Goal: Transaction & Acquisition: Purchase product/service

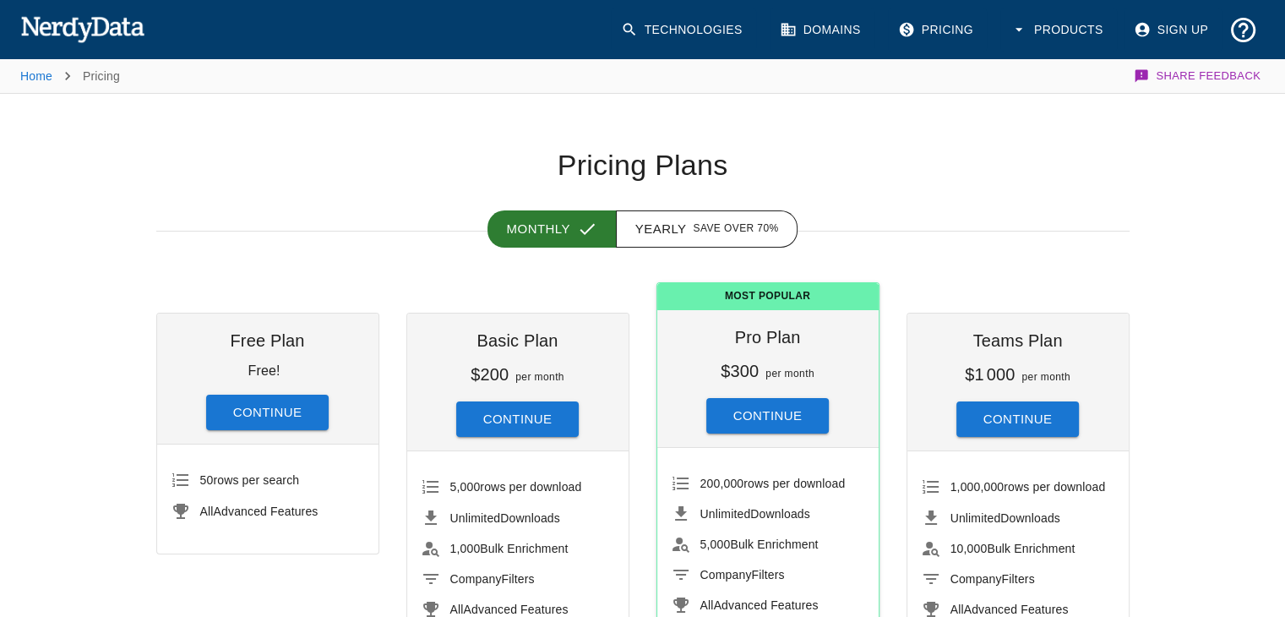
click at [601, 454] on div "5,000 rows per download Unlimited Downloads 1,000 Bulk Enrichment Company Filte…" at bounding box center [517, 566] width 221 height 230
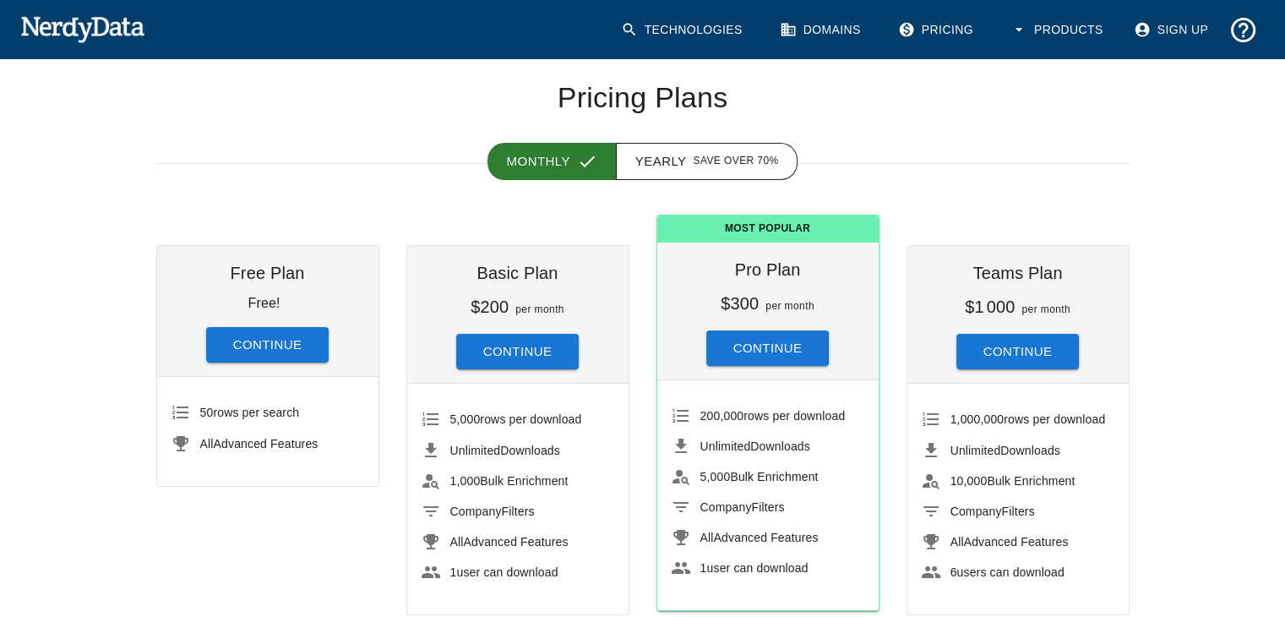
scroll to position [101, 0]
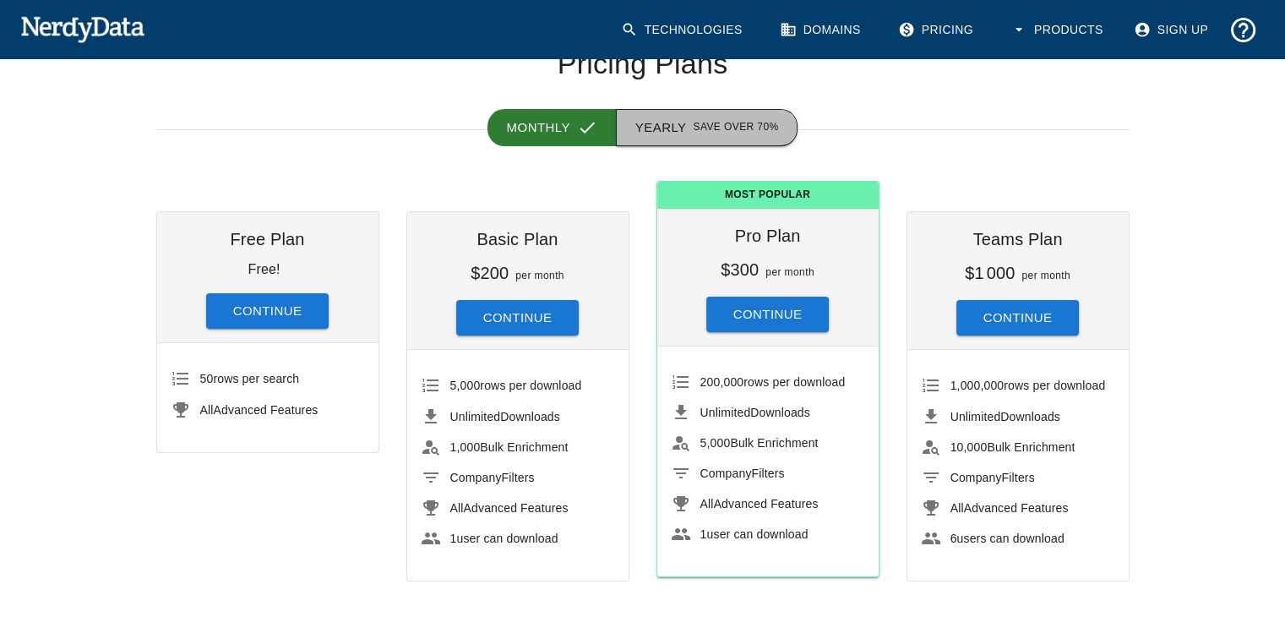
click at [689, 131] on button "Yearly Save over 70%" at bounding box center [707, 127] width 182 height 37
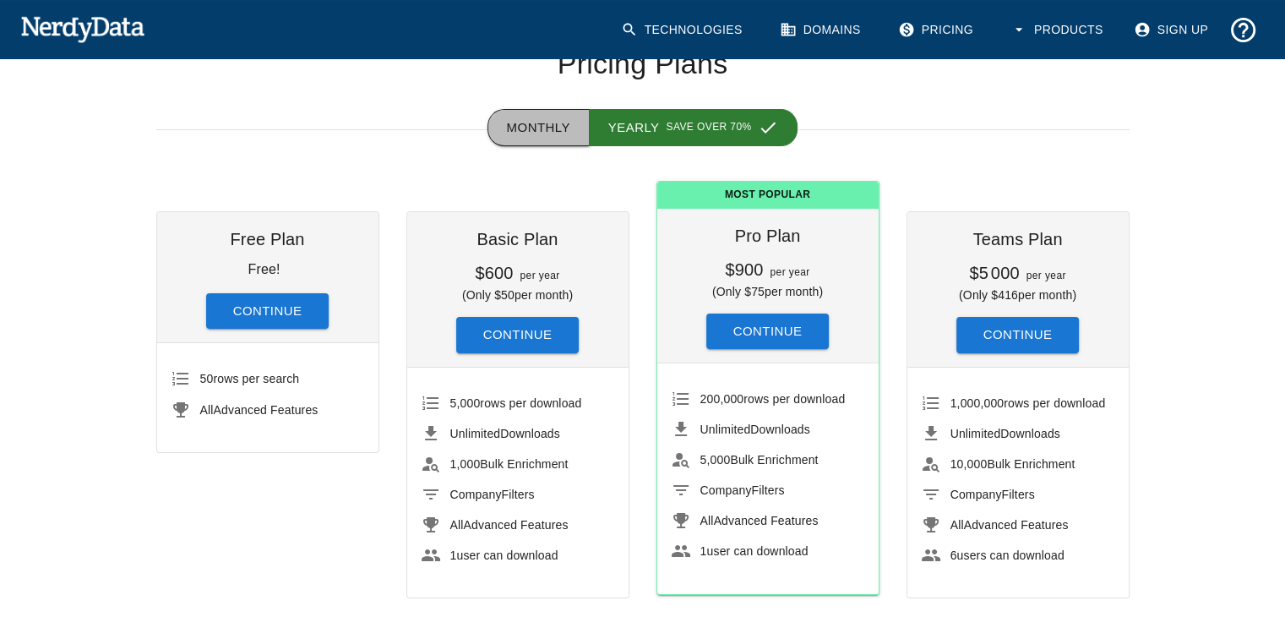
click at [560, 131] on button "Monthly" at bounding box center [538, 127] width 102 height 37
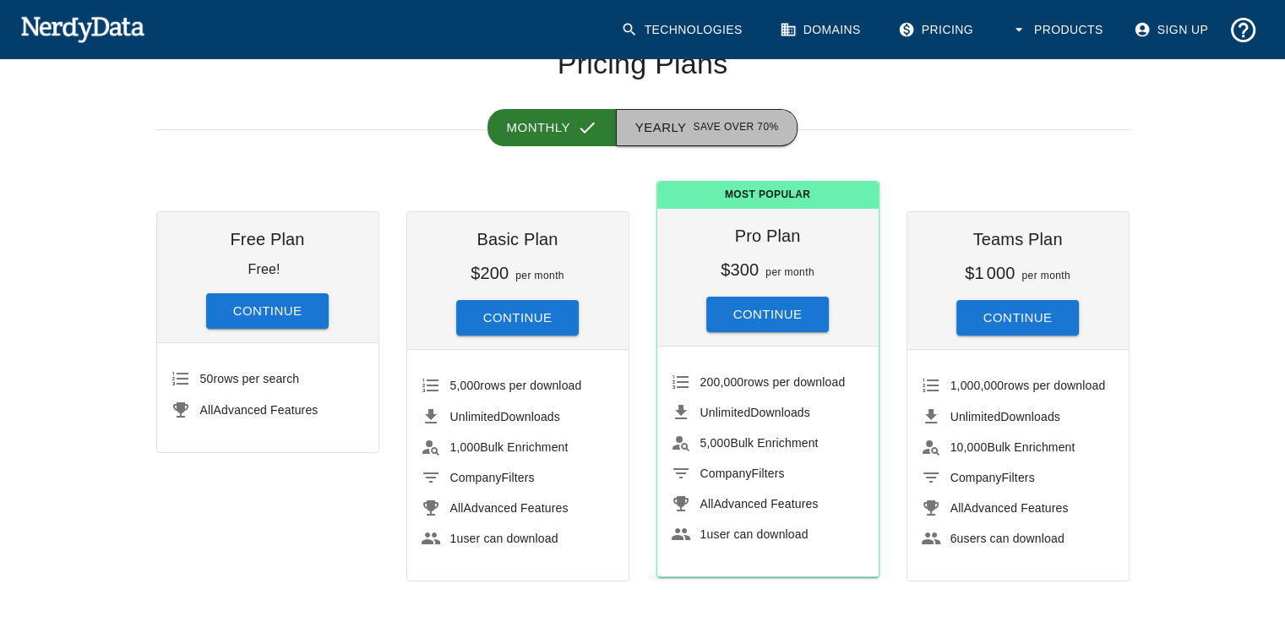
click at [709, 122] on span "Save over 70%" at bounding box center [735, 127] width 85 height 17
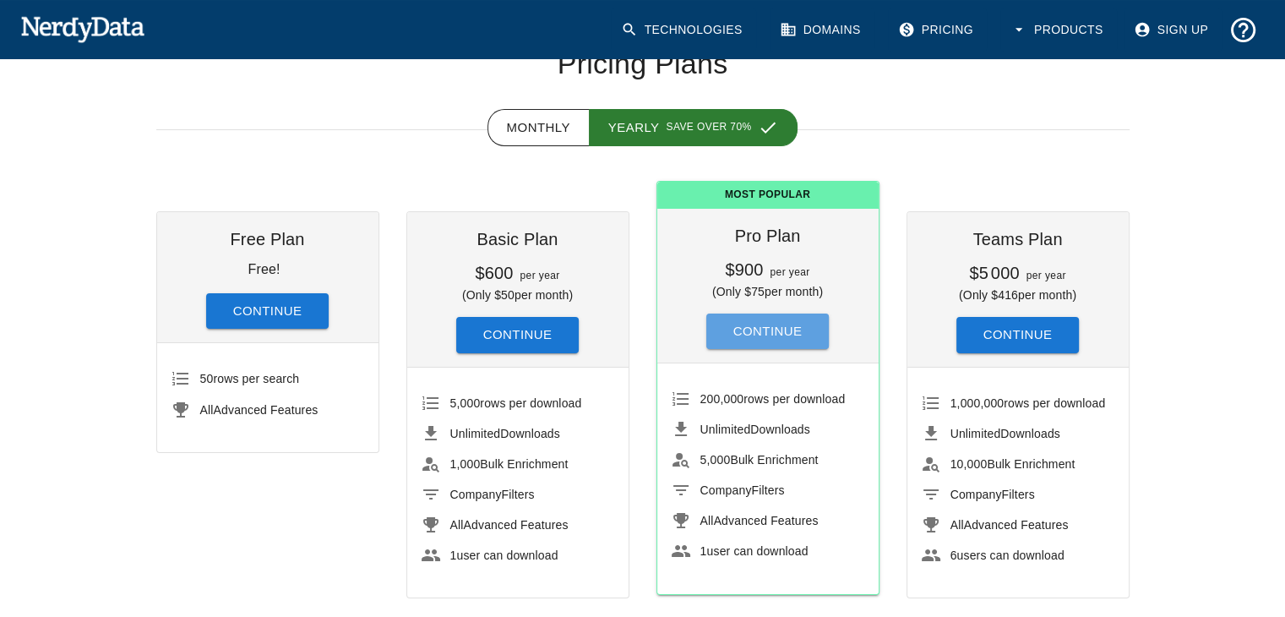
click at [774, 332] on button "Continue" at bounding box center [767, 330] width 123 height 35
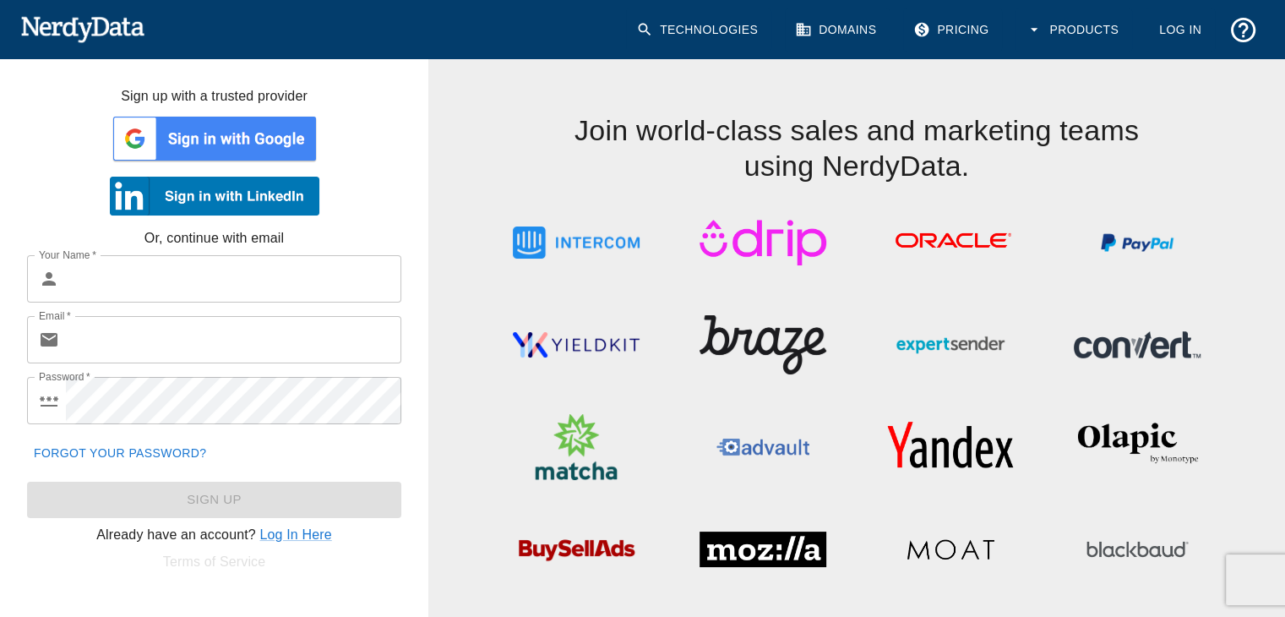
click at [243, 138] on img at bounding box center [214, 138] width 209 height 51
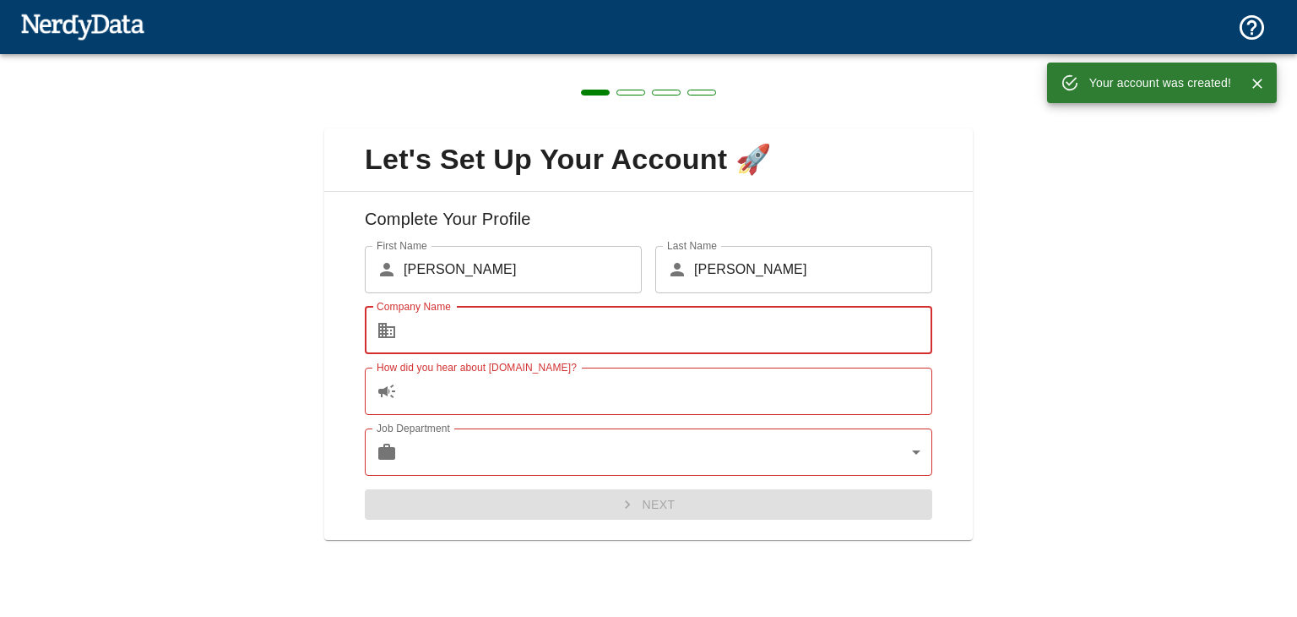
click at [451, 321] on input "Company Name" at bounding box center [668, 330] width 529 height 47
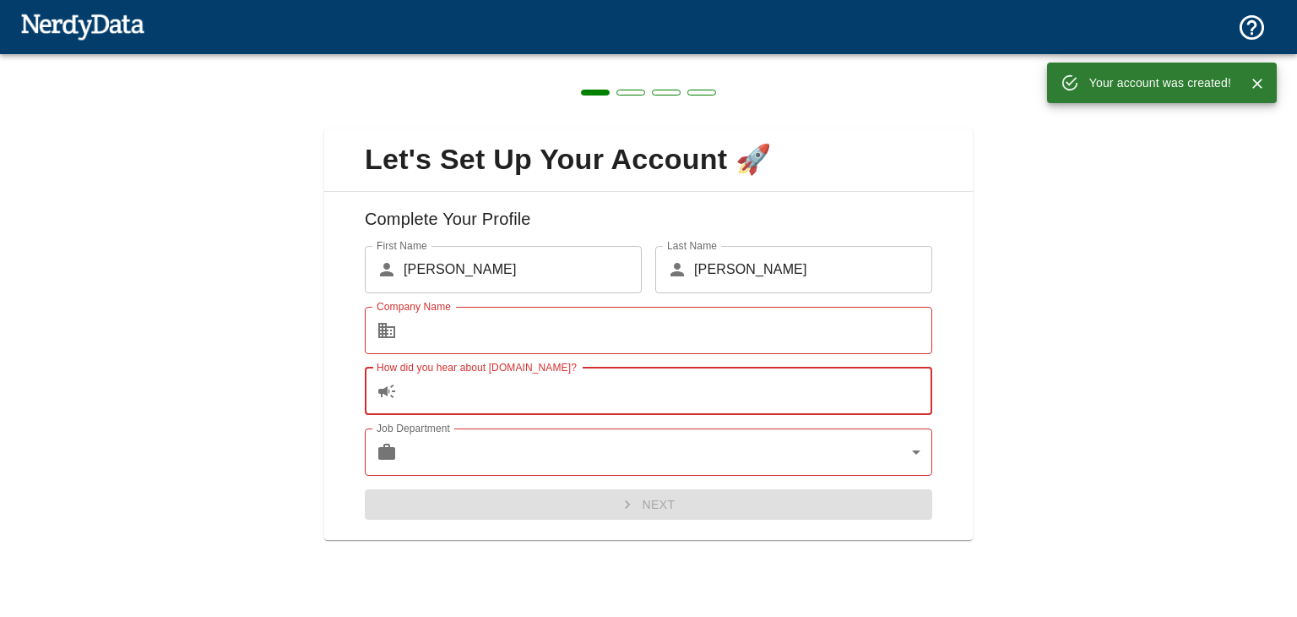
click at [492, 402] on input "How did you hear about NerdyData.com?" at bounding box center [668, 390] width 529 height 47
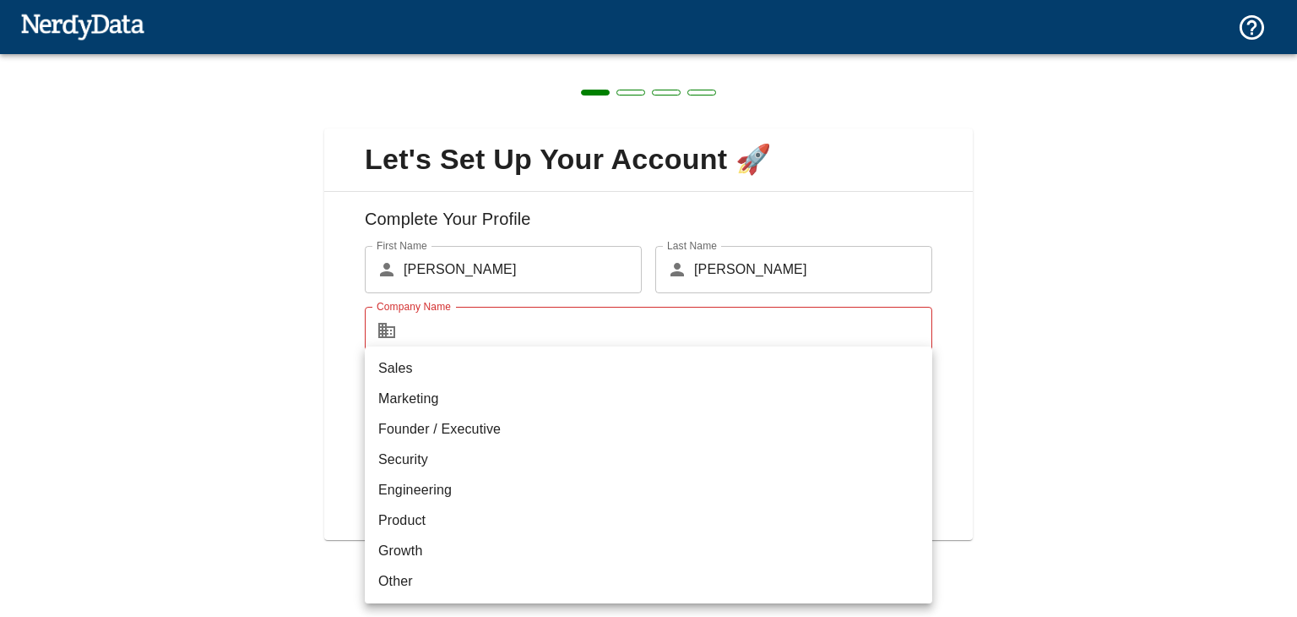
click at [588, 59] on body "Technologies Domains Pricing Products Create a Report Create a list of websites…" at bounding box center [648, 29] width 1297 height 59
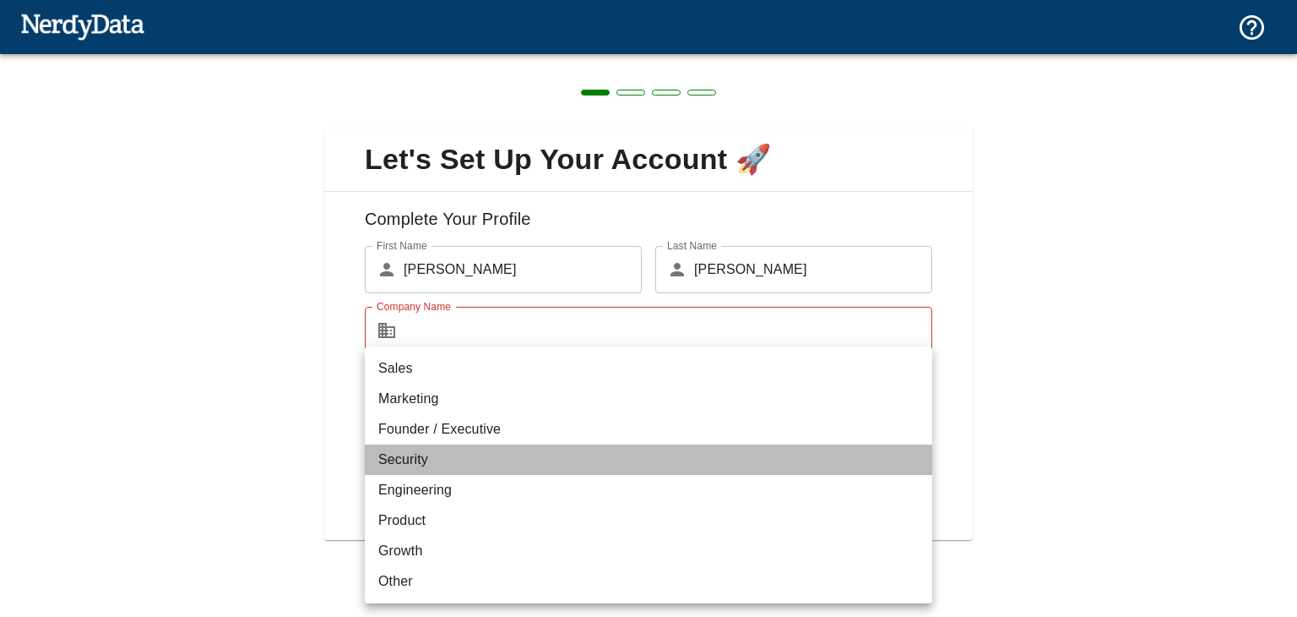
click at [591, 464] on li "Security" at bounding box center [649, 459] width 568 height 30
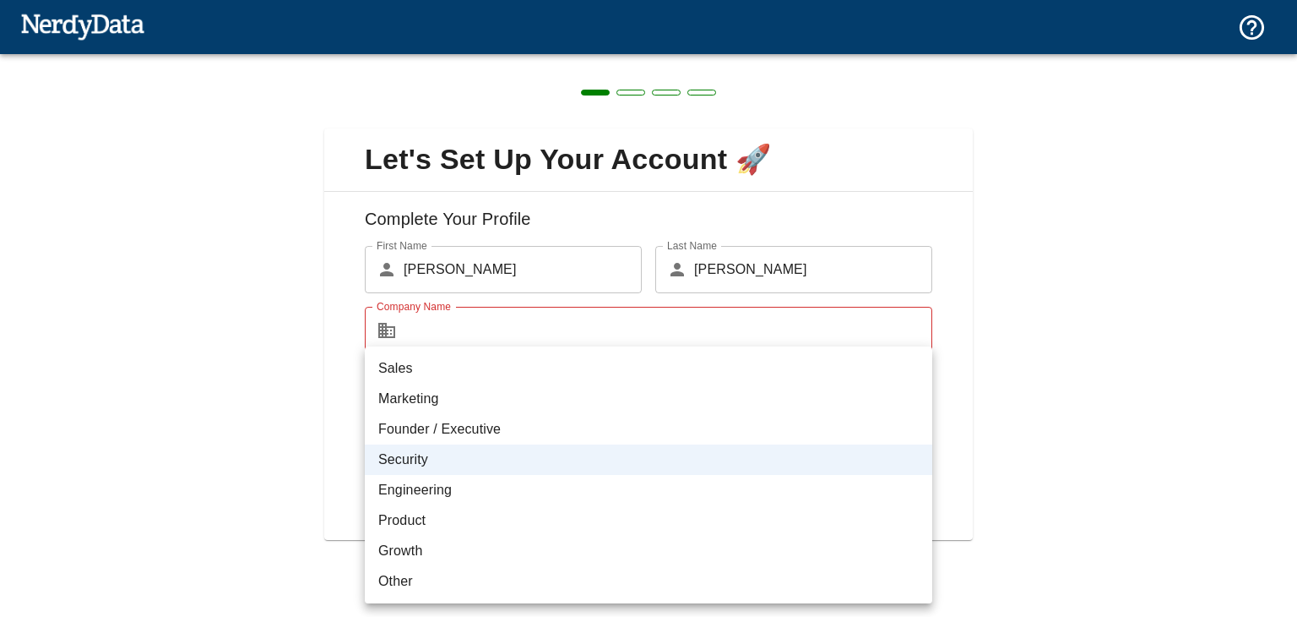
click at [525, 59] on body "Technologies Domains Pricing Products Create a Report Create a list of websites…" at bounding box center [648, 29] width 1297 height 59
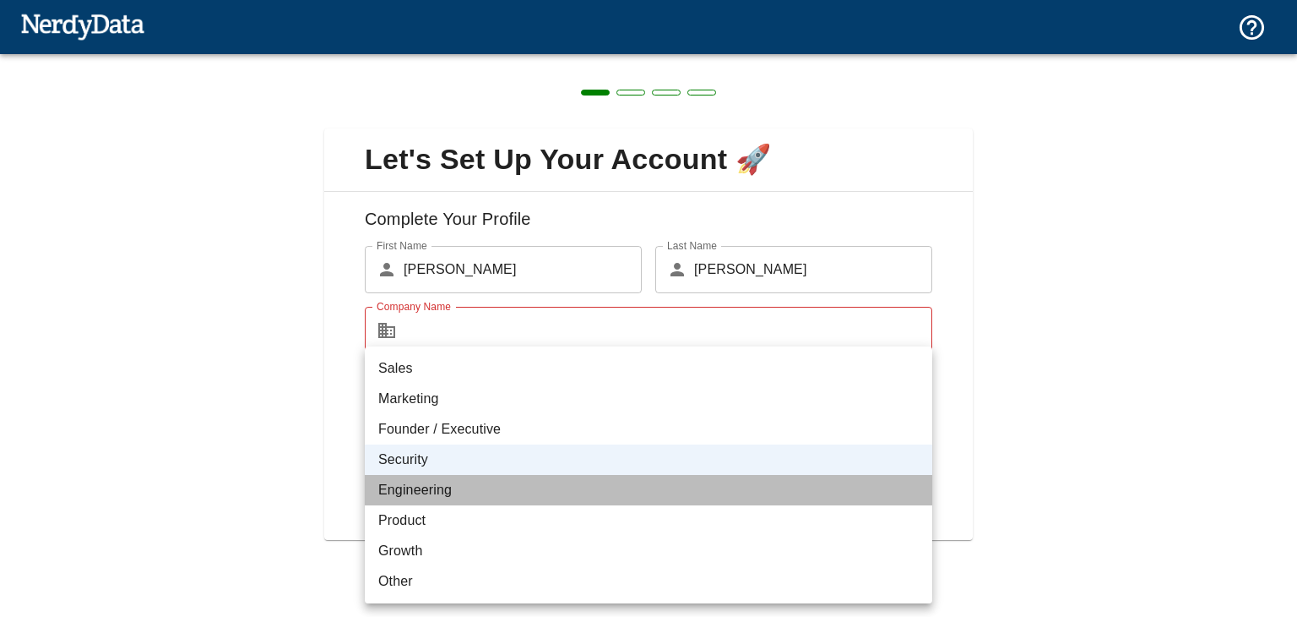
click at [460, 484] on li "Engineering" at bounding box center [649, 490] width 568 height 30
type input "engineering"
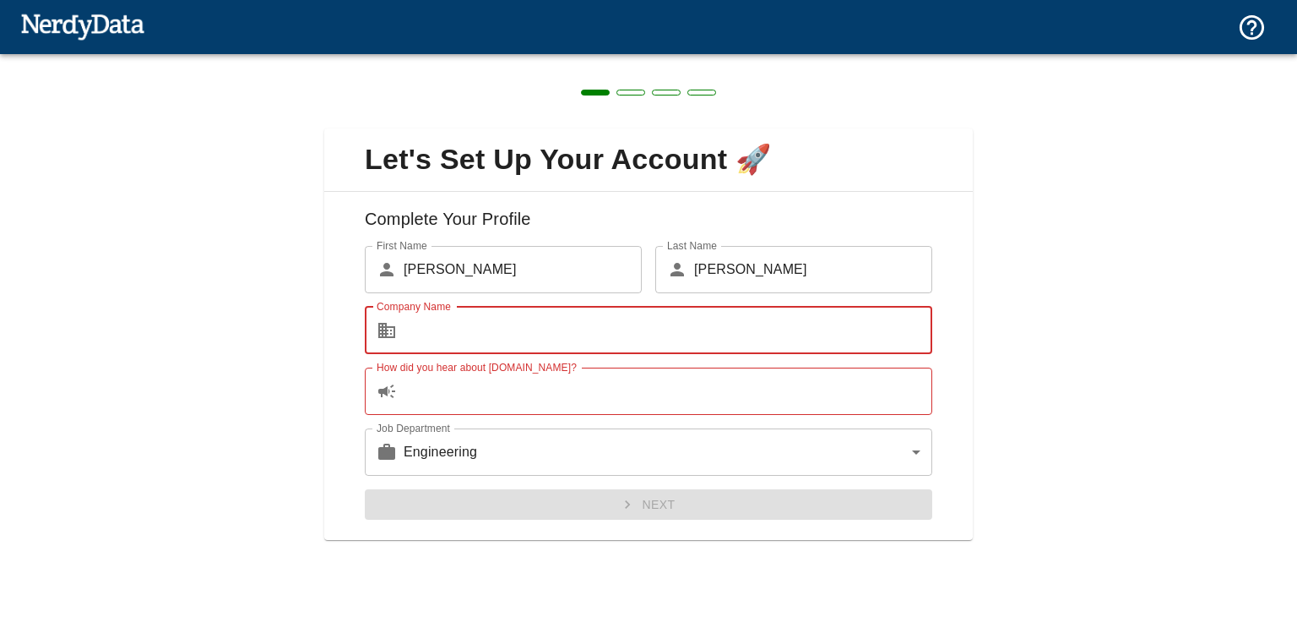
click at [465, 341] on input "Company Name" at bounding box center [668, 330] width 529 height 47
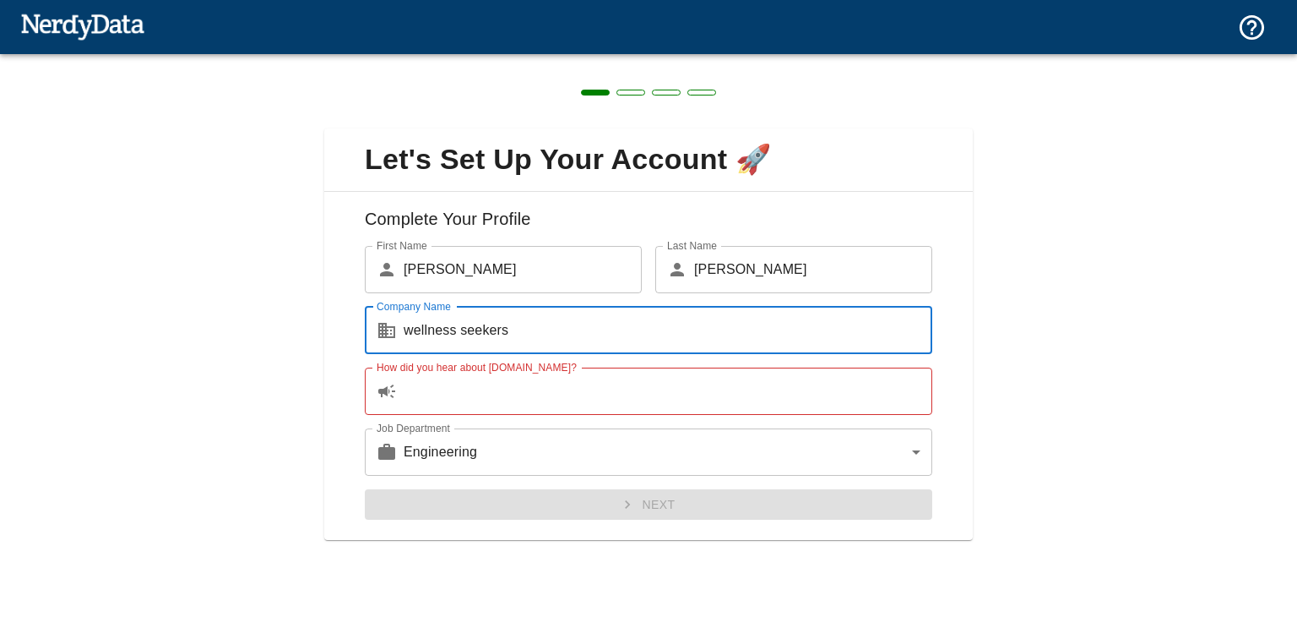
type input "wellness seekers"
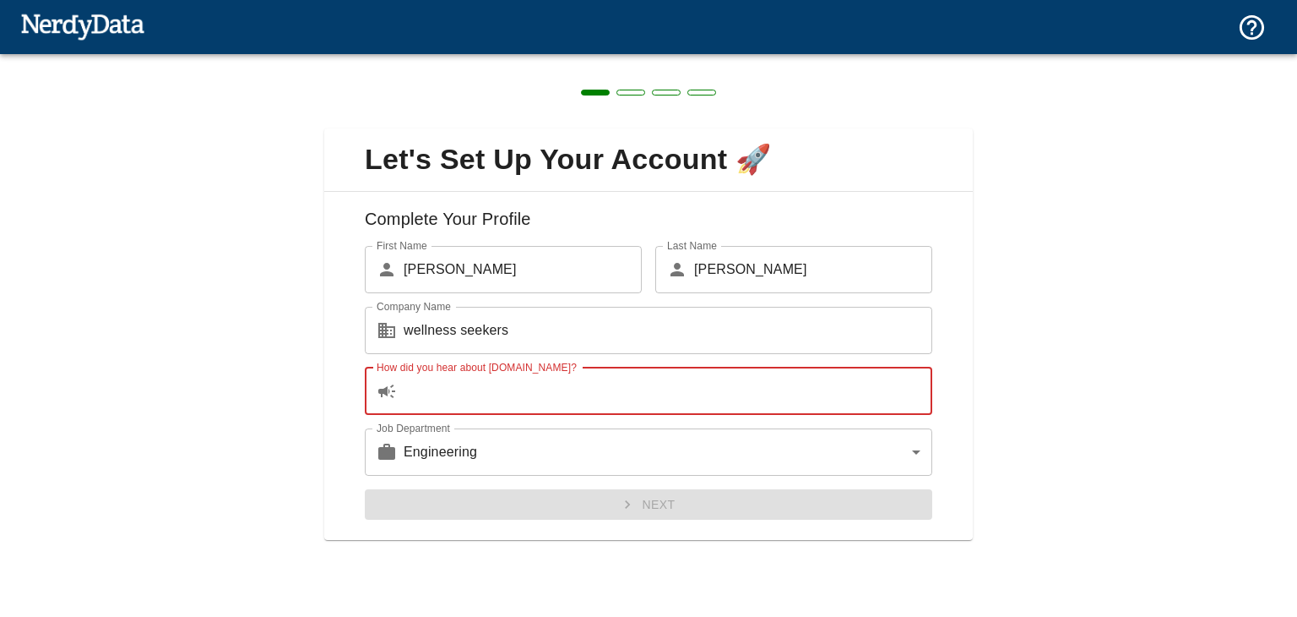
click at [491, 407] on input "How did you hear about NerdyData.com?" at bounding box center [668, 390] width 529 height 47
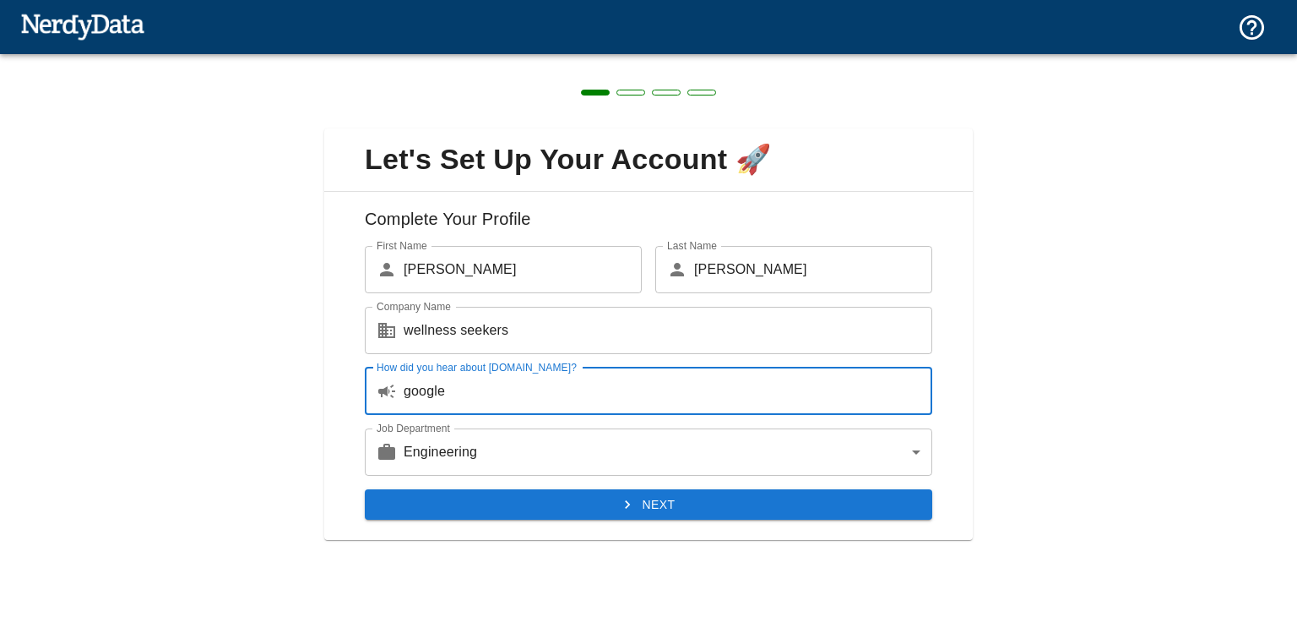
type input "google"
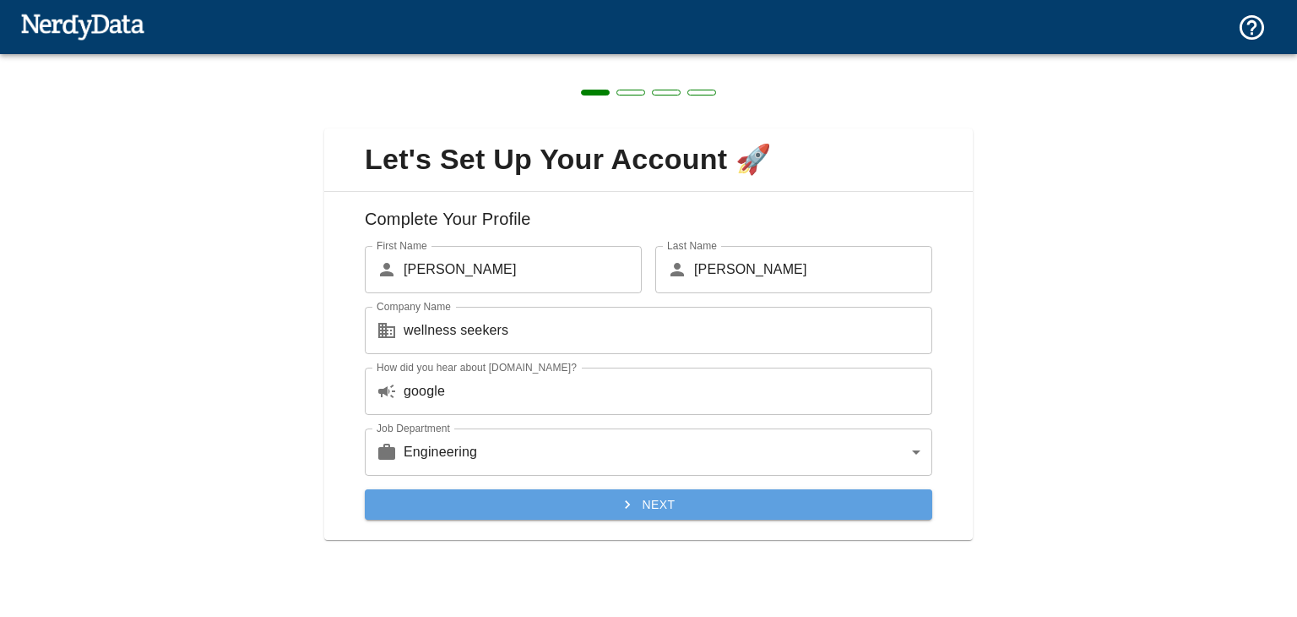
click at [629, 505] on icon "submit" at bounding box center [627, 504] width 17 height 17
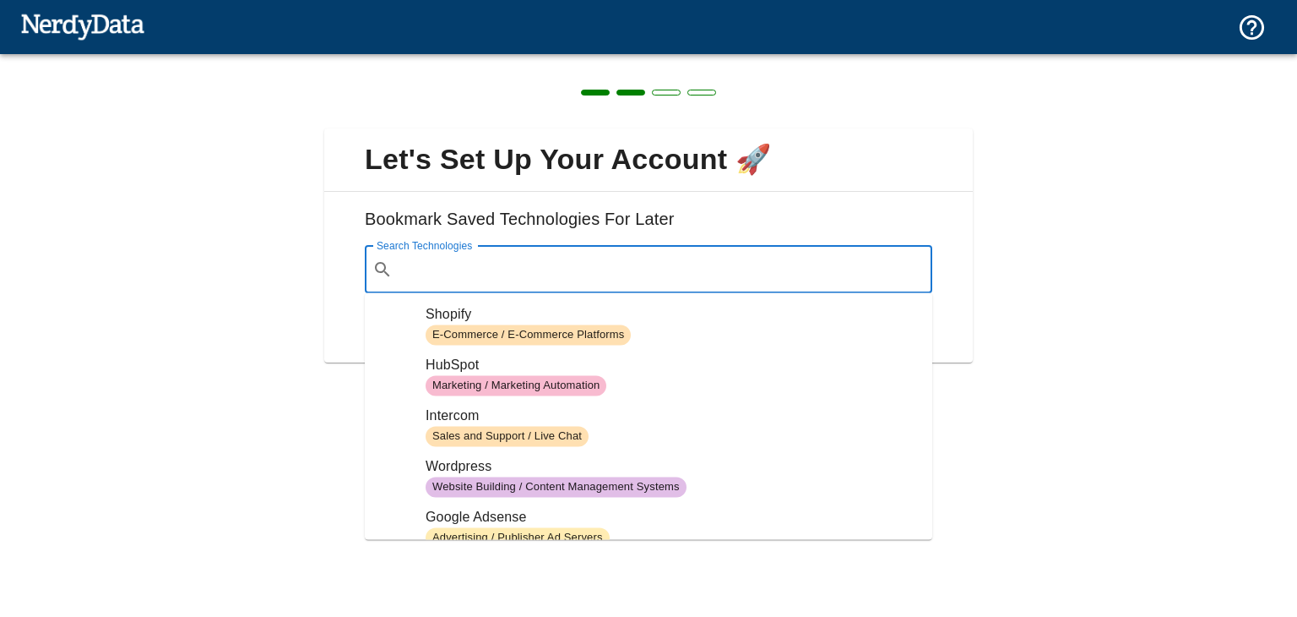
click at [553, 258] on input "Search Technologies" at bounding box center [661, 269] width 525 height 32
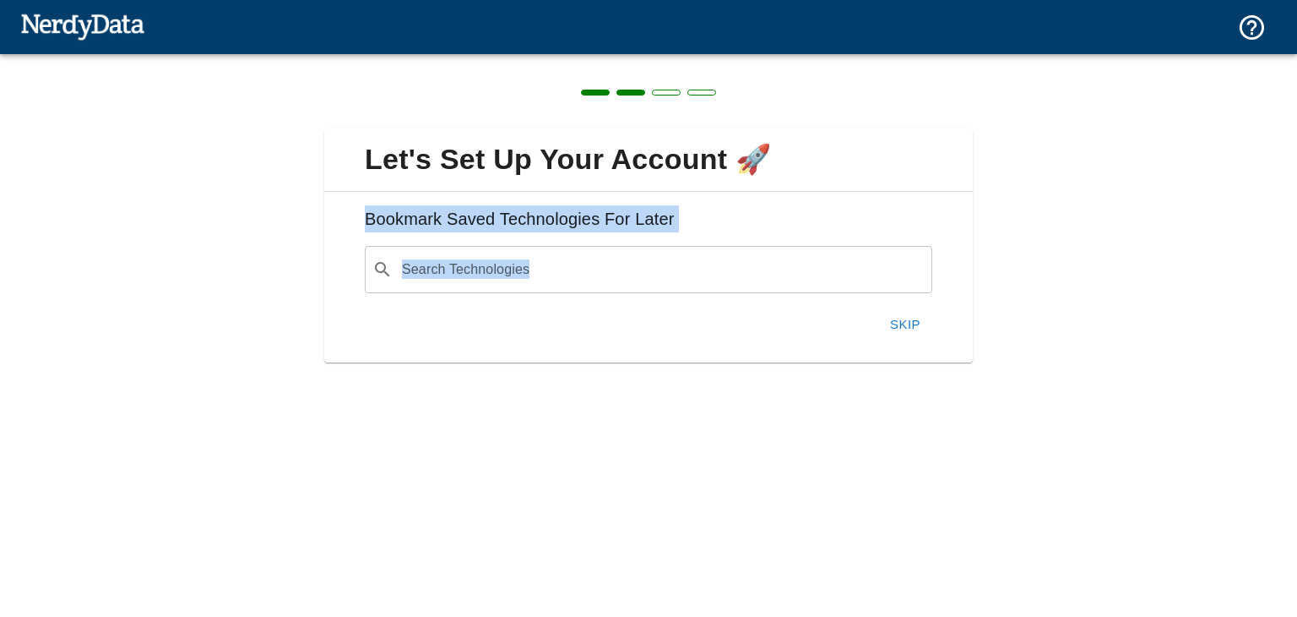
drag, startPoint x: 877, startPoint y: 183, endPoint x: 895, endPoint y: 318, distance: 136.4
click at [895, 318] on div "Let's Set Up Your Account 🚀 Bookmark Saved Technologies For Later Search Techno…" at bounding box center [648, 245] width 649 height 234
click at [895, 318] on button "Skip" at bounding box center [905, 324] width 54 height 35
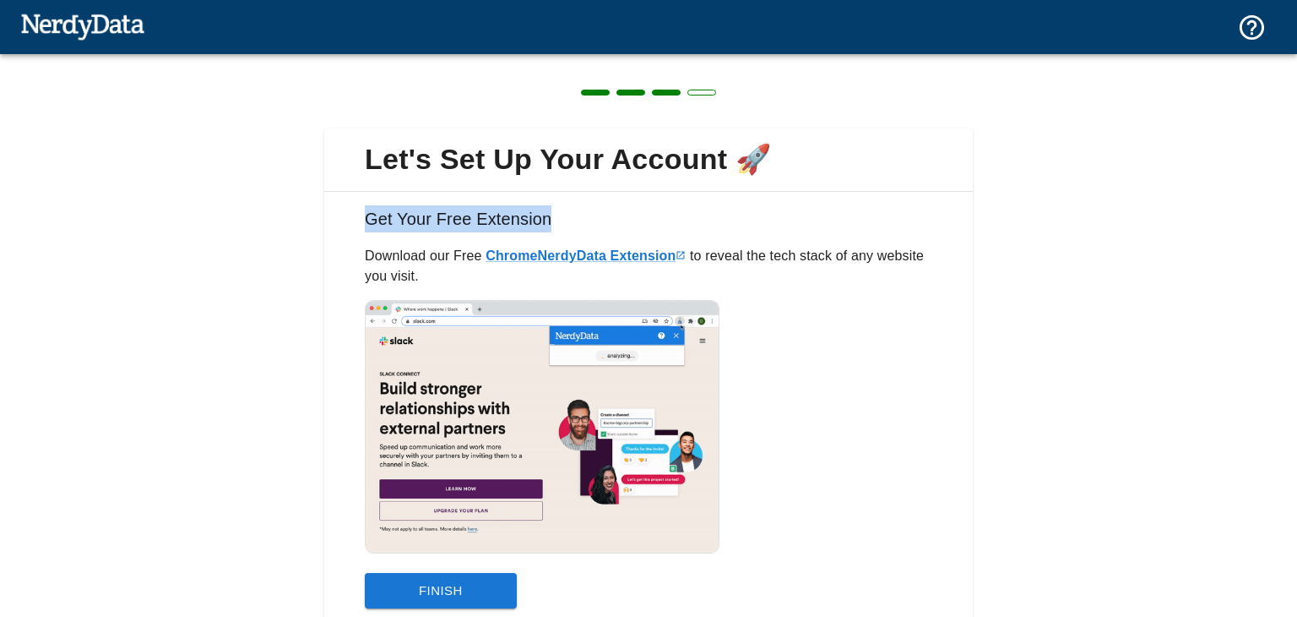
click at [760, 193] on div "Get Your Free Extension Download our Free Chrome NerdyData Extension to reveal …" at bounding box center [648, 410] width 649 height 437
click at [638, 253] on link "Chrome NerdyData Extension" at bounding box center [586, 255] width 200 height 14
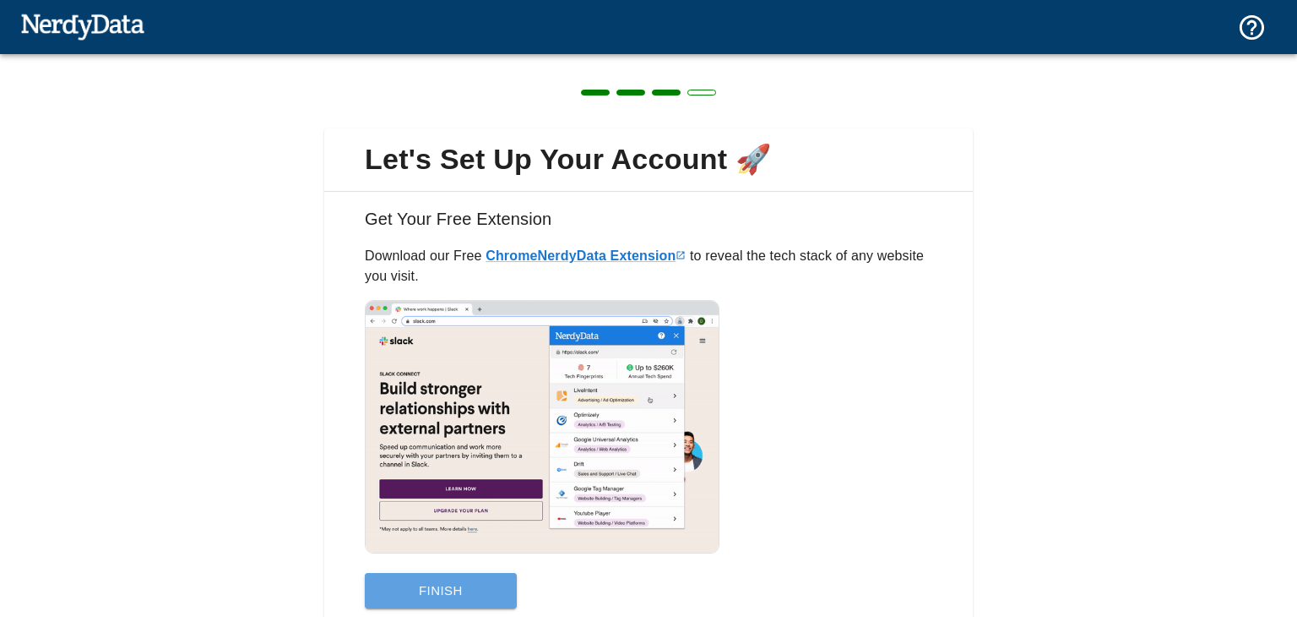
click at [487, 582] on button "Finish" at bounding box center [441, 590] width 152 height 35
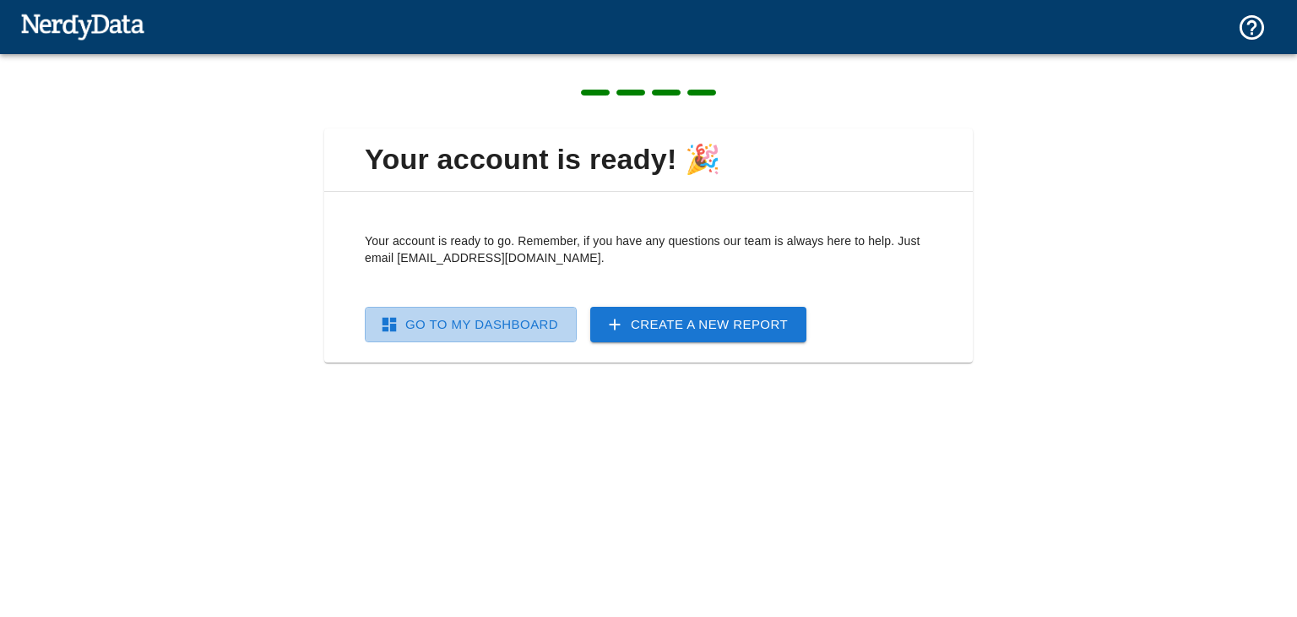
click at [513, 331] on link "Go To My Dashboard" at bounding box center [471, 324] width 212 height 35
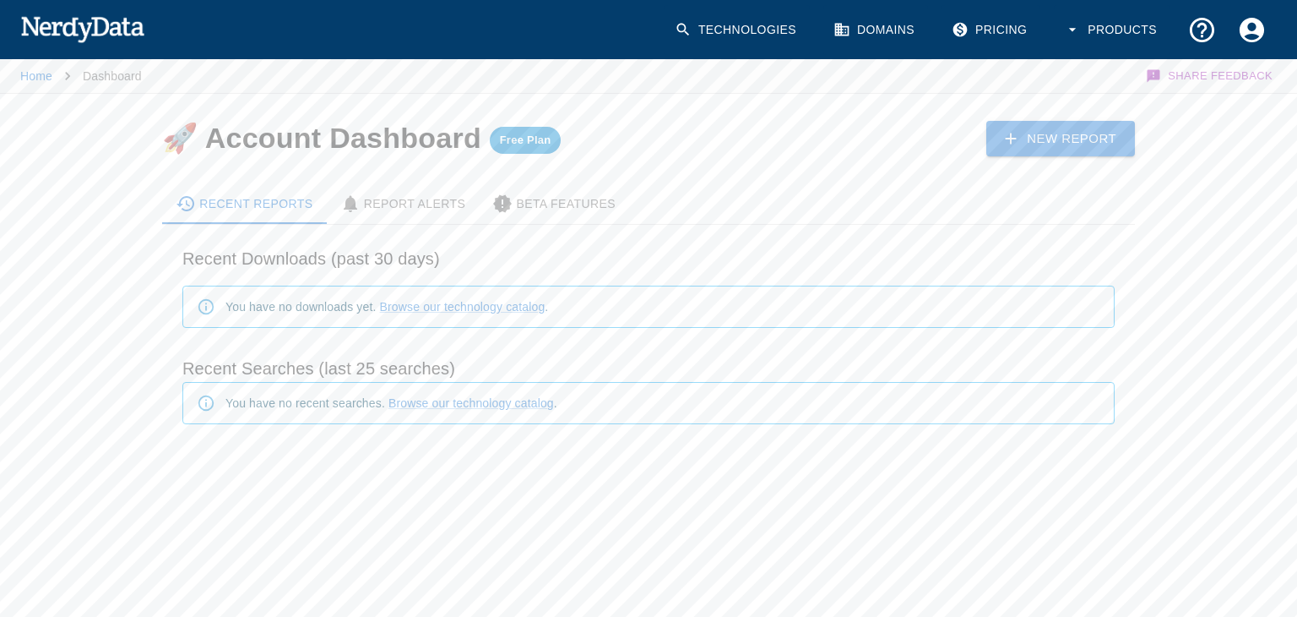
click at [520, 141] on span "Free Plan" at bounding box center [526, 140] width 72 height 14
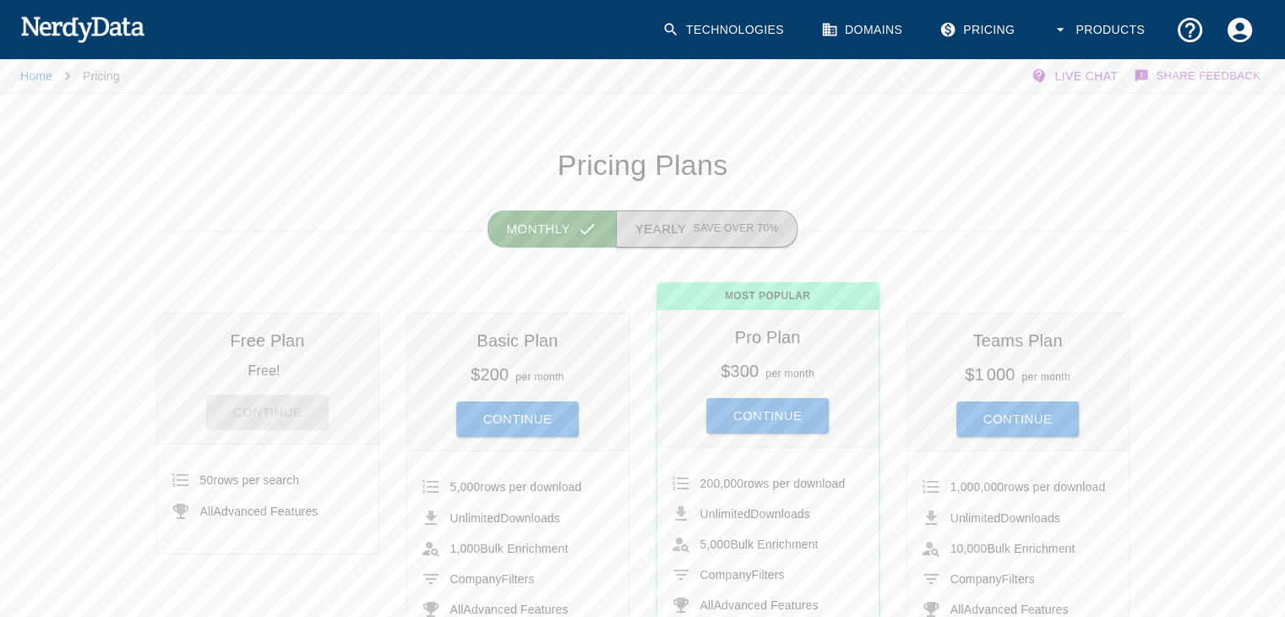
click at [719, 237] on button "Yearly Save over 70%" at bounding box center [707, 228] width 182 height 37
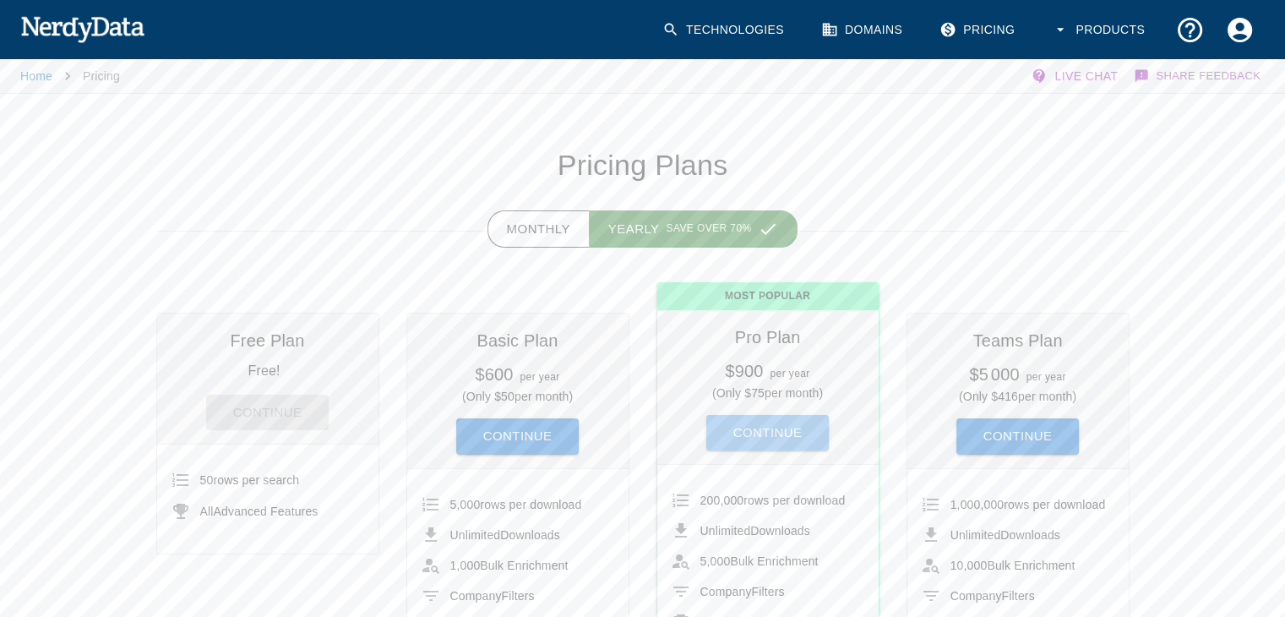
click at [763, 434] on button "Continue" at bounding box center [767, 432] width 123 height 35
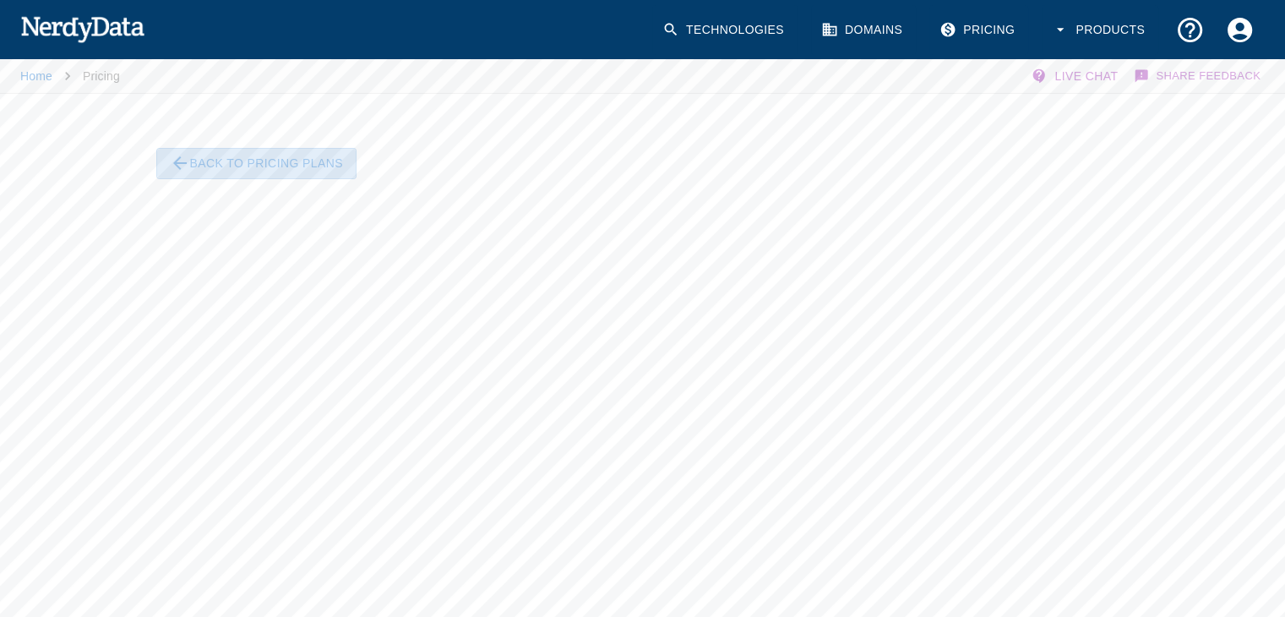
click at [219, 154] on button "Back To Pricing Plans" at bounding box center [256, 163] width 200 height 31
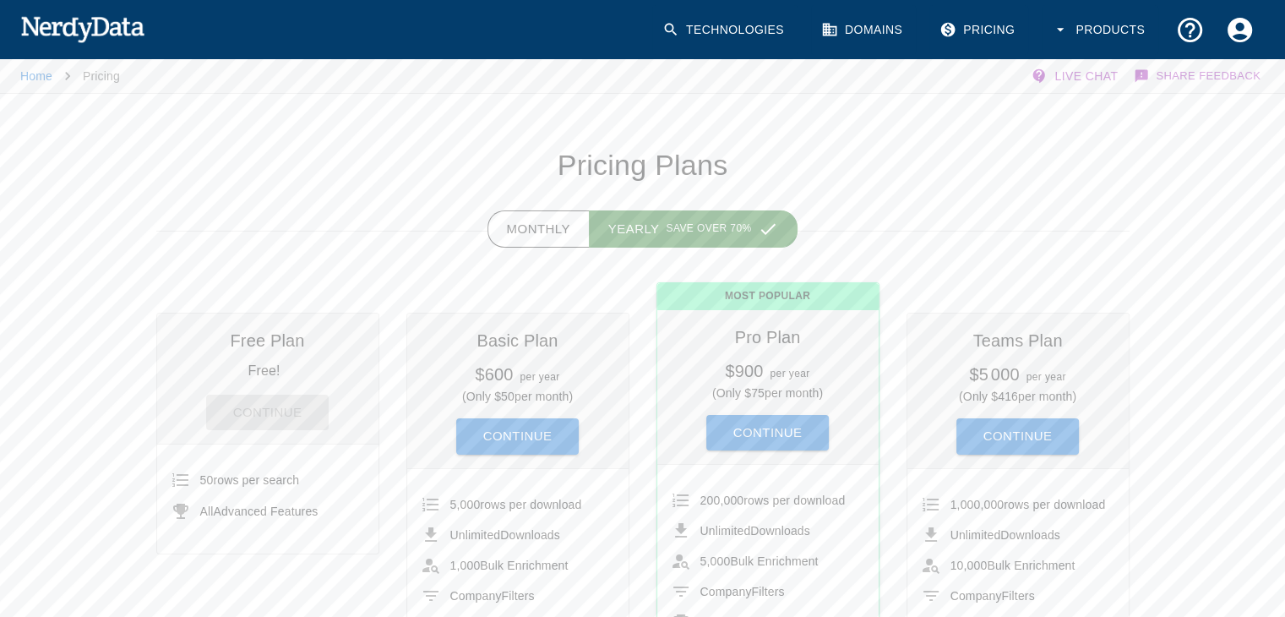
click at [526, 215] on button "Monthly" at bounding box center [538, 228] width 102 height 37
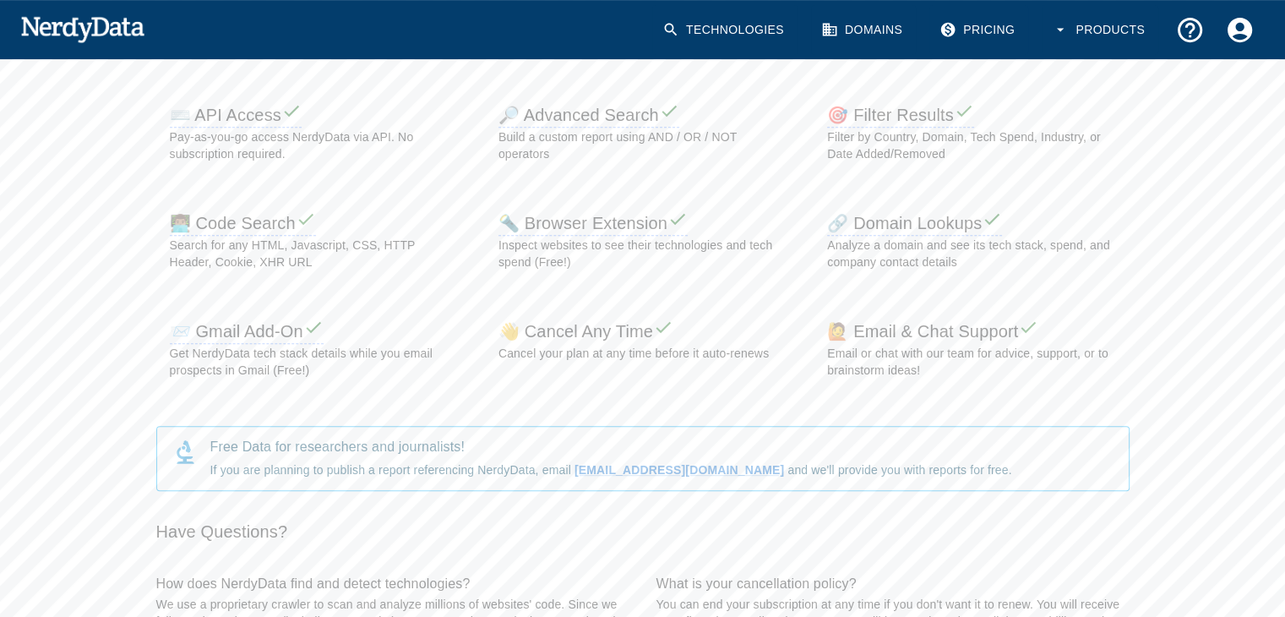
scroll to position [743, 0]
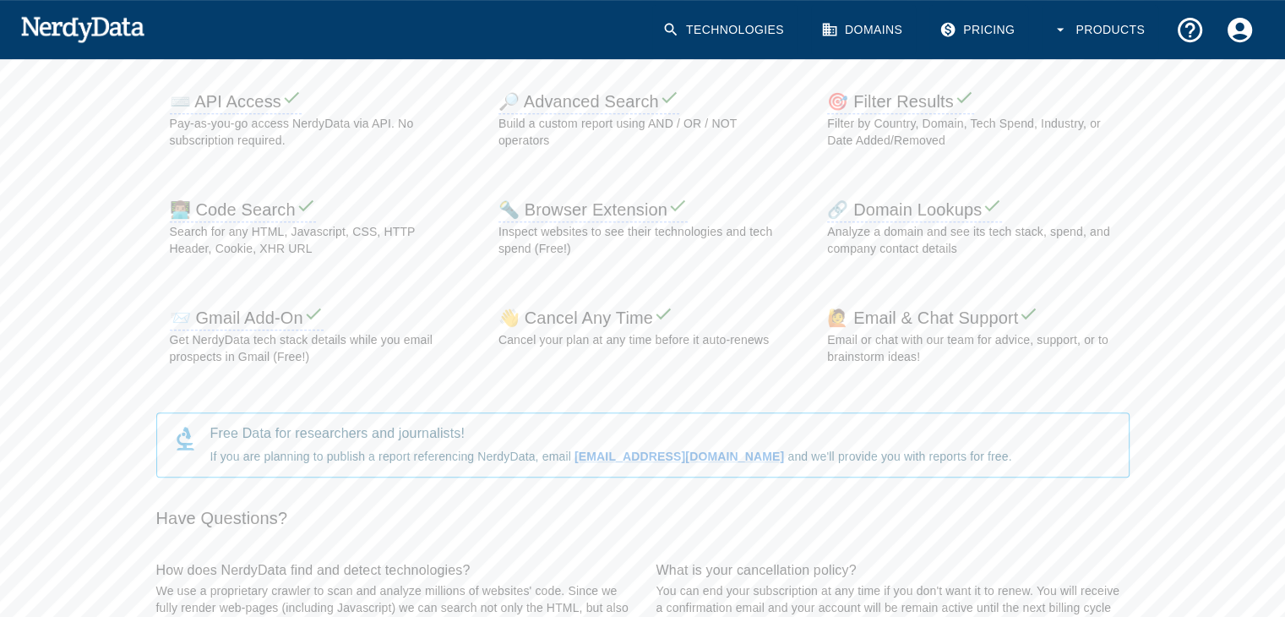
click at [320, 277] on div "📨 Gmail Add-On Get NerdyData tech stack details while you email prospects in Gm…" at bounding box center [307, 331] width 329 height 108
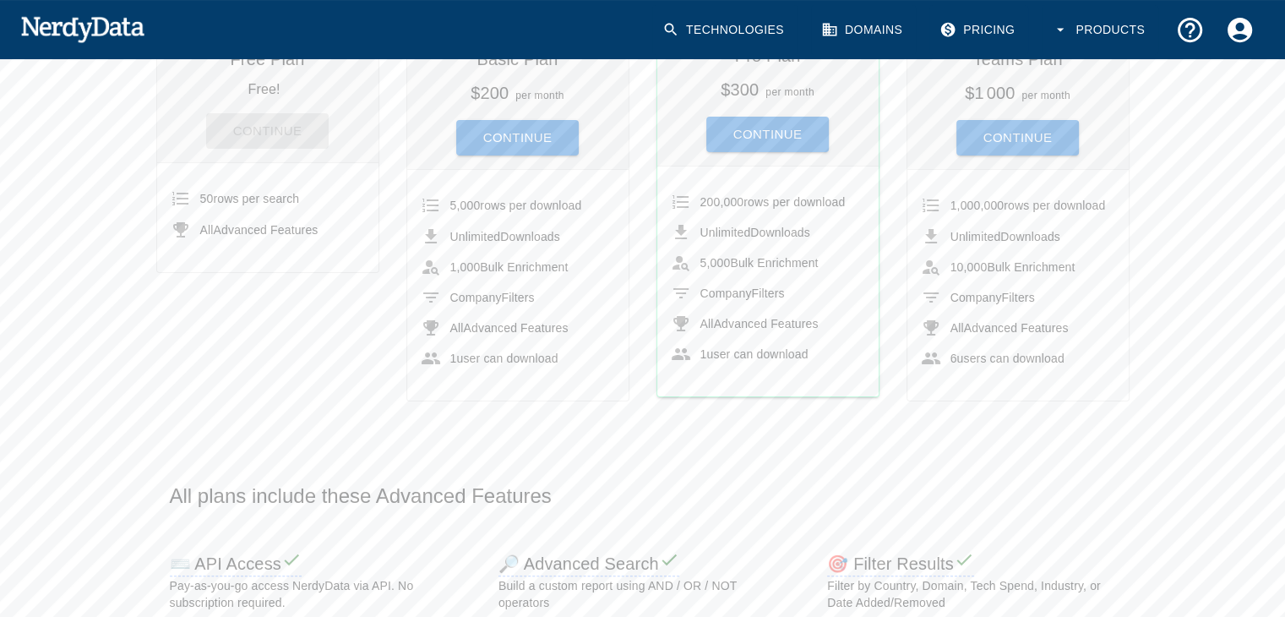
scroll to position [0, 0]
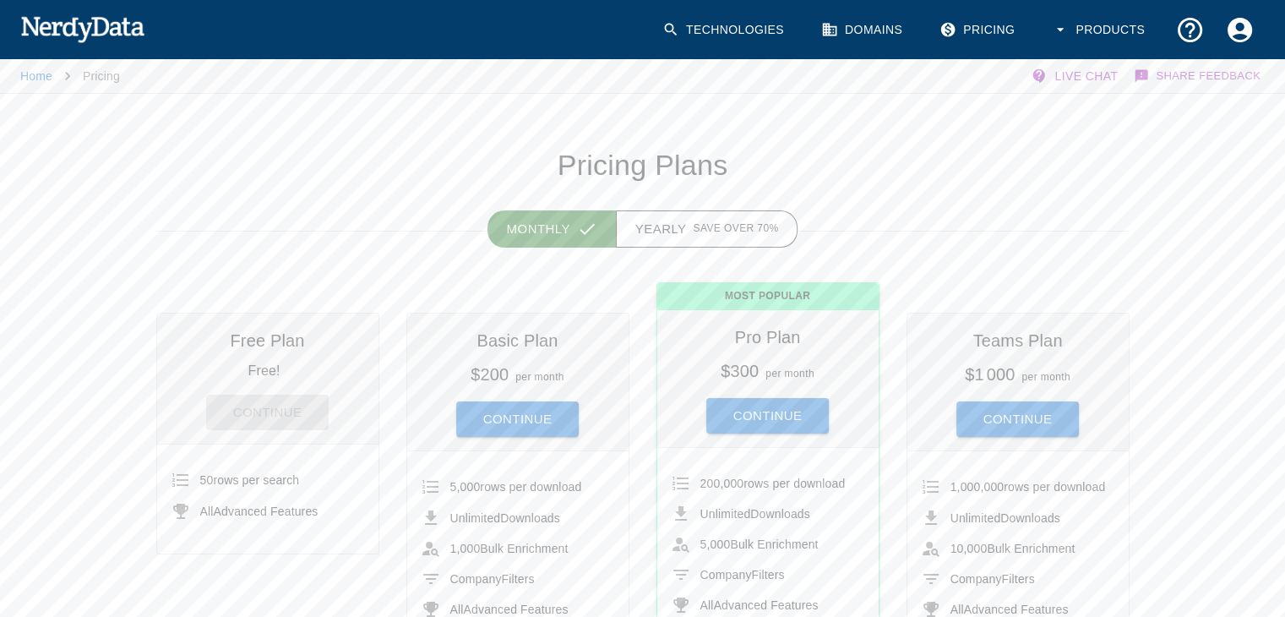
drag, startPoint x: 364, startPoint y: 69, endPoint x: 777, endPoint y: 139, distance: 418.7
click at [777, 139] on div "Pricing Plans" at bounding box center [629, 152] width 1000 height 62
click at [698, 26] on link "Technologies" at bounding box center [724, 30] width 145 height 50
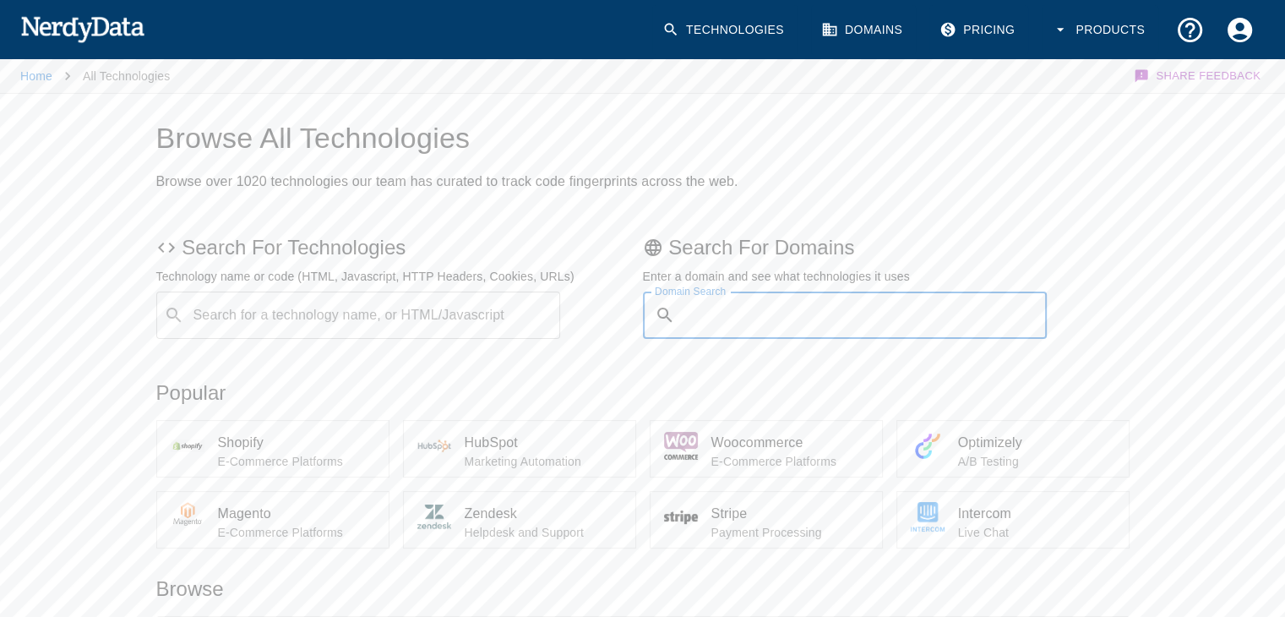
click at [757, 316] on input "Domain Search" at bounding box center [865, 314] width 366 height 47
type input "vmcloudpms.com"
click at [1002, 312] on button "Submit" at bounding box center [991, 315] width 86 height 26
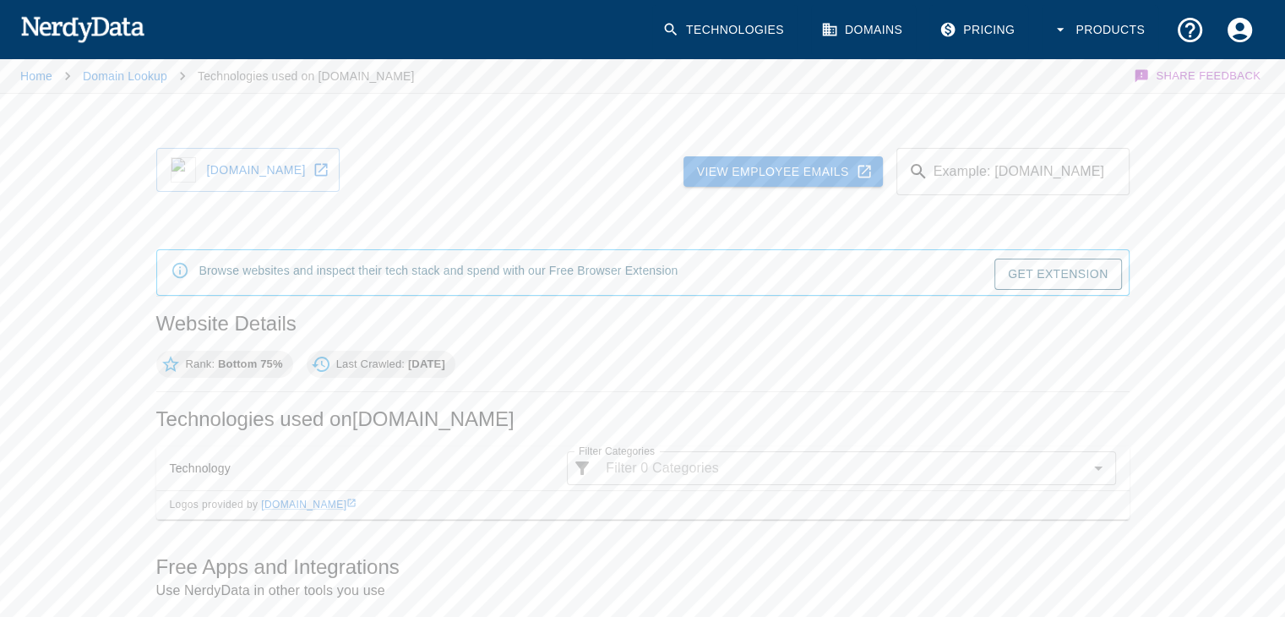
click at [1002, 312] on h2 "Website Details" at bounding box center [642, 323] width 973 height 27
click at [817, 314] on h2 "Website Details" at bounding box center [642, 323] width 973 height 27
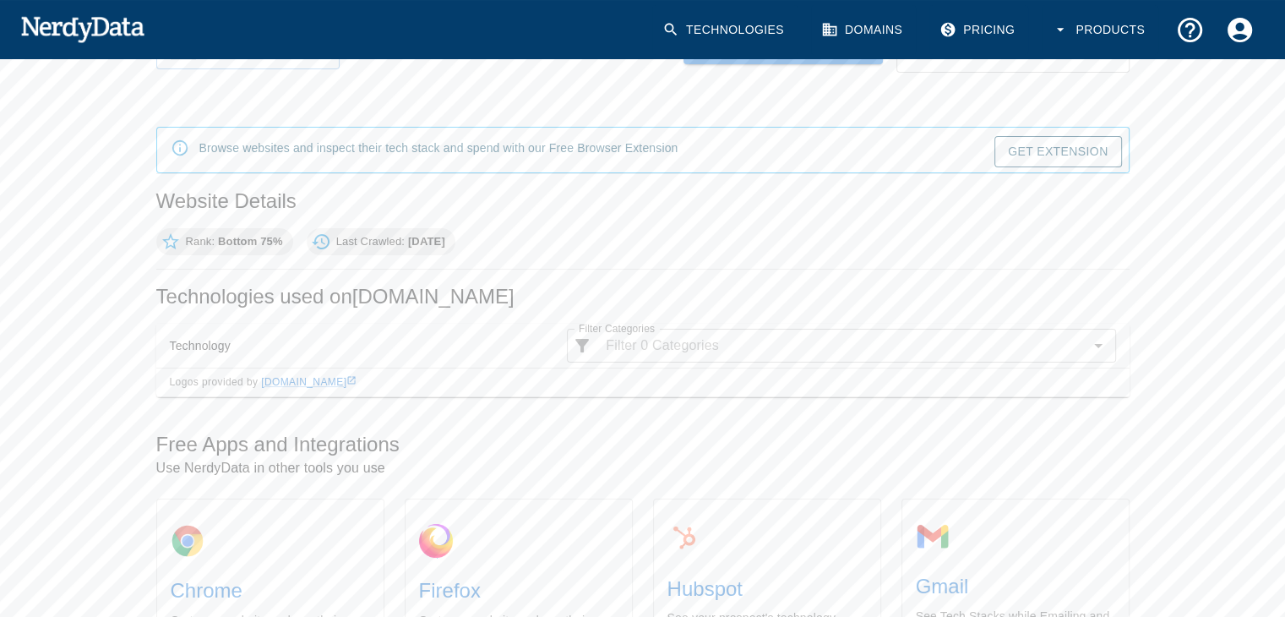
scroll to position [135, 0]
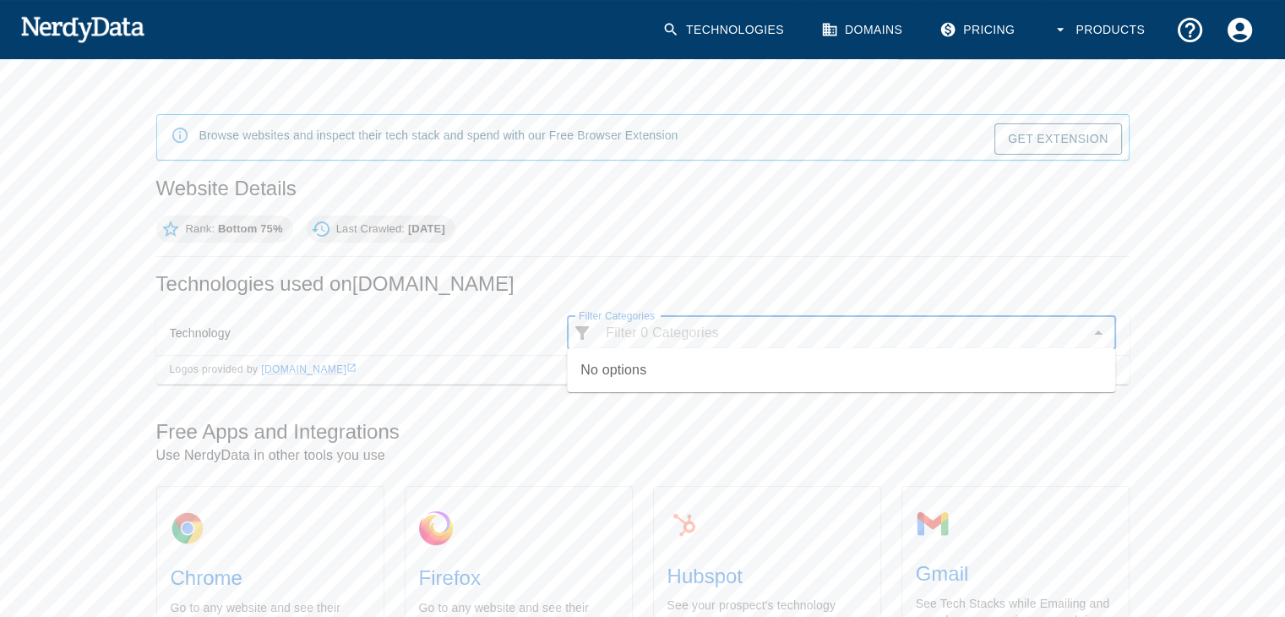
click at [1046, 335] on input "Filter Categories" at bounding box center [840, 333] width 483 height 24
click at [1026, 329] on input "Filter Categories" at bounding box center [840, 333] width 483 height 24
click at [1189, 500] on div "Home Domain Lookup Technologies used on vmcloudpms.com Share Feedback vmcloudpm…" at bounding box center [642, 471] width 1285 height 1100
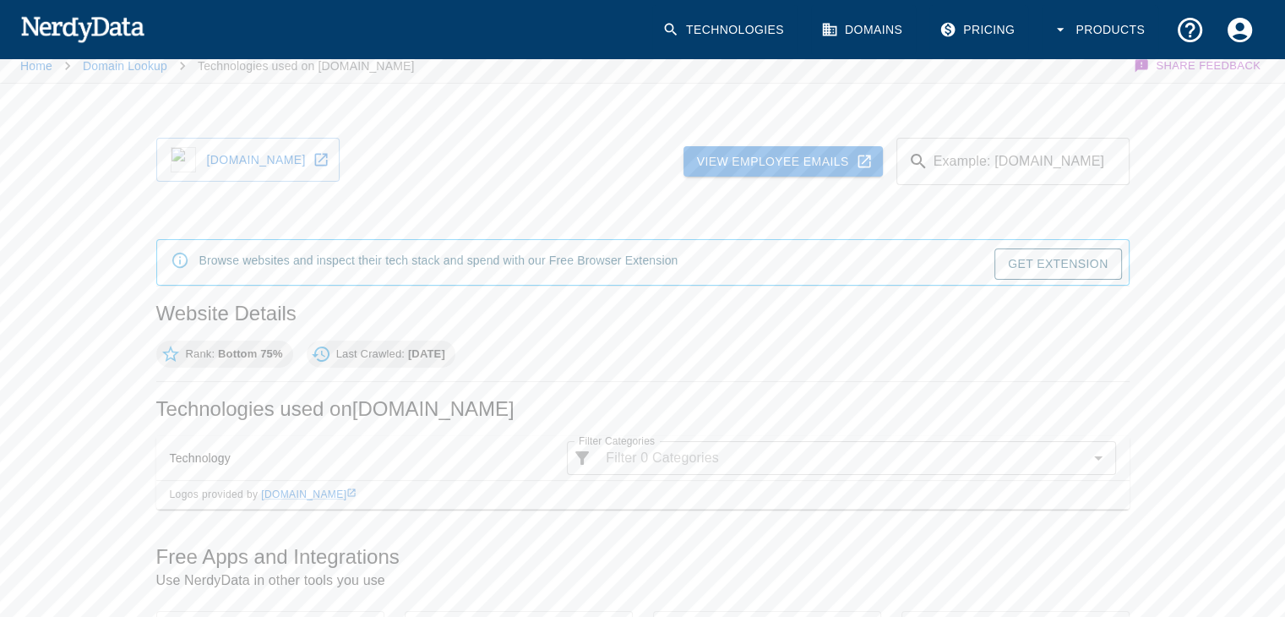
scroll to position [0, 0]
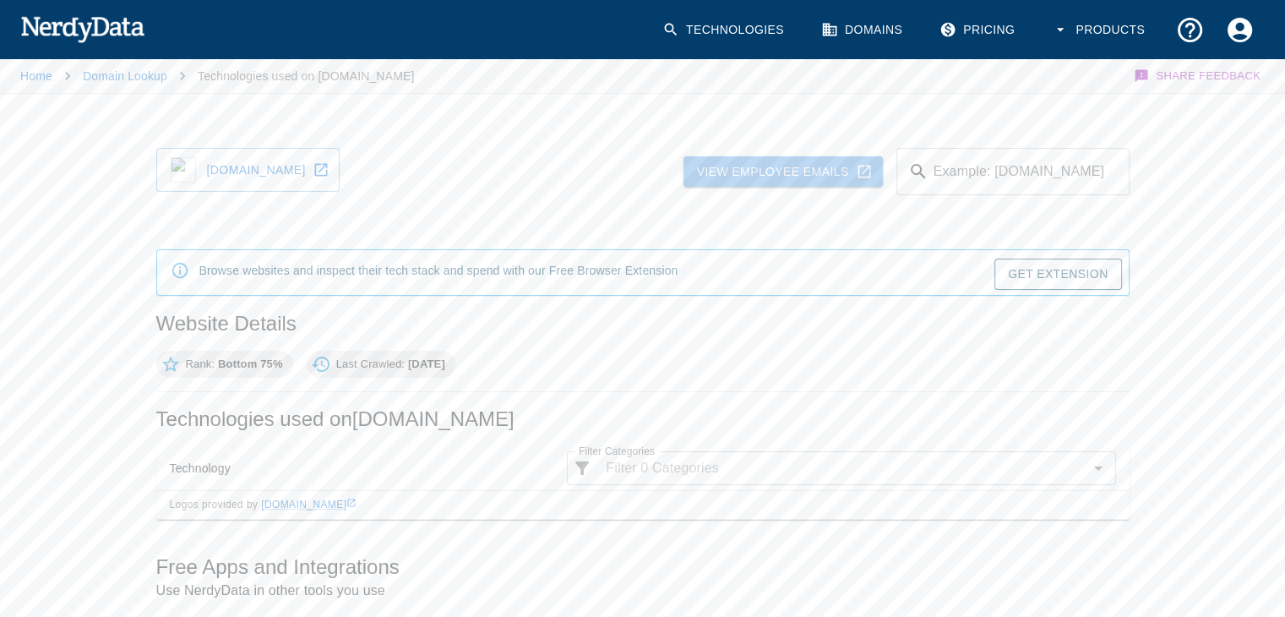
click at [866, 177] on icon at bounding box center [863, 172] width 13 height 13
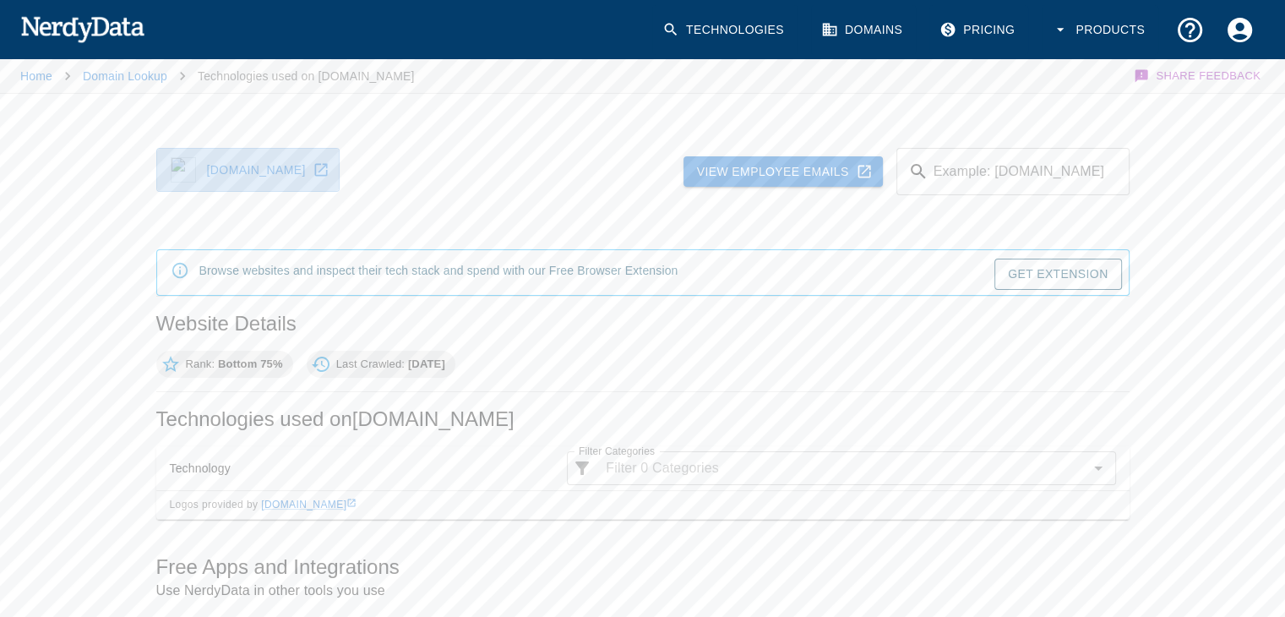
click at [327, 164] on icon at bounding box center [320, 170] width 13 height 13
click at [1098, 29] on button "Products" at bounding box center [1099, 30] width 117 height 50
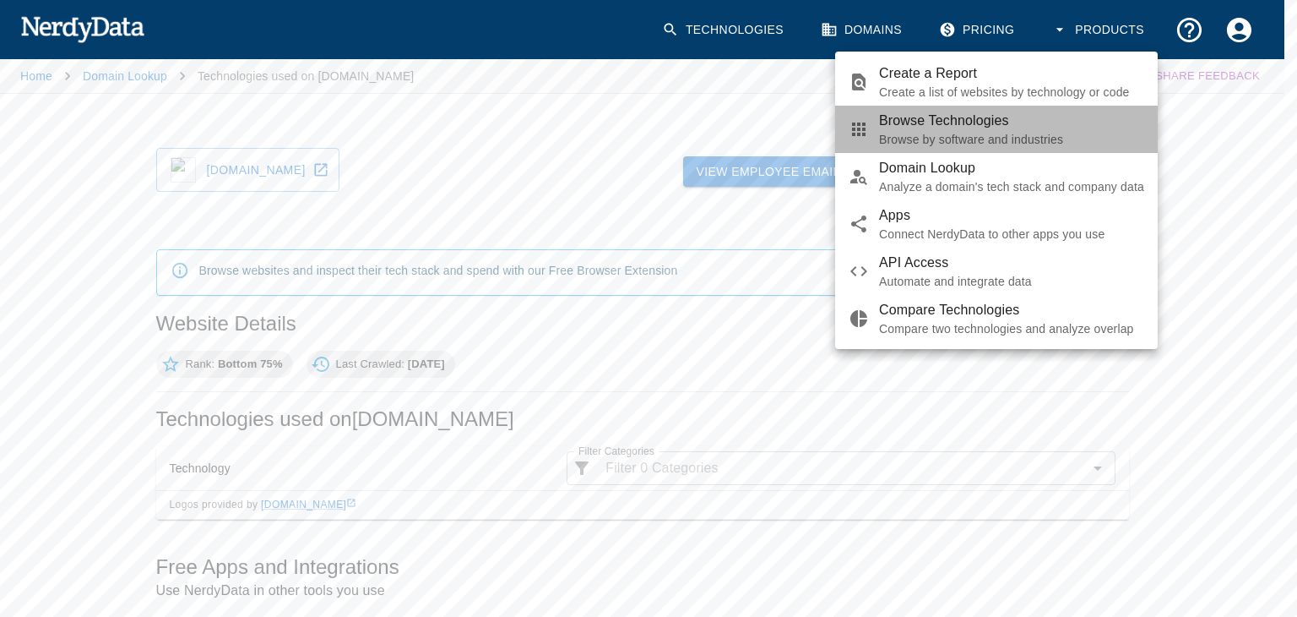
click at [1024, 137] on p "Browse by software and industries" at bounding box center [1011, 139] width 265 height 17
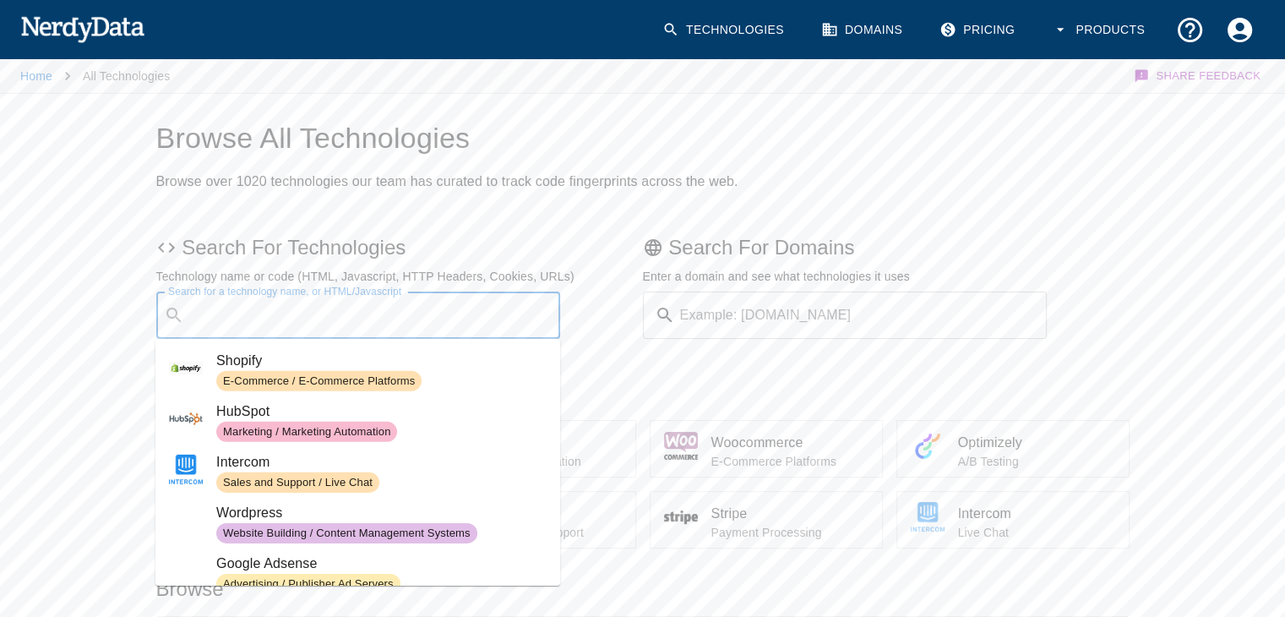
click at [419, 308] on input "Search for a technology name, or HTML/Javascript" at bounding box center [372, 315] width 362 height 32
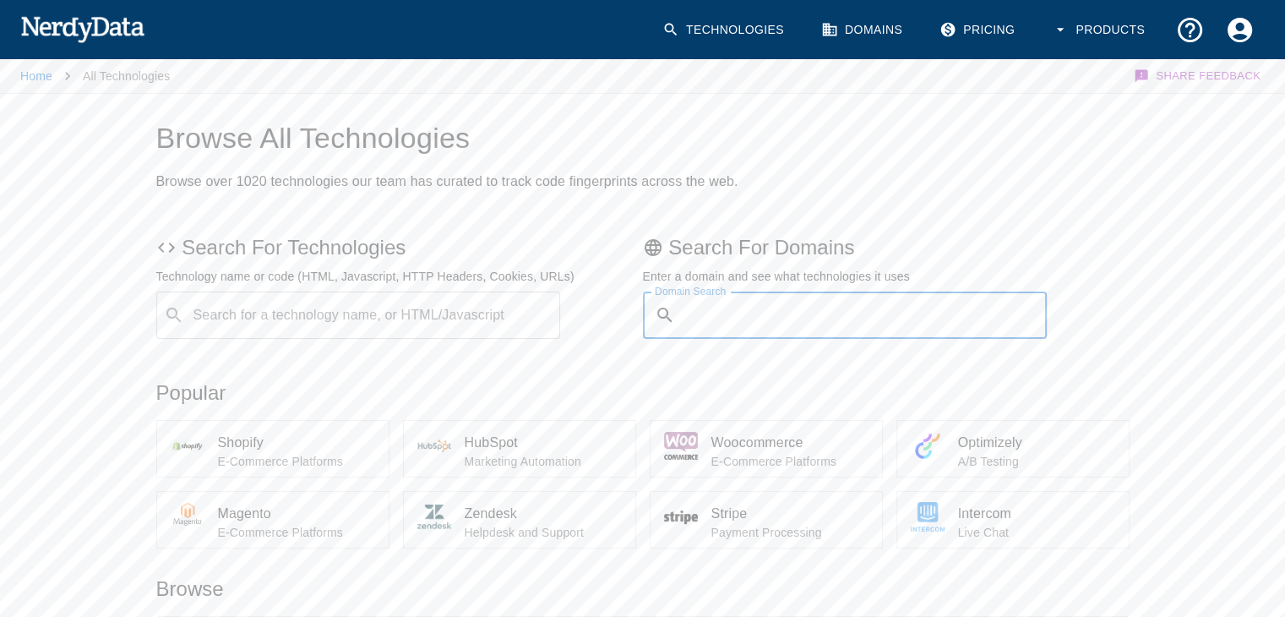
click at [718, 330] on input "Domain Search" at bounding box center [865, 314] width 366 height 47
type input "visualmatrix.com"
click at [948, 302] on button "Submit" at bounding box center [991, 315] width 86 height 26
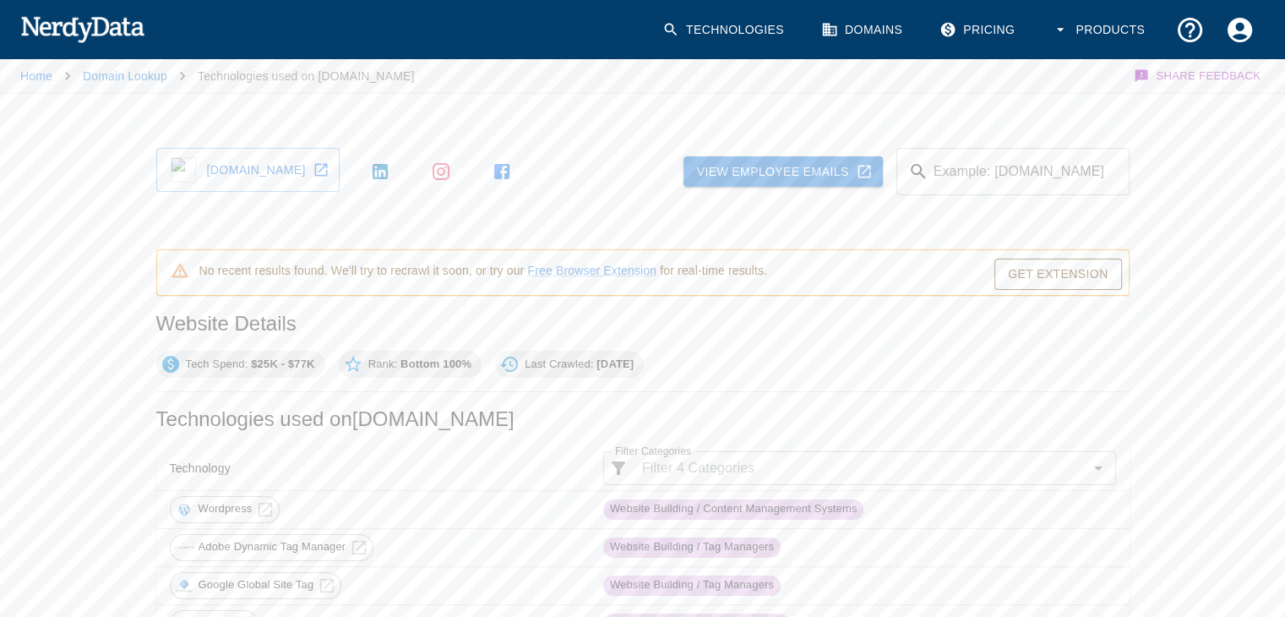
click at [964, 340] on div "Tech Spend: $25K - $77K Rank: Bottom 100% Last Crawled: 15/03/2025" at bounding box center [642, 357] width 973 height 41
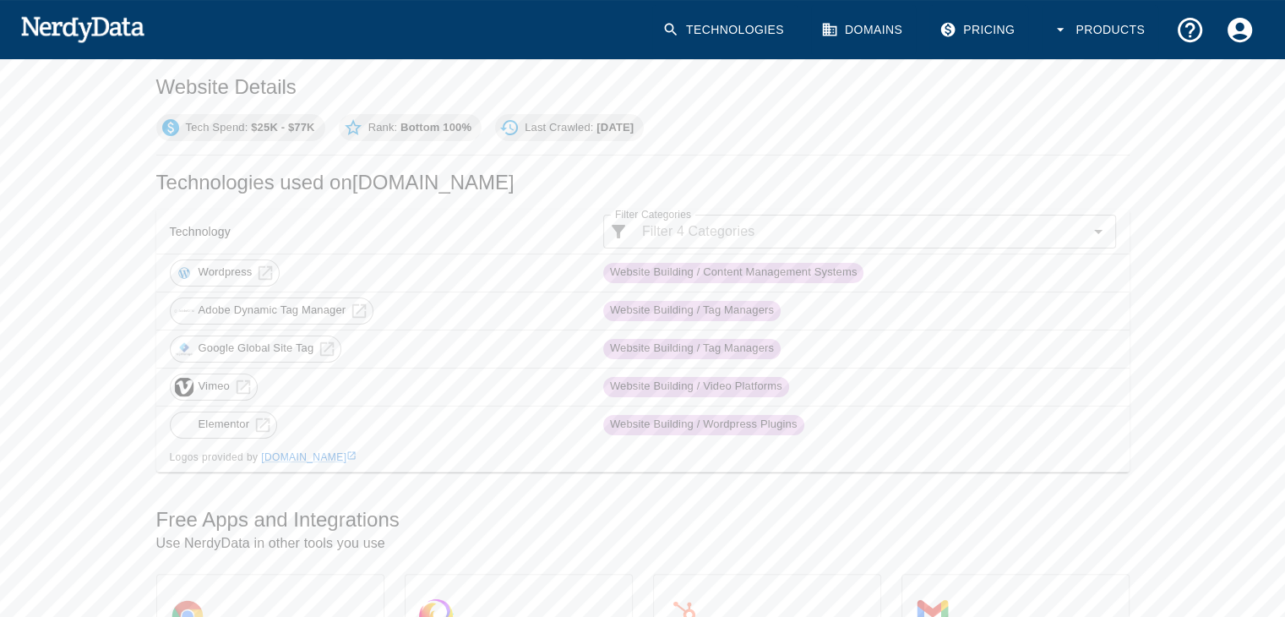
scroll to position [270, 0]
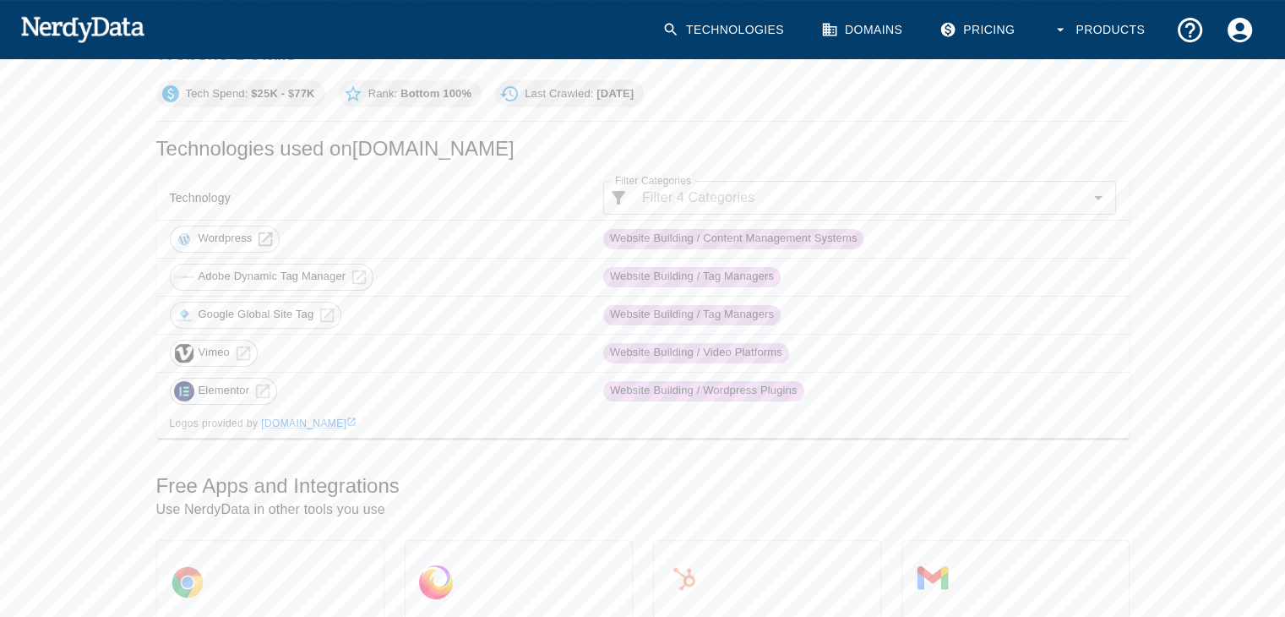
click at [256, 234] on icon at bounding box center [265, 239] width 19 height 19
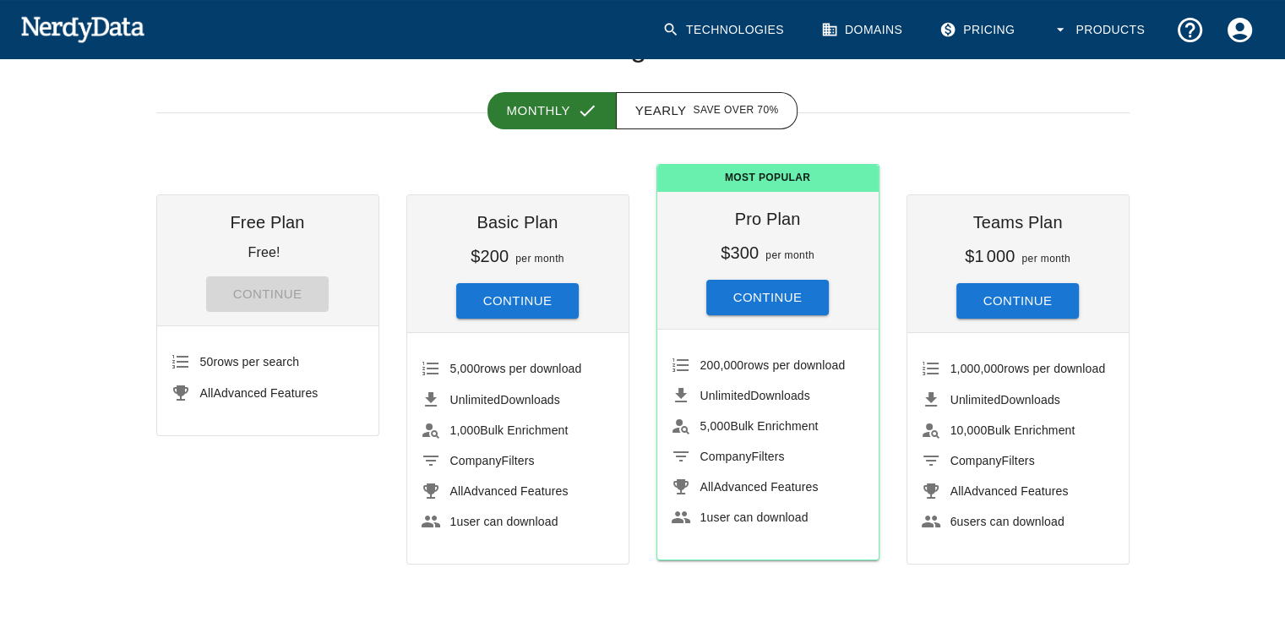
scroll to position [121, 0]
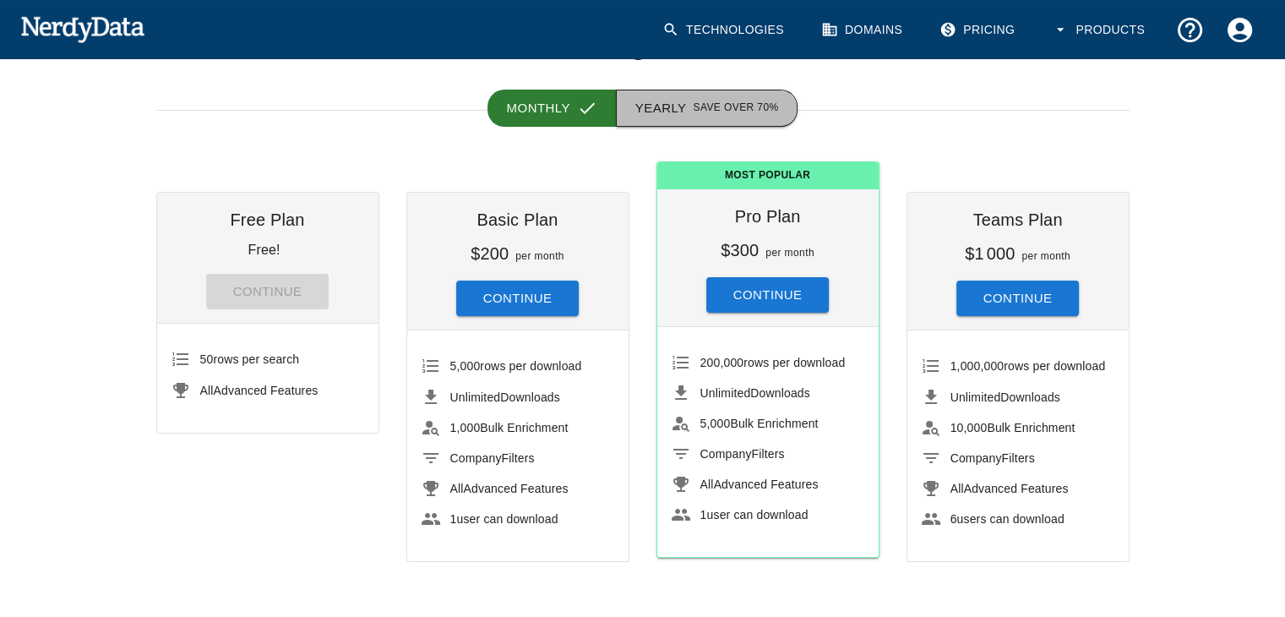
click at [703, 116] on span "Save over 70%" at bounding box center [735, 108] width 85 height 17
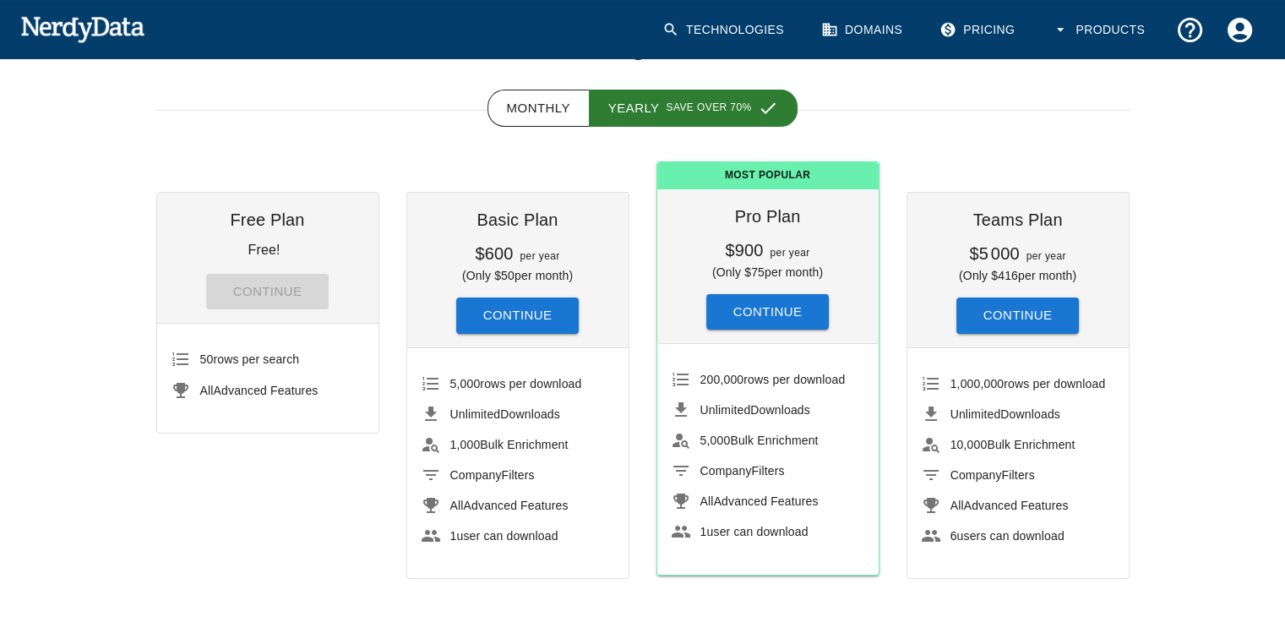
click at [360, 51] on div "Technologies Domains Pricing Products" at bounding box center [642, 29] width 1244 height 59
click at [765, 298] on button "Continue" at bounding box center [767, 311] width 123 height 35
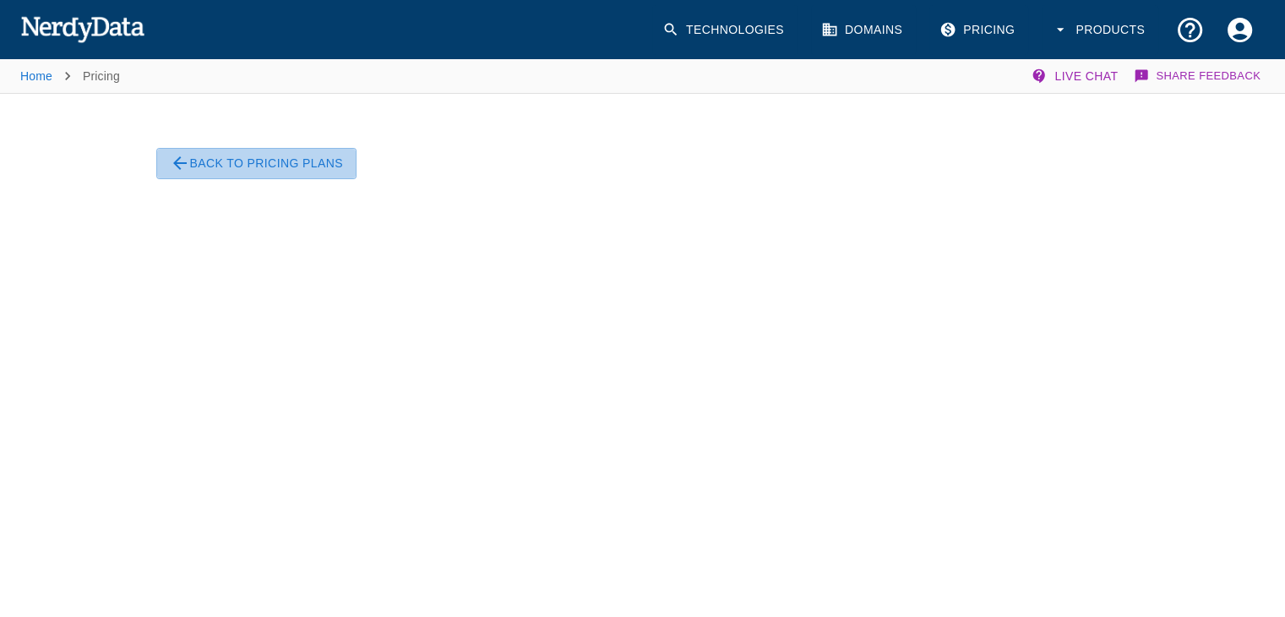
click at [238, 159] on button "Back To Pricing Plans" at bounding box center [256, 163] width 200 height 31
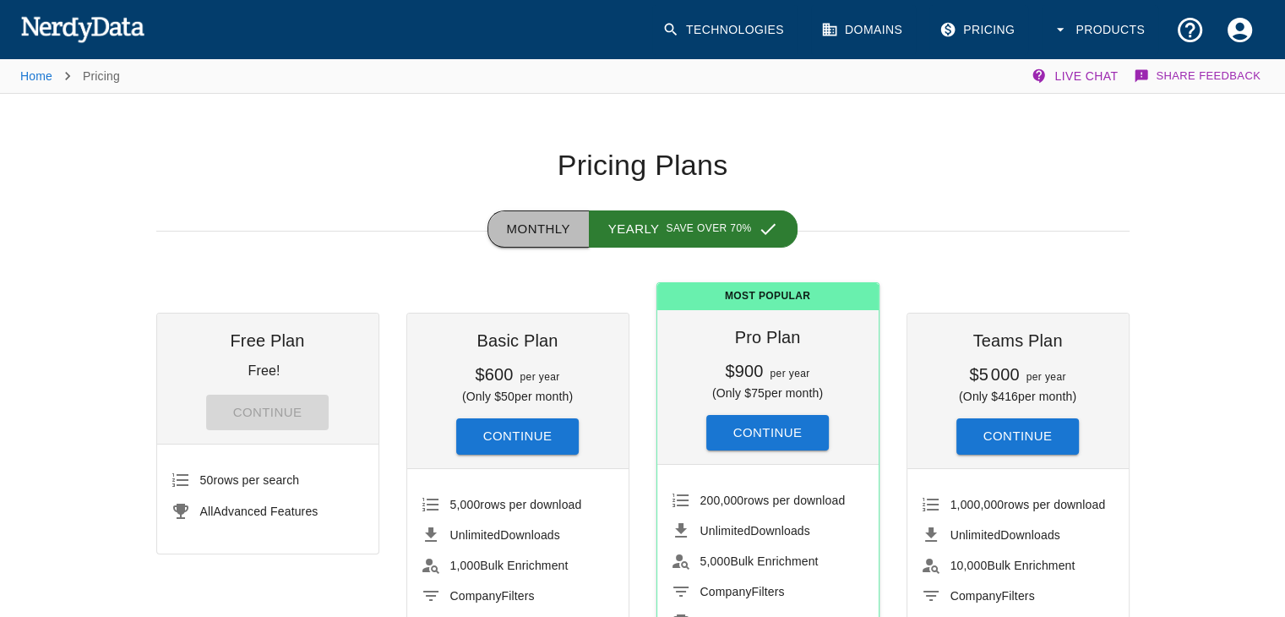
click at [551, 231] on button "Monthly" at bounding box center [538, 228] width 102 height 37
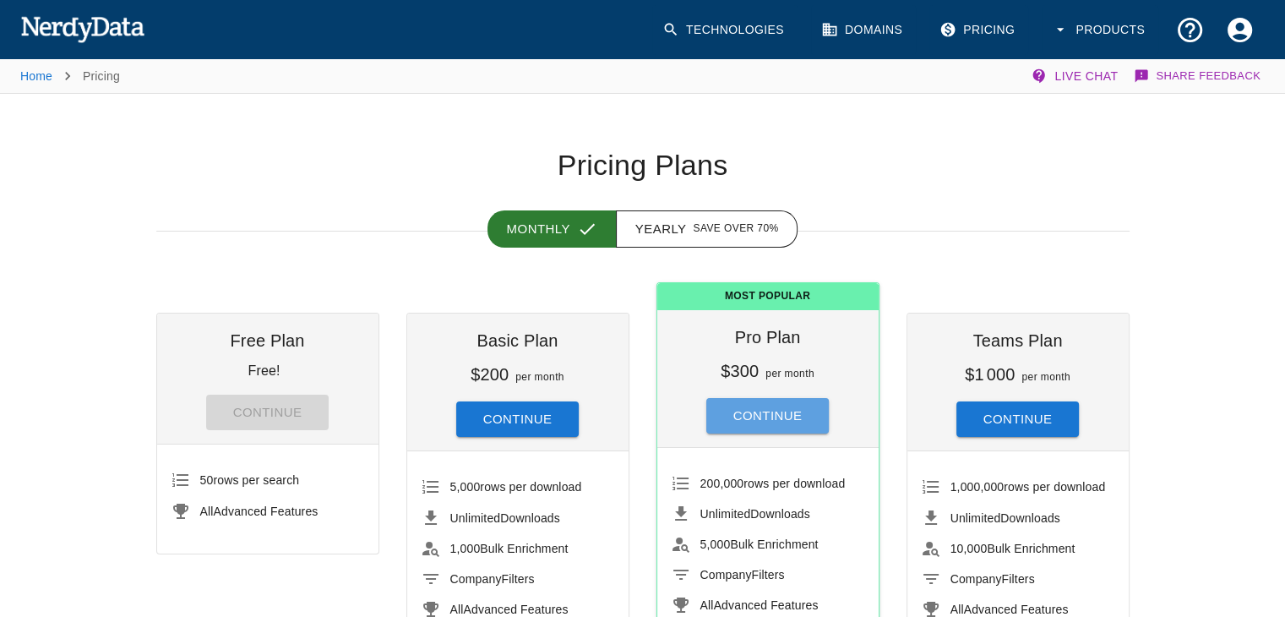
click at [766, 416] on button "Continue" at bounding box center [767, 415] width 123 height 35
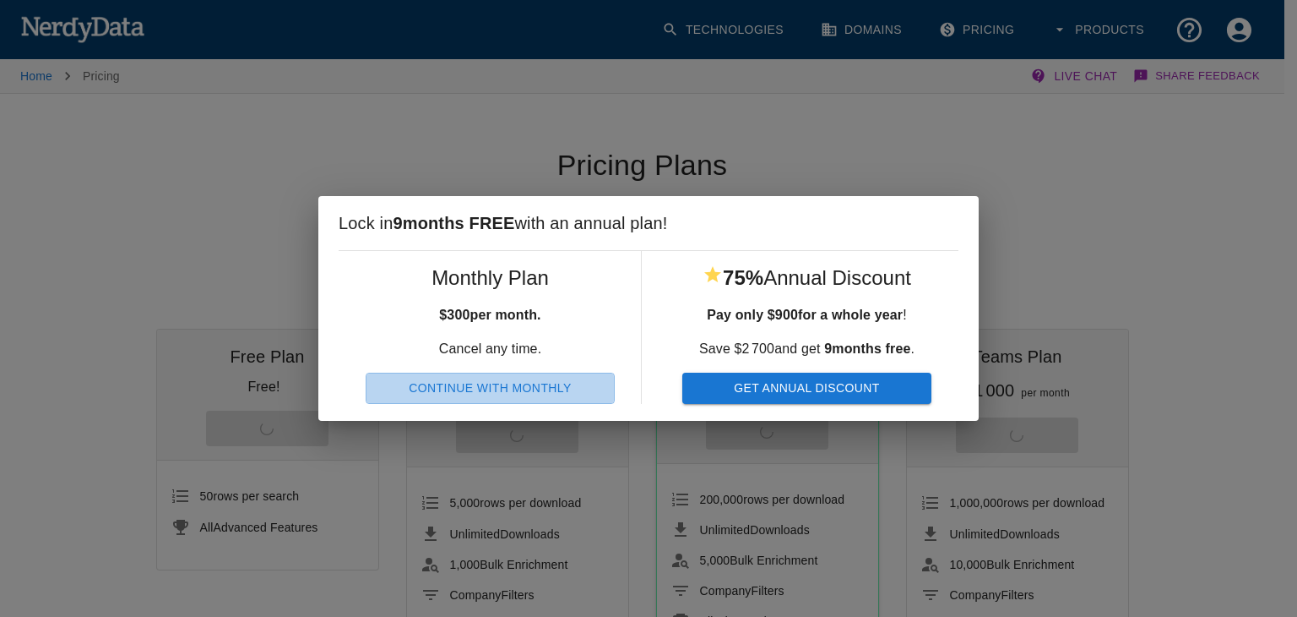
click at [582, 392] on button "Continue With Monthly" at bounding box center [490, 387] width 249 height 31
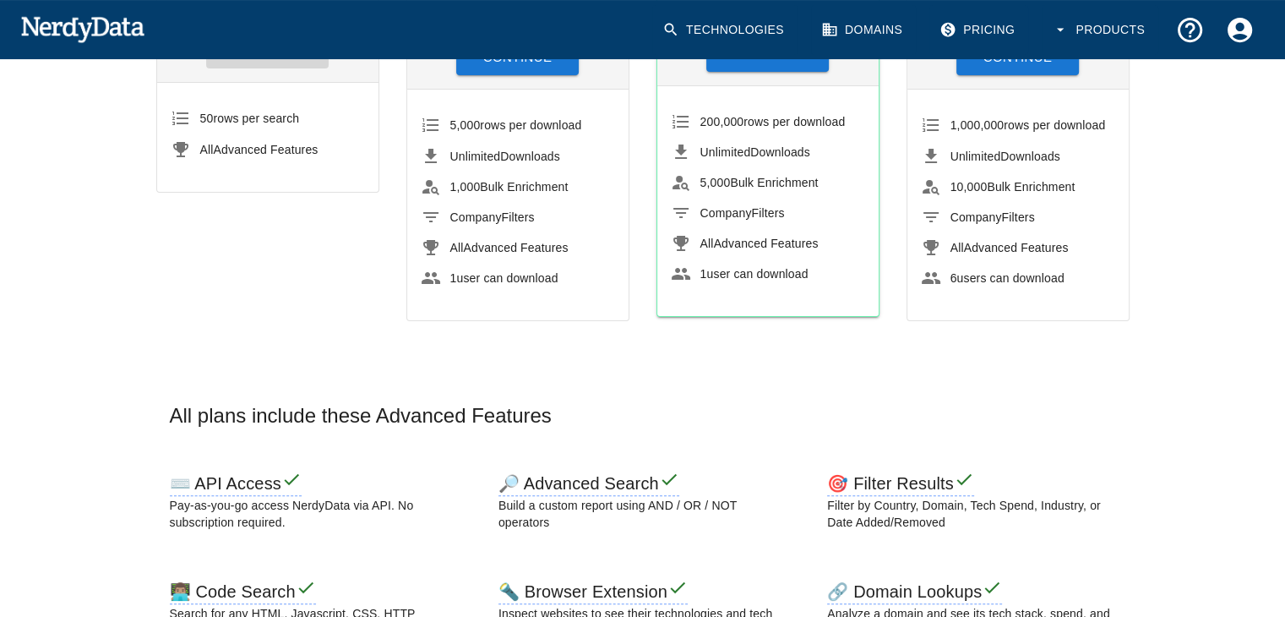
scroll to position [304, 0]
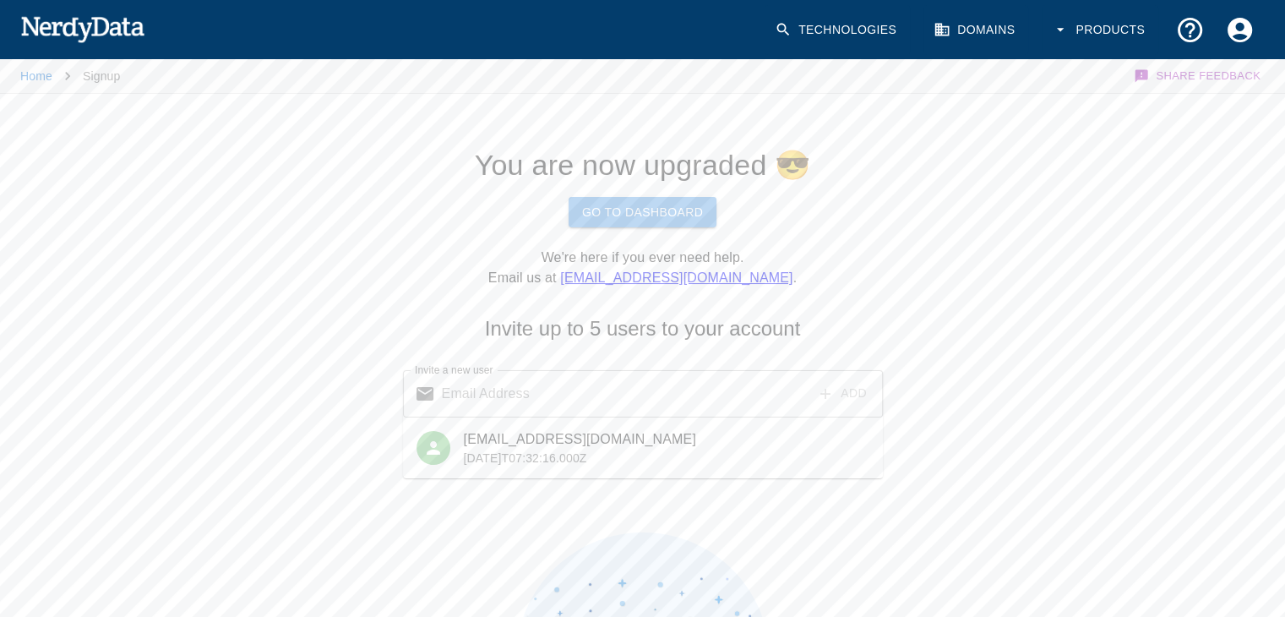
click at [628, 202] on link "Go To Dashboard" at bounding box center [642, 212] width 148 height 31
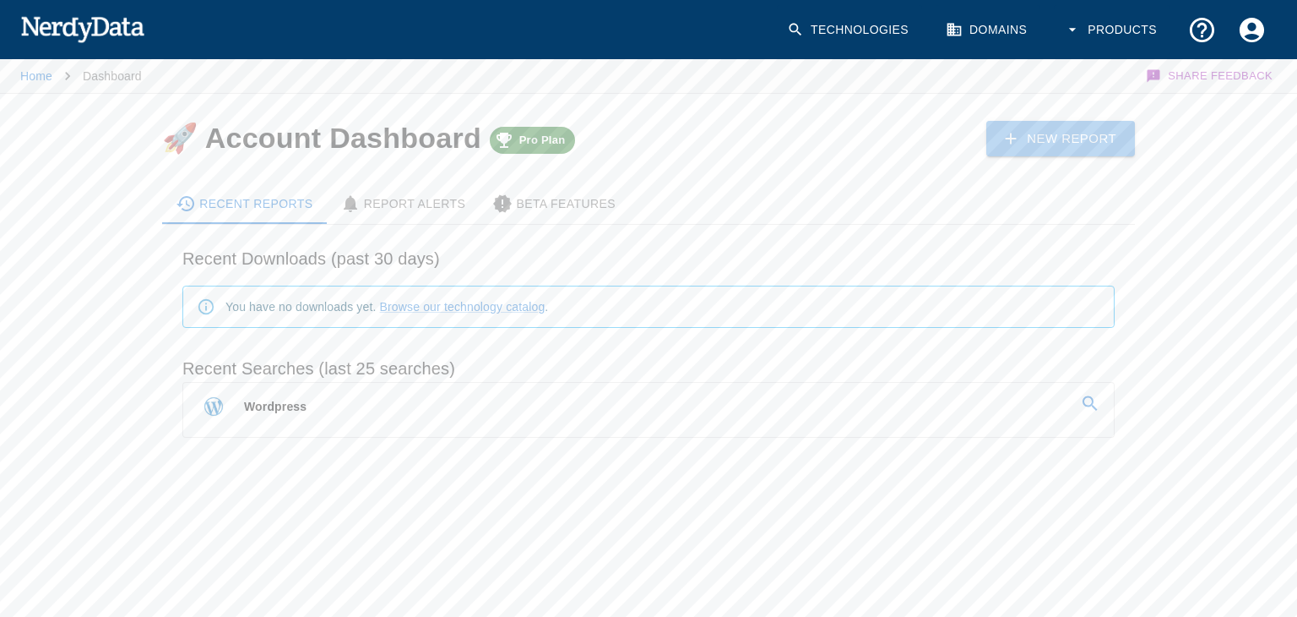
click at [1044, 124] on link "New Report" at bounding box center [1060, 138] width 149 height 35
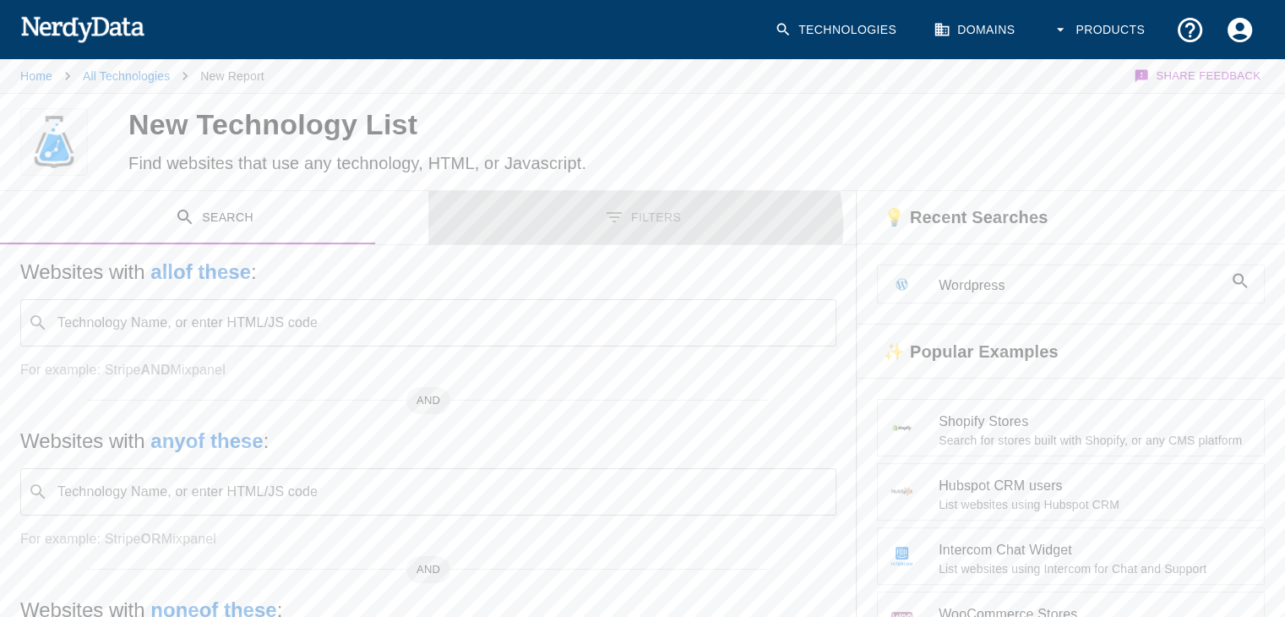
click at [580, 226] on button "Filters" at bounding box center [642, 217] width 428 height 53
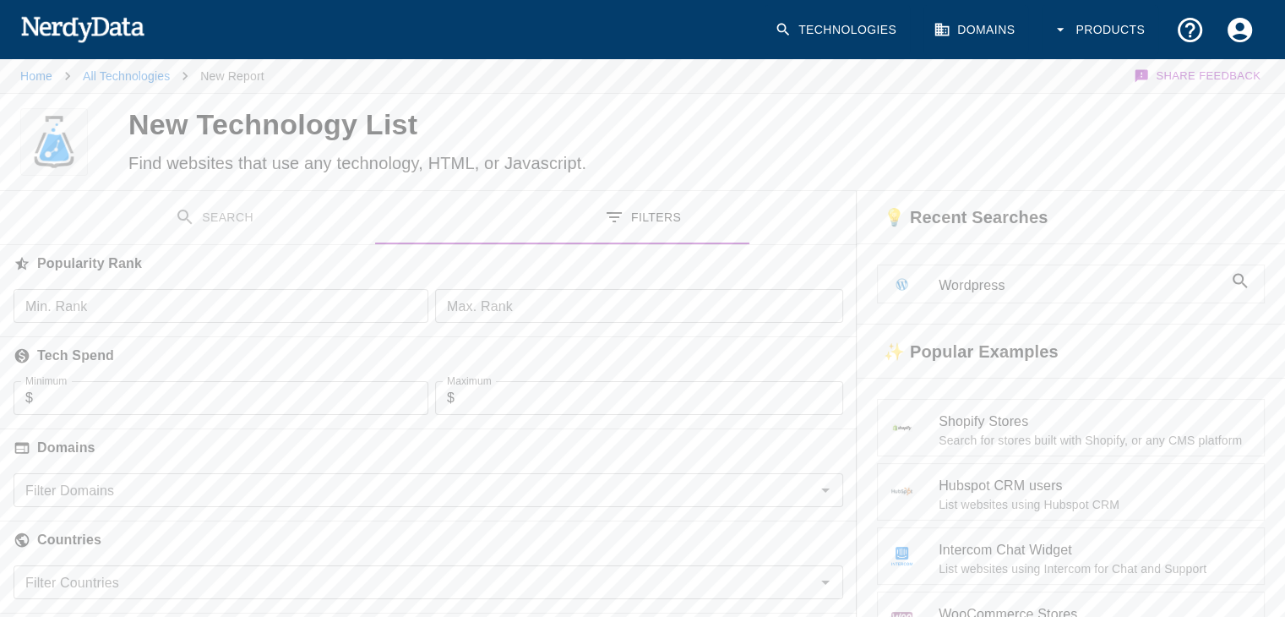
click at [215, 219] on button "Search" at bounding box center [214, 217] width 428 height 53
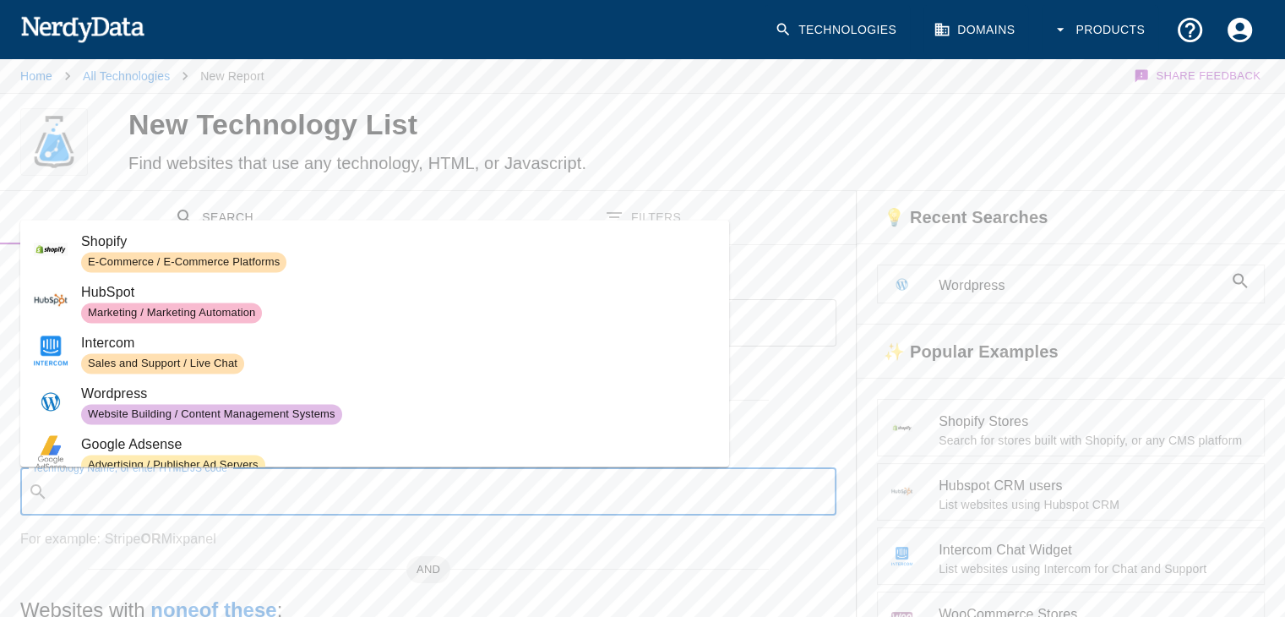
click at [270, 482] on input "Technology Name, or enter HTML/JS code" at bounding box center [442, 491] width 774 height 32
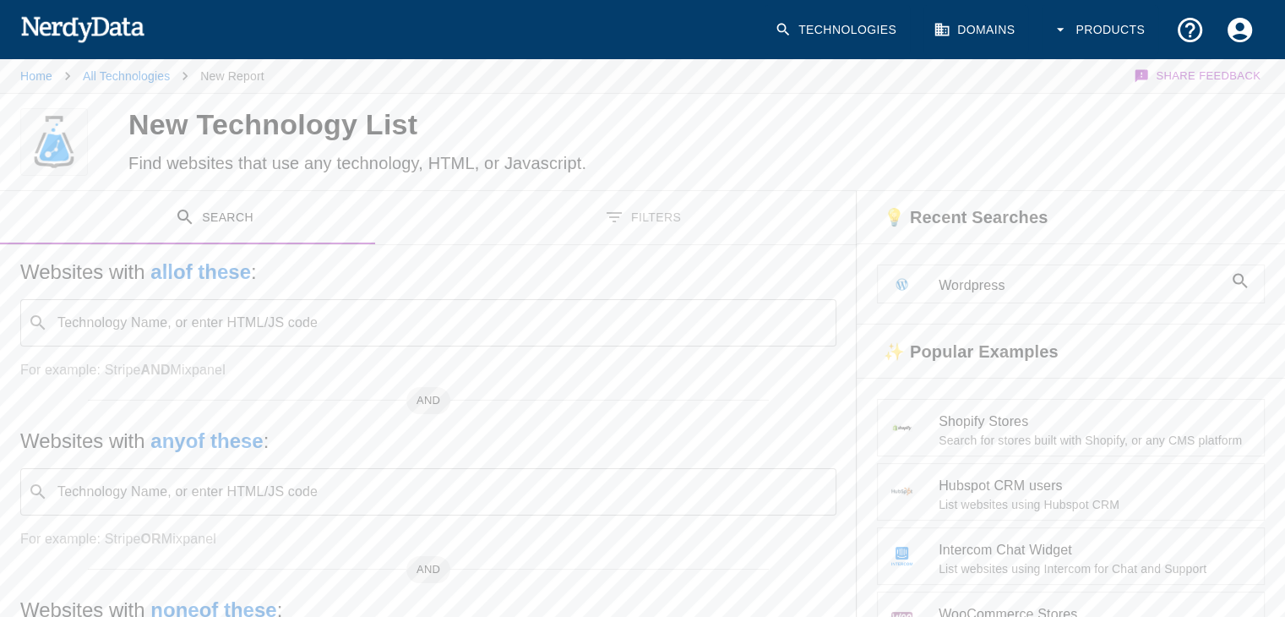
click at [701, 146] on div at bounding box center [991, 142] width 589 height 96
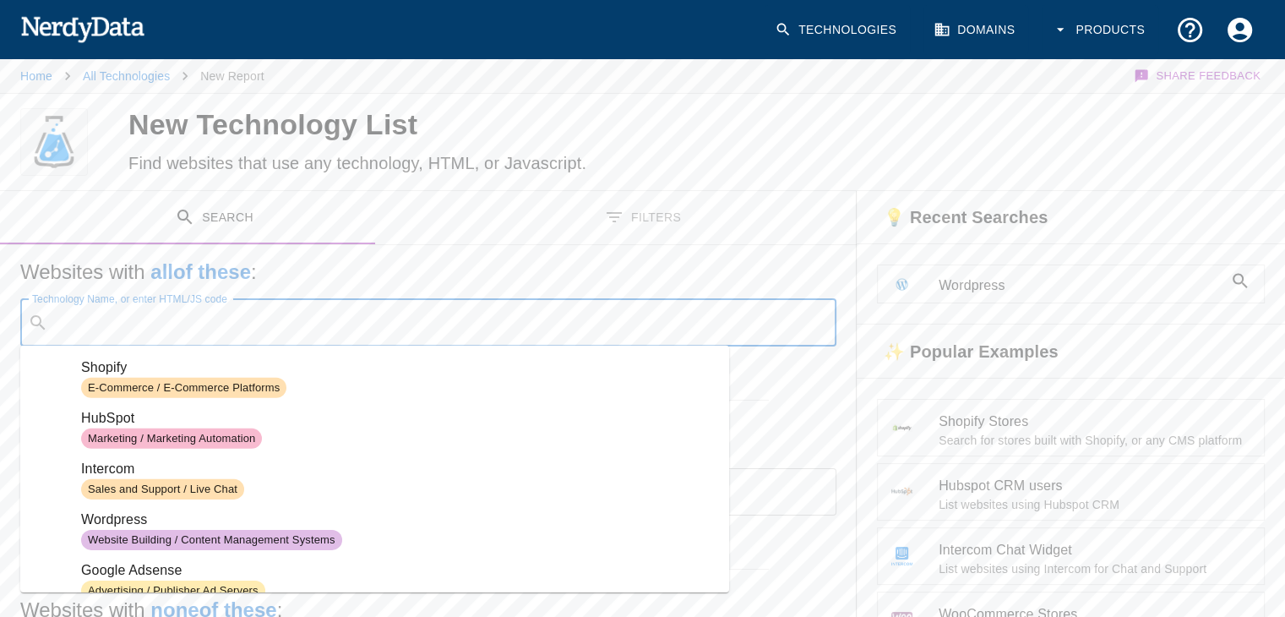
click at [253, 332] on input "Technology Name, or enter HTML/JS code" at bounding box center [442, 323] width 774 height 32
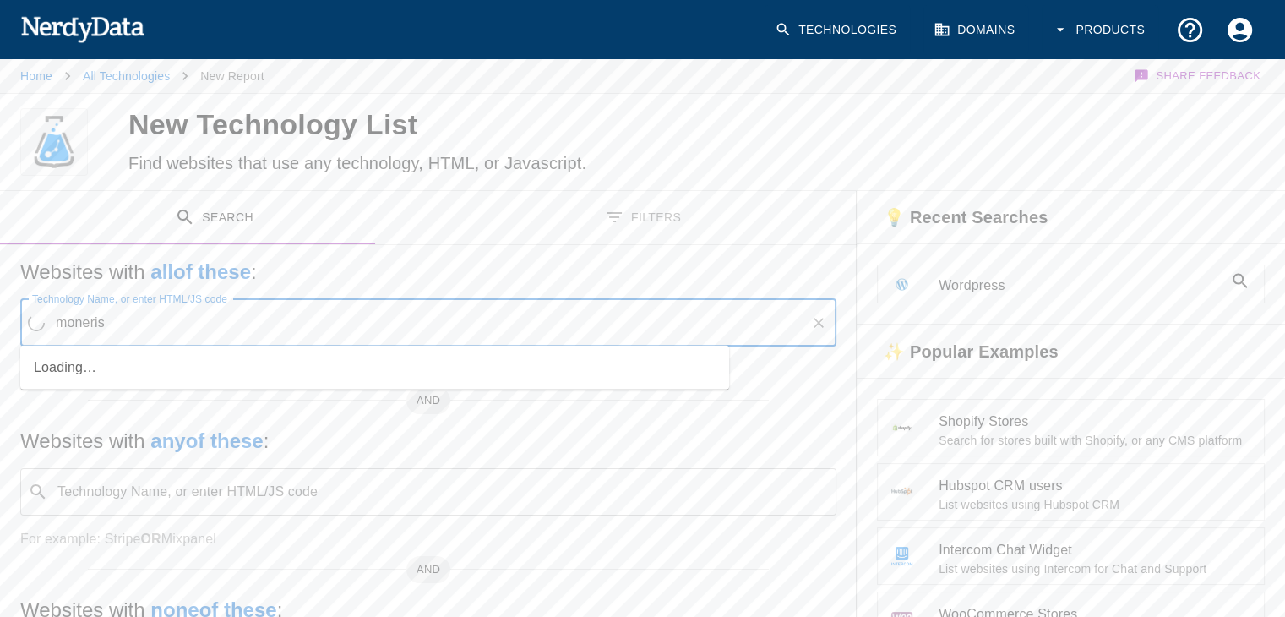
type input "moneris"
click at [1235, 141] on button "Search" at bounding box center [1201, 142] width 126 height 31
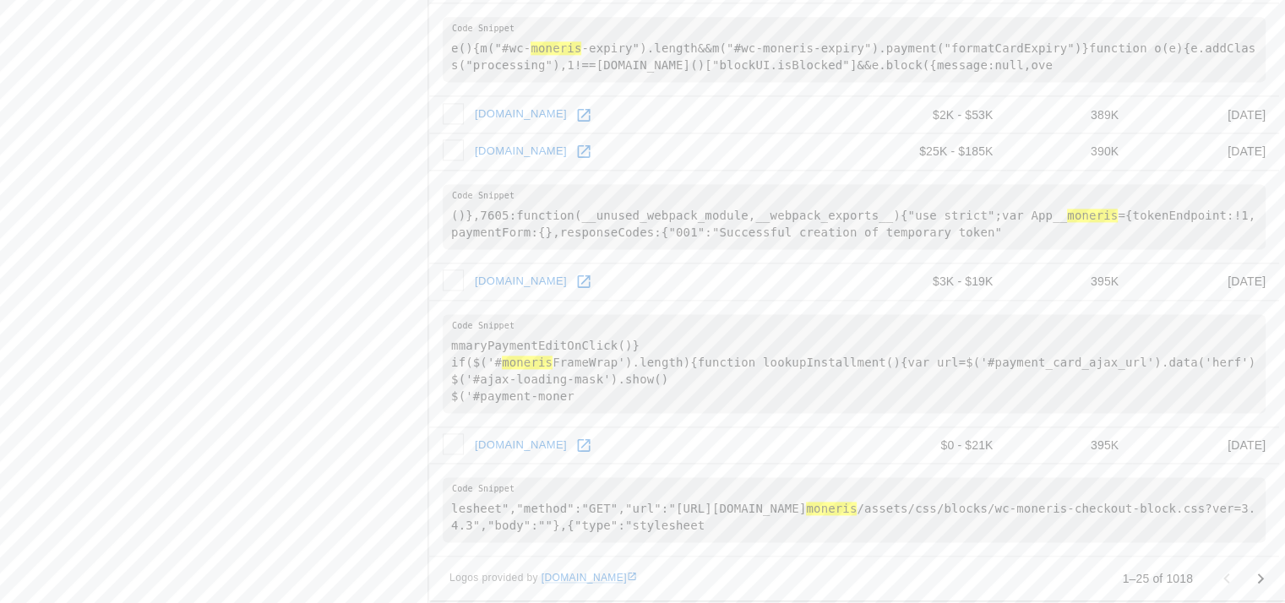
scroll to position [2338, 0]
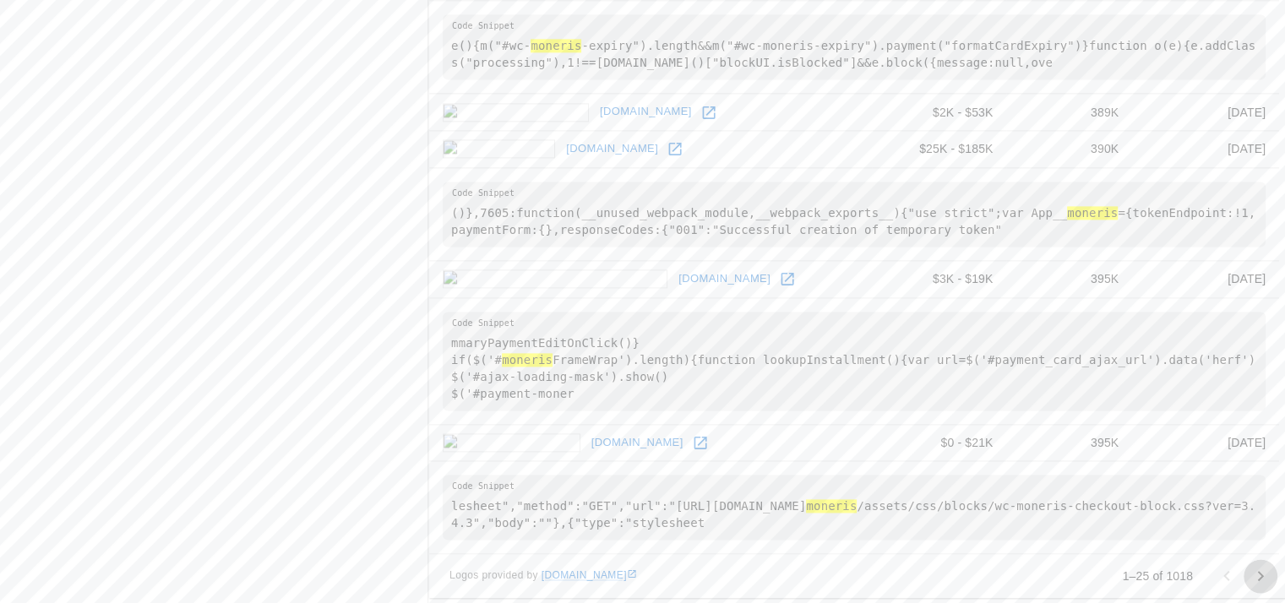
click at [1258, 568] on icon "Go to next page" at bounding box center [1260, 576] width 20 height 20
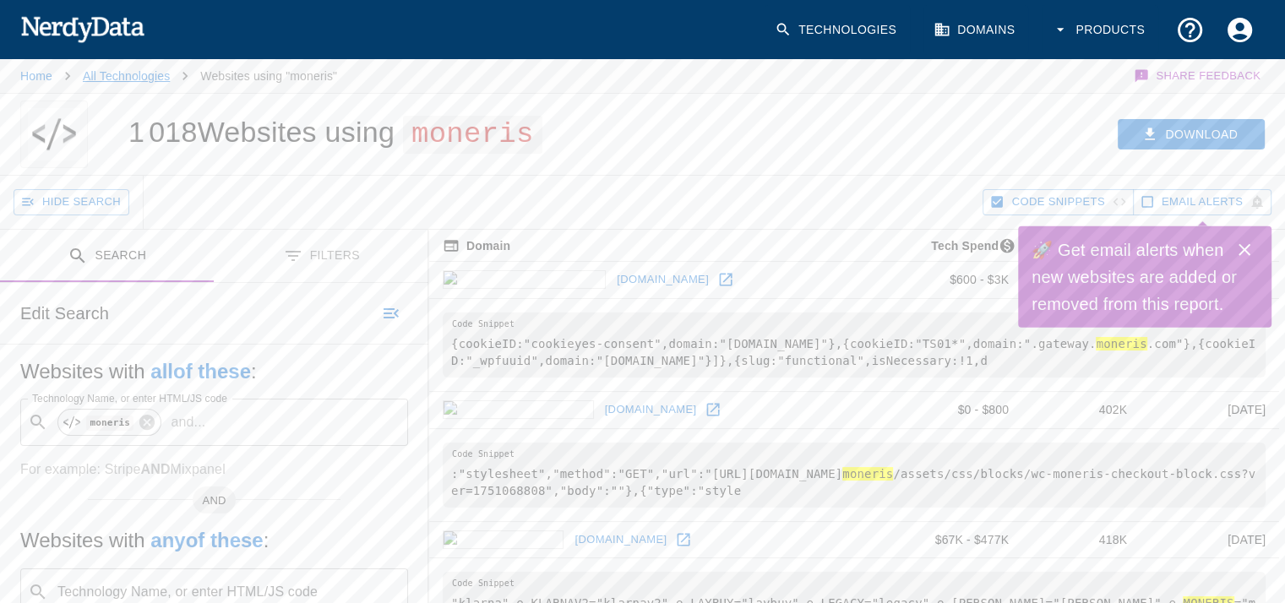
click at [138, 78] on link "All Technologies" at bounding box center [126, 76] width 87 height 14
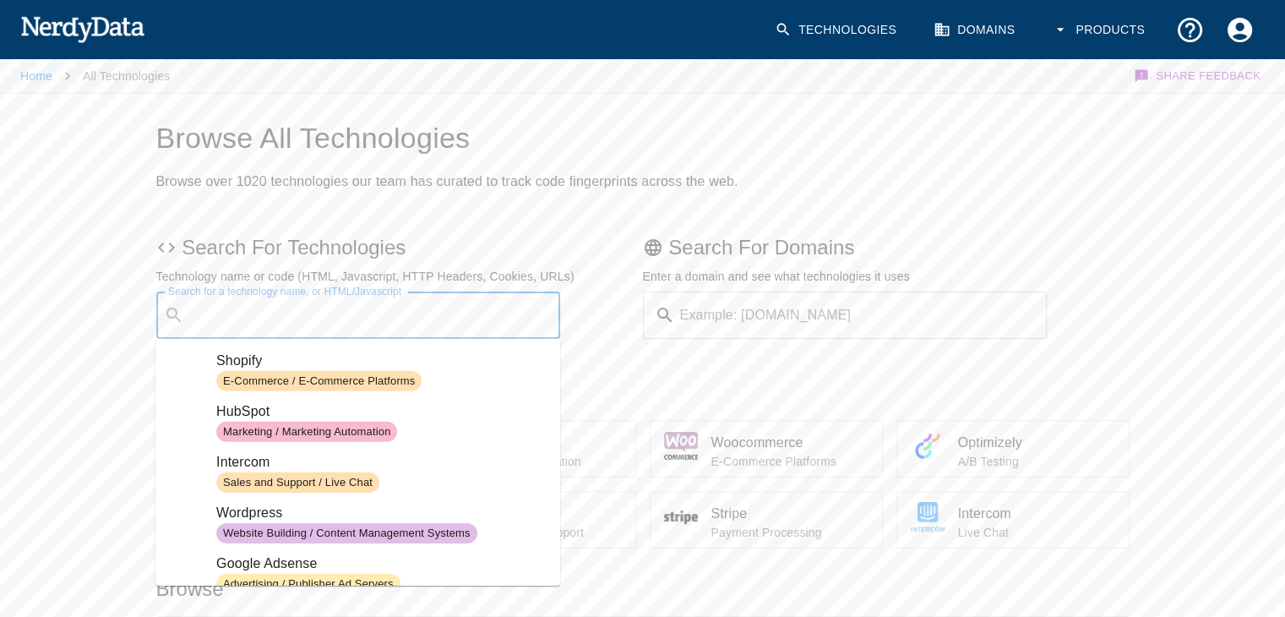
click at [502, 299] on input "Search for a technology name, or HTML/Javascript" at bounding box center [372, 315] width 362 height 32
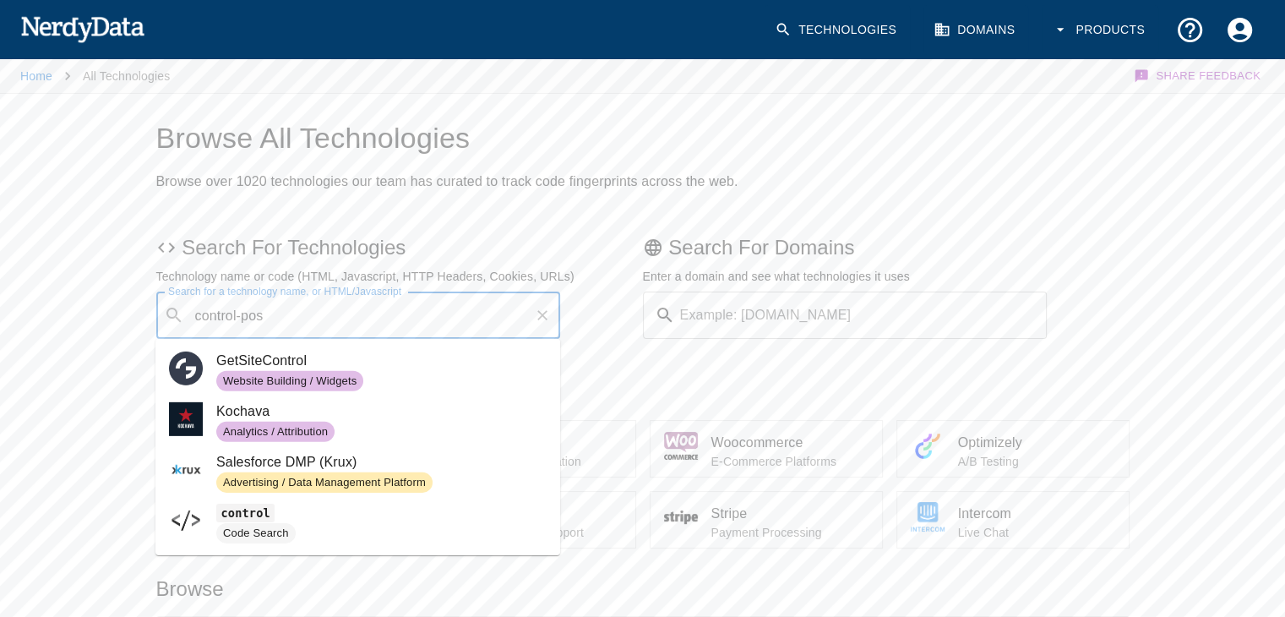
type input "control-pos"
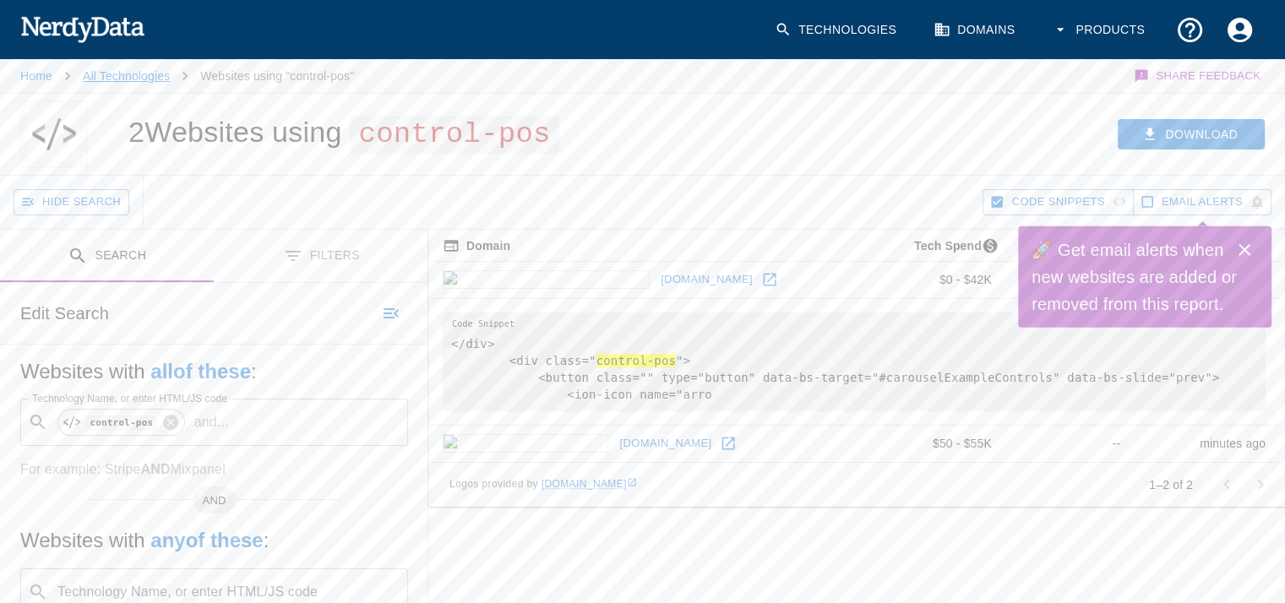
click at [135, 68] on li "All Technologies" at bounding box center [126, 76] width 87 height 20
click at [117, 81] on link "All Technologies" at bounding box center [126, 76] width 87 height 14
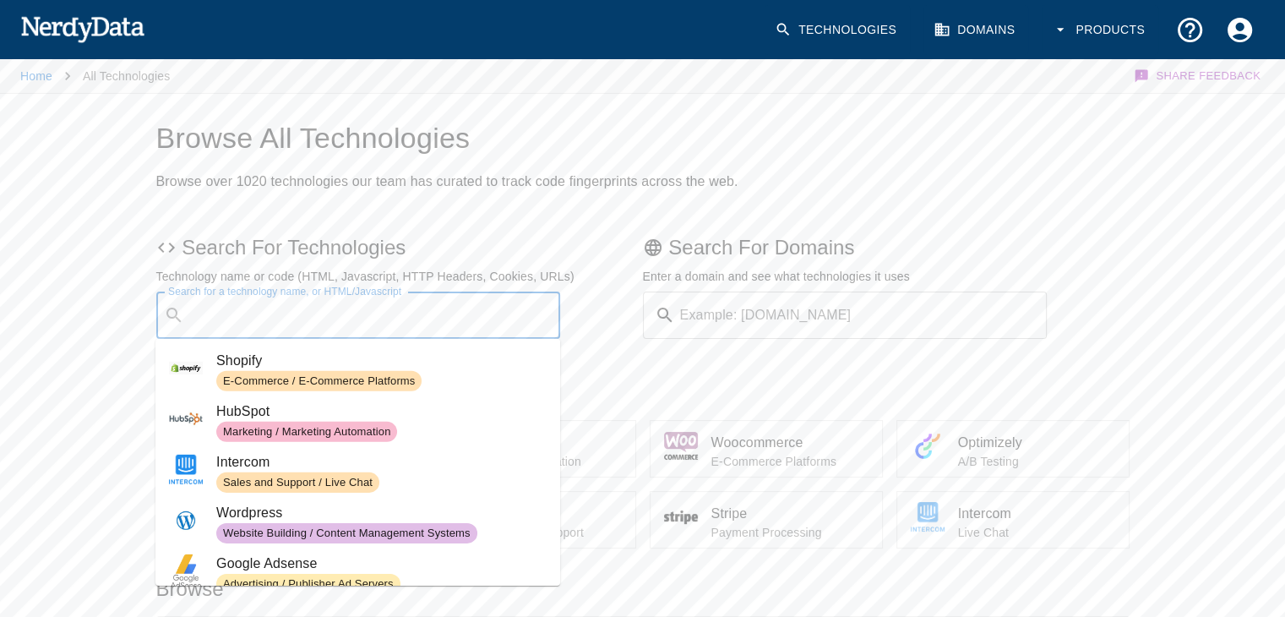
click at [372, 313] on input "Search for a technology name, or HTML/Javascript" at bounding box center [372, 315] width 362 height 32
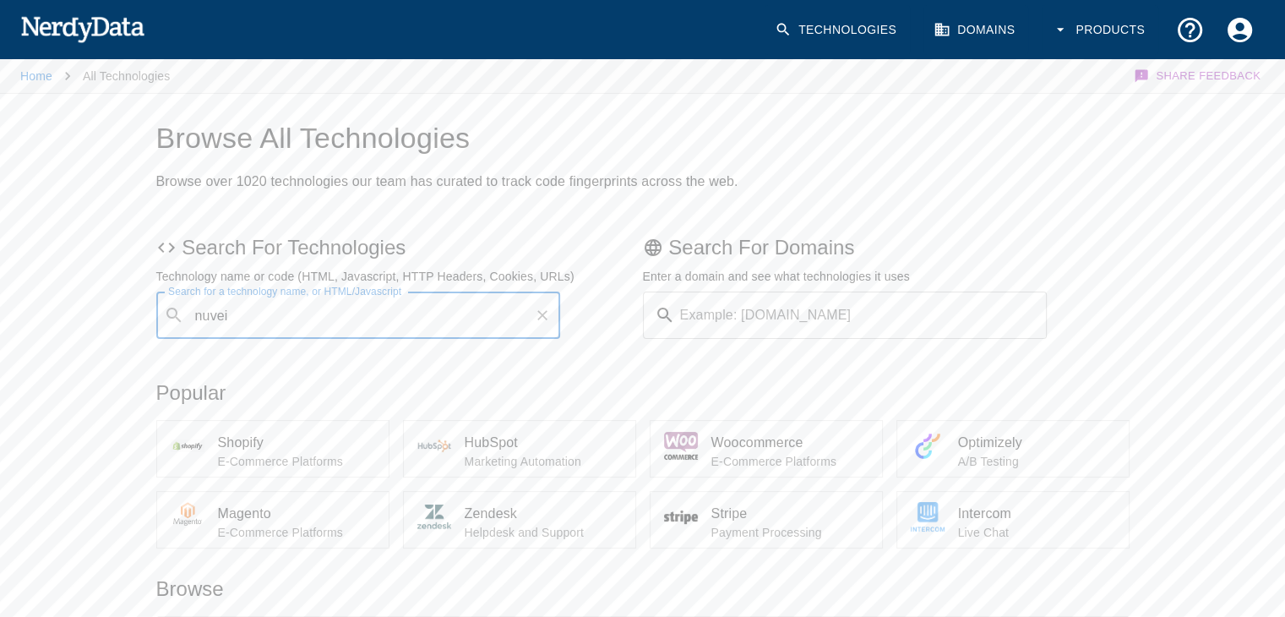
type input "nuvei"
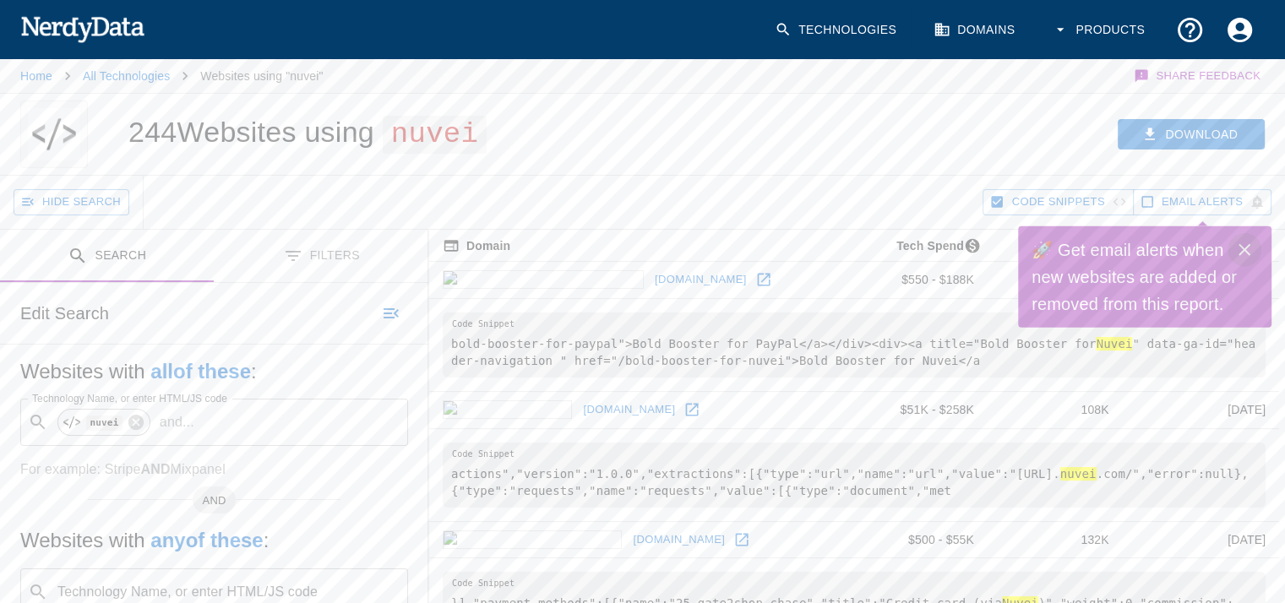
click at [1246, 247] on icon "Close" at bounding box center [1244, 250] width 12 height 12
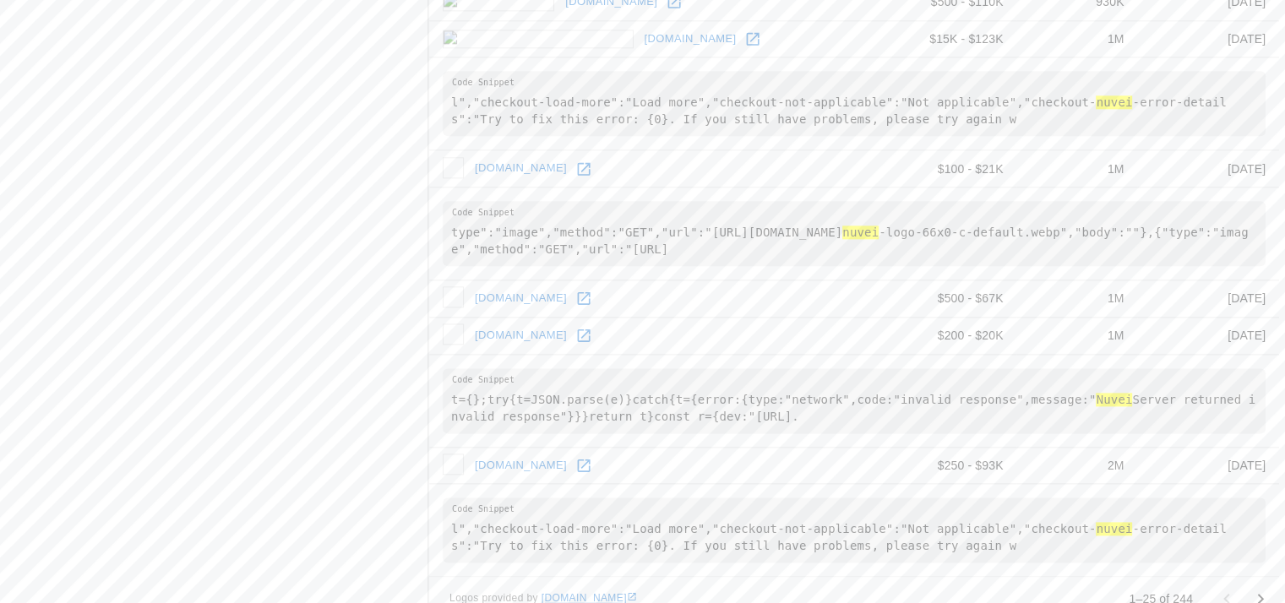
scroll to position [2160, 0]
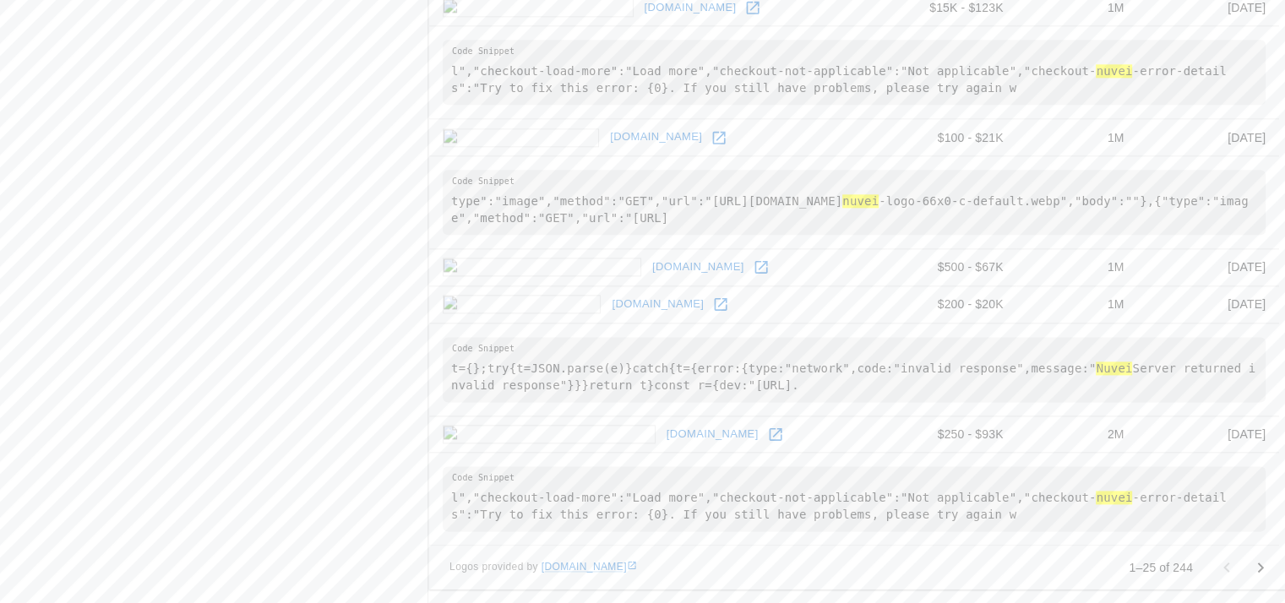
click at [1260, 562] on icon "Go to next page" at bounding box center [1260, 567] width 20 height 20
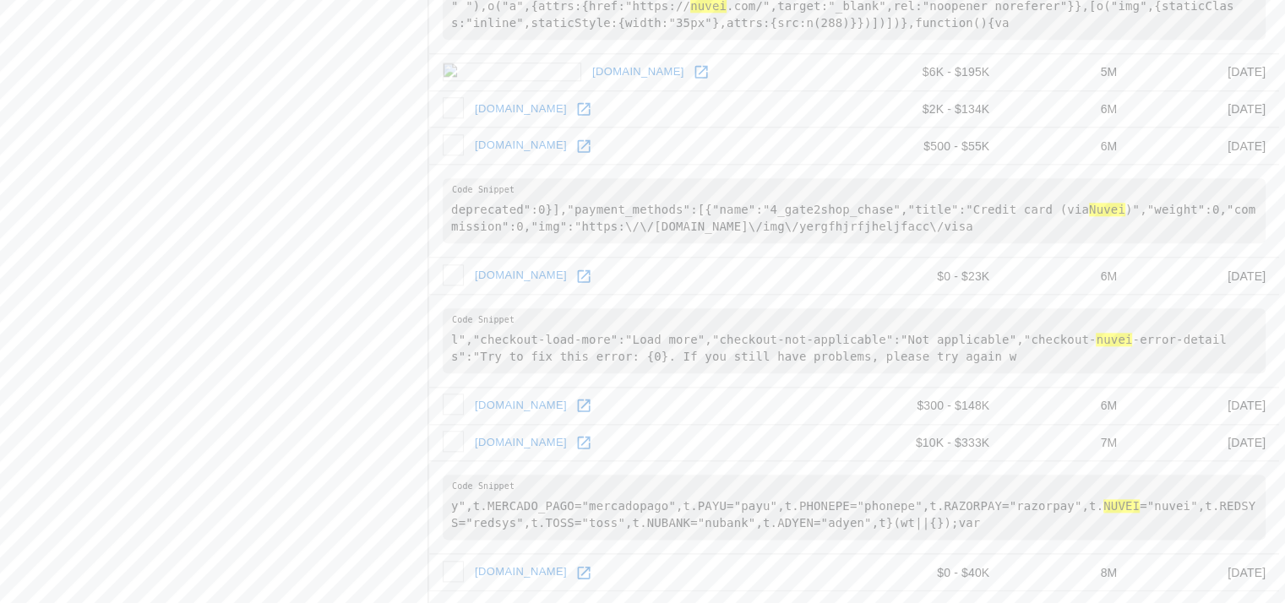
scroll to position [1932, 0]
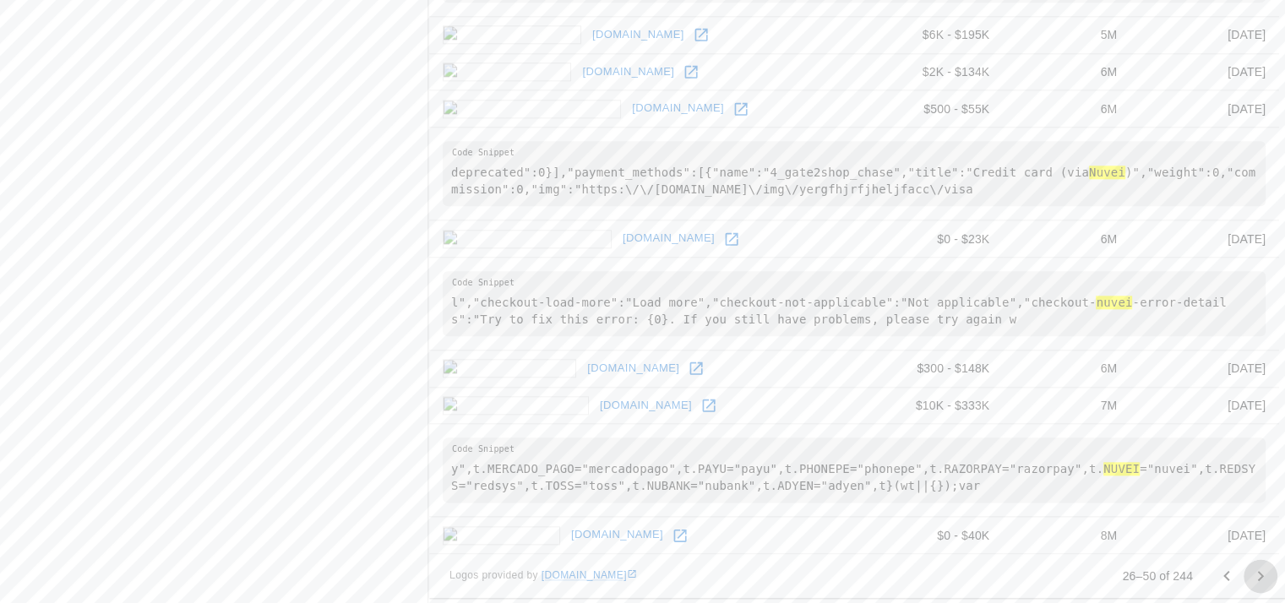
click at [1254, 568] on icon "Go to next page" at bounding box center [1260, 576] width 20 height 20
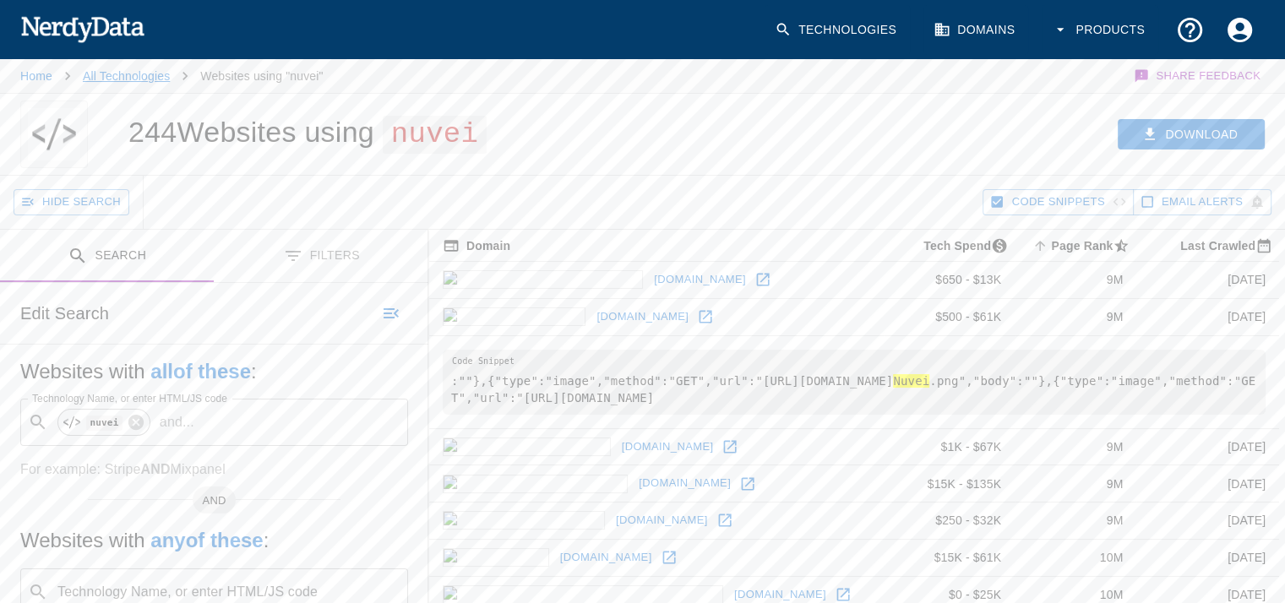
click at [134, 78] on link "All Technologies" at bounding box center [126, 76] width 87 height 14
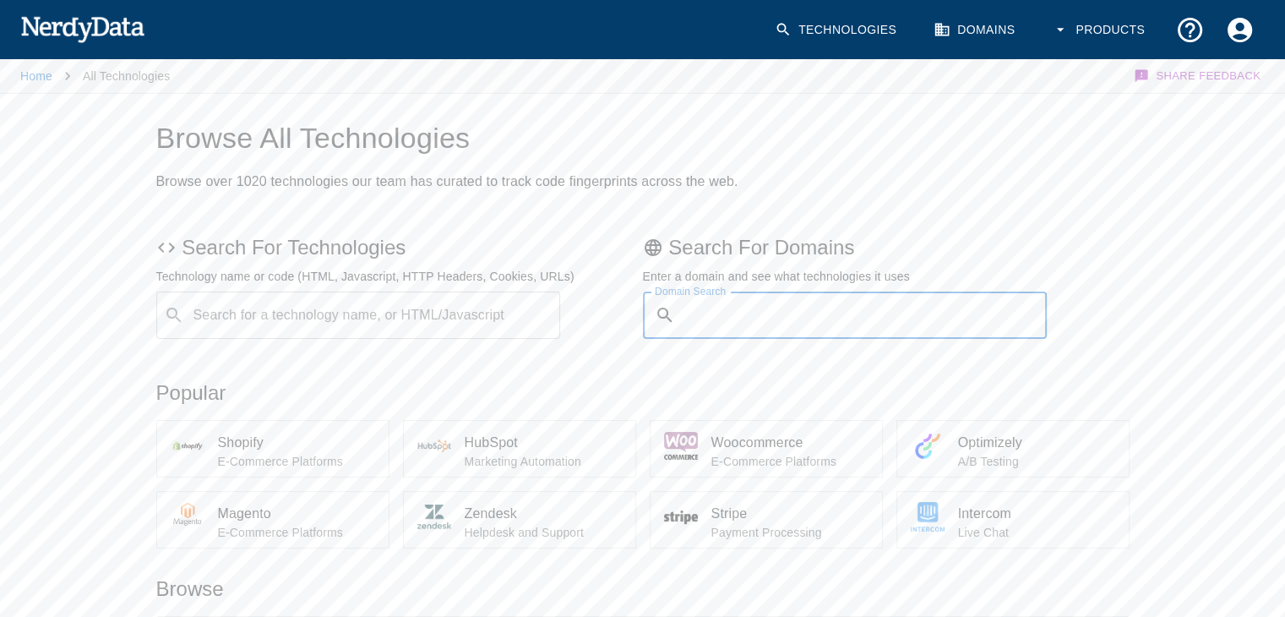
click at [704, 327] on input "Domain Search" at bounding box center [865, 314] width 366 height 47
type input "granby.ca"
click at [948, 302] on button "Submit" at bounding box center [991, 315] width 86 height 26
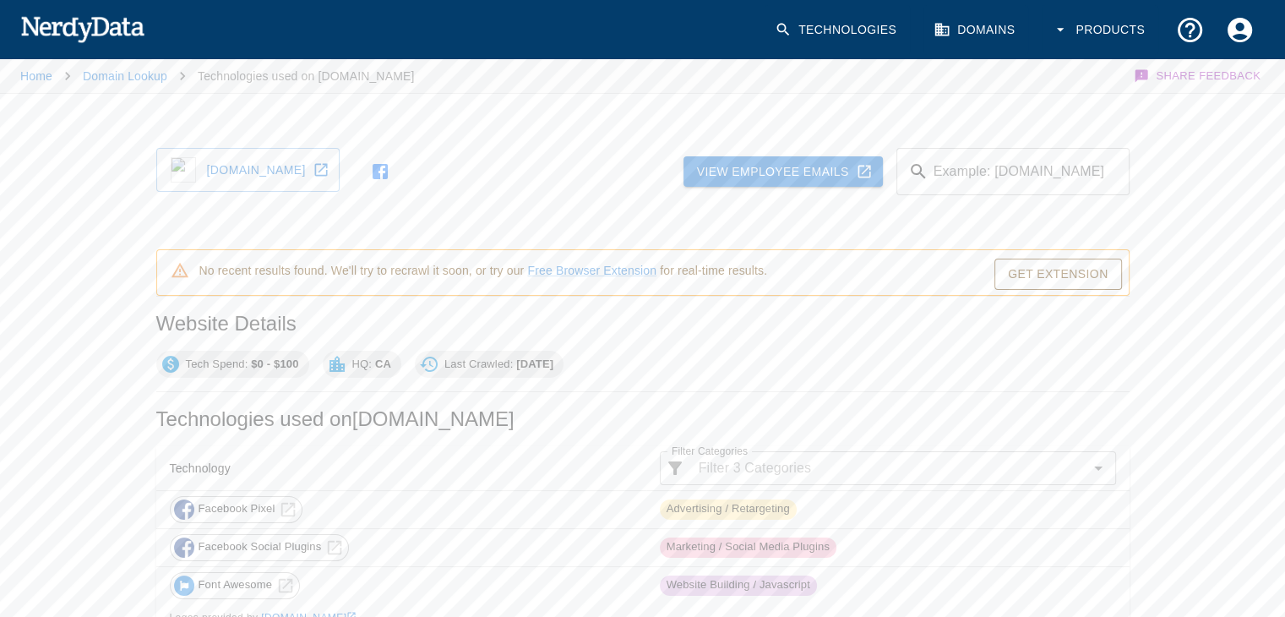
click at [817, 361] on div "Tech Spend: $0 - $100 HQ: CA Last Crawled: 22/03/2025" at bounding box center [639, 361] width 980 height 34
click at [978, 184] on input "Domain Search" at bounding box center [1032, 171] width 194 height 47
click at [132, 71] on link "Domain Lookup" at bounding box center [125, 76] width 84 height 14
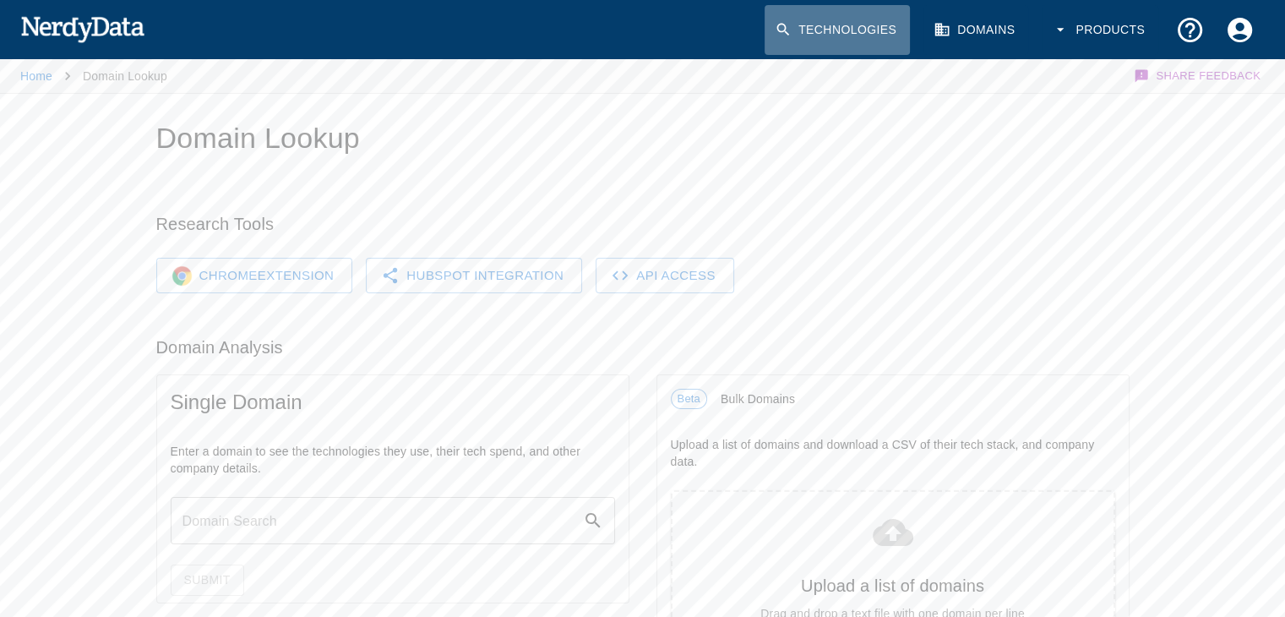
click at [804, 25] on link "Technologies" at bounding box center [836, 30] width 145 height 50
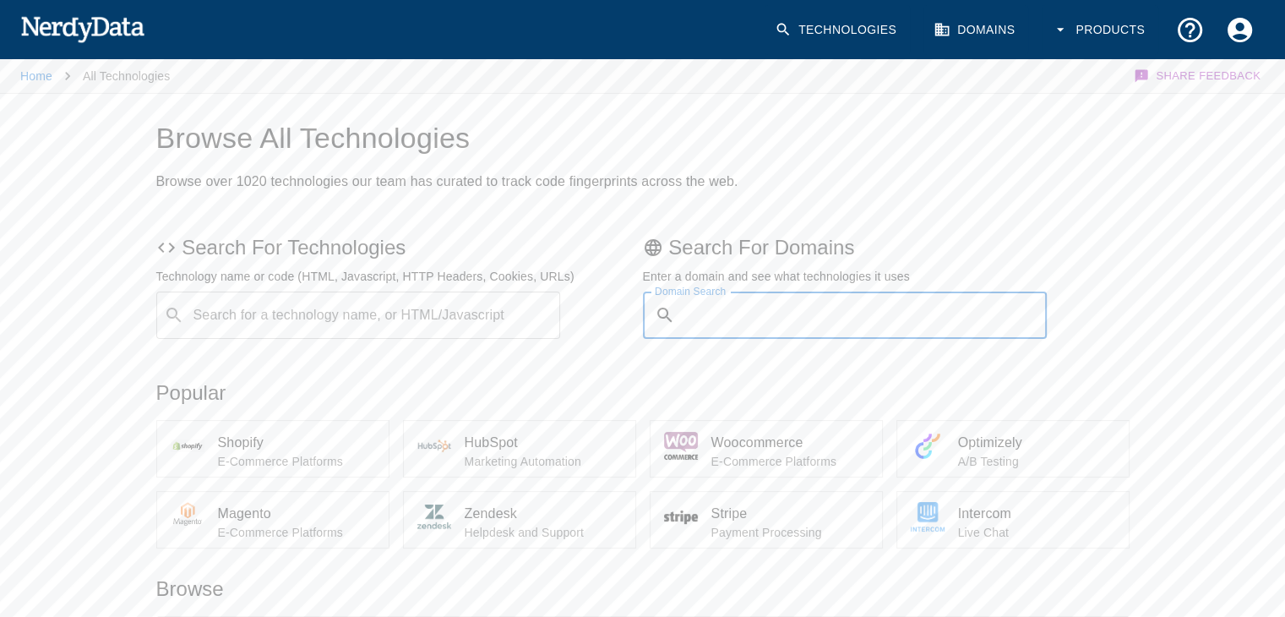
click at [763, 307] on input "Domain Search" at bounding box center [865, 314] width 366 height 47
type input "taxibus.granby.ca"
click at [948, 302] on button "Submit" at bounding box center [991, 315] width 86 height 26
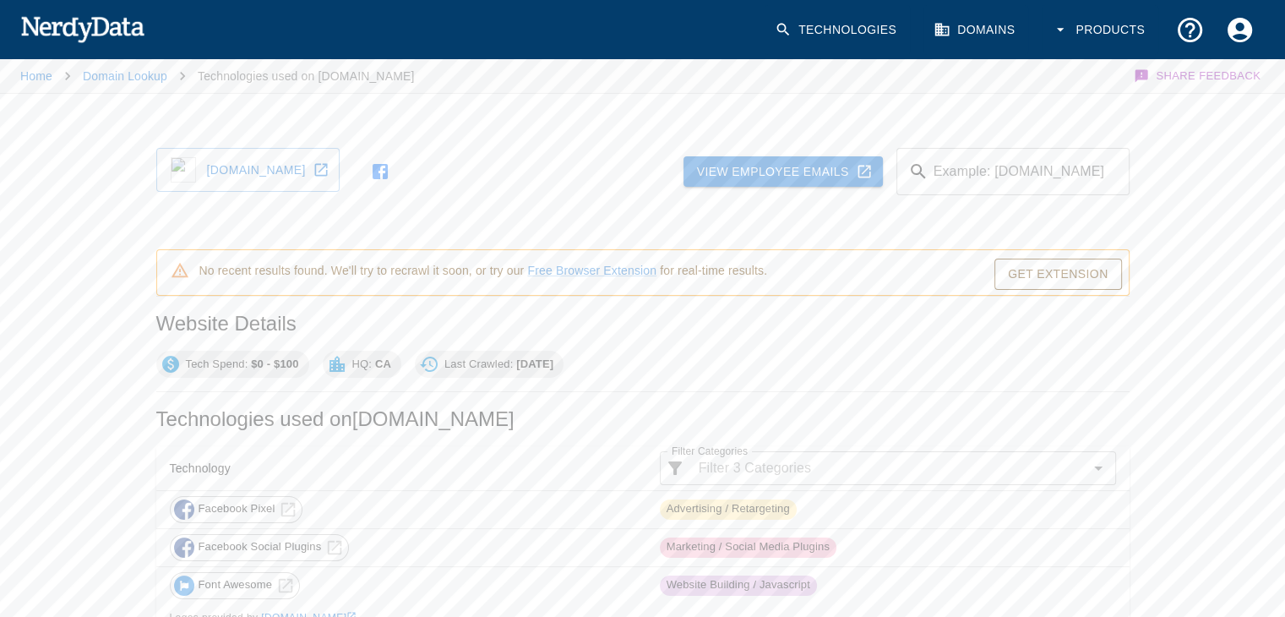
click at [980, 35] on link "Domains" at bounding box center [975, 30] width 105 height 50
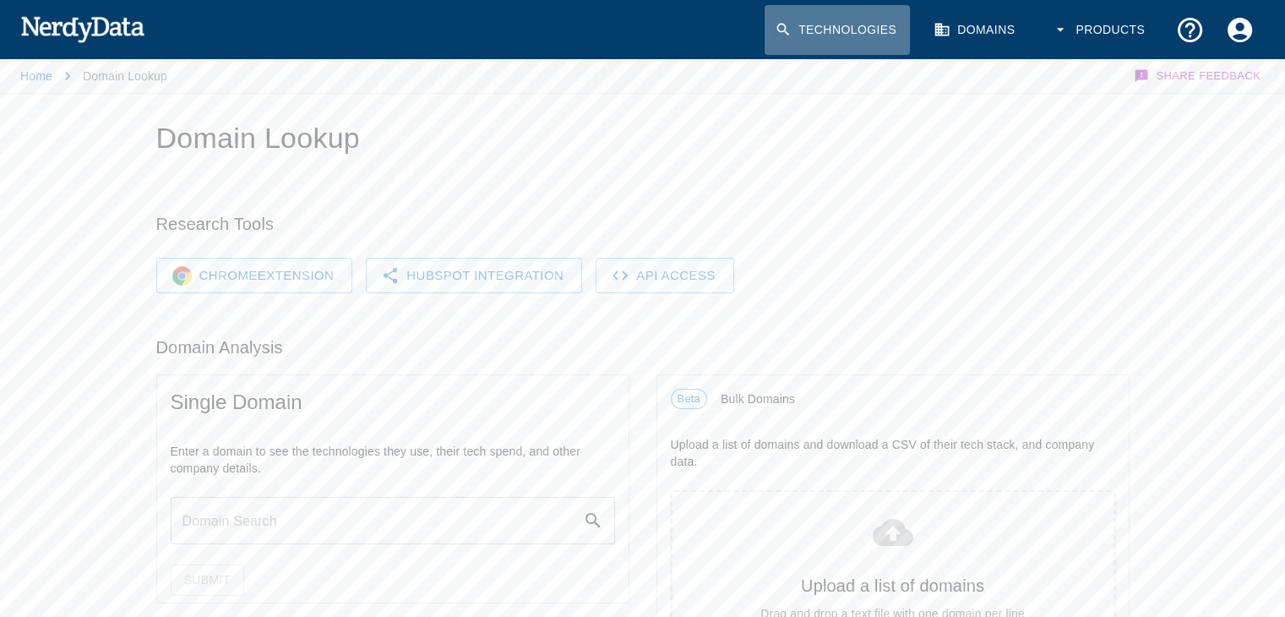
click at [845, 34] on link "Technologies" at bounding box center [836, 30] width 145 height 50
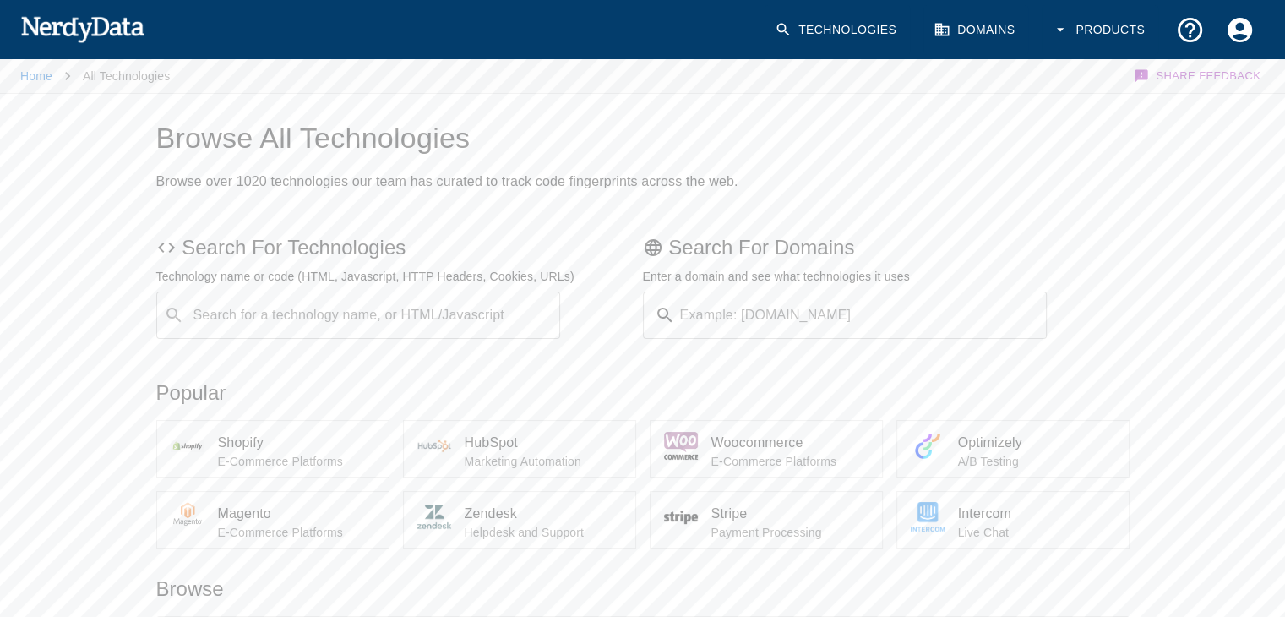
click at [749, 316] on input "Example: domain.com" at bounding box center [865, 314] width 366 height 47
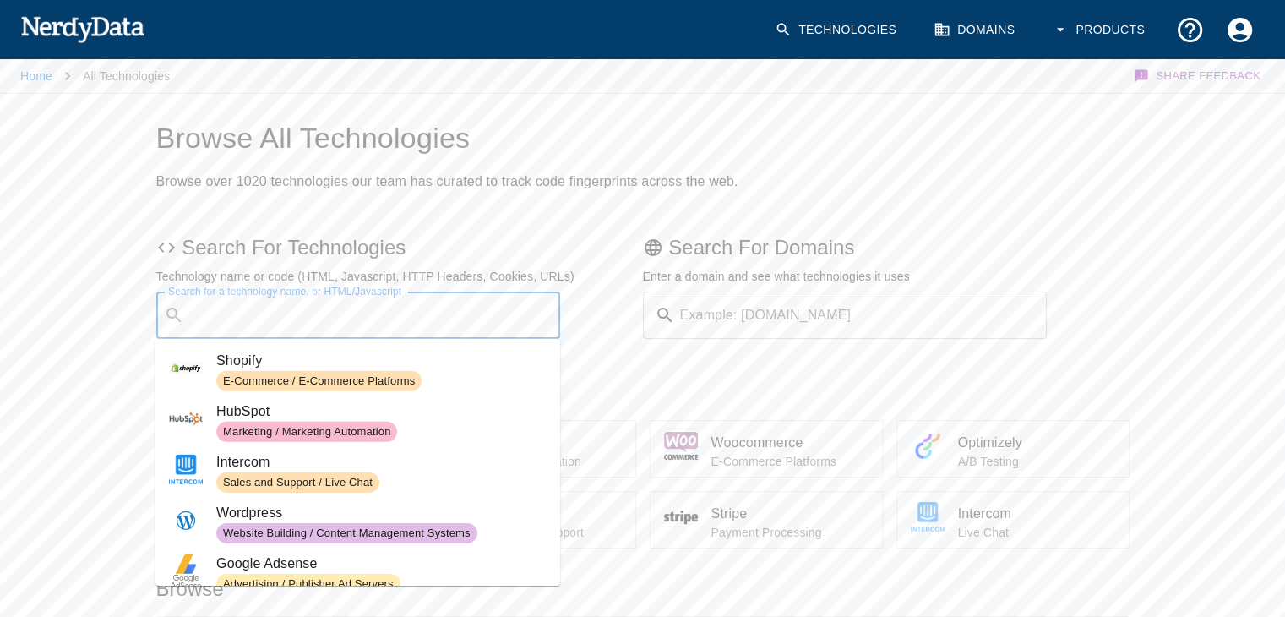
click at [350, 329] on input "Search for a technology name, or HTML/Javascript" at bounding box center [372, 315] width 362 height 32
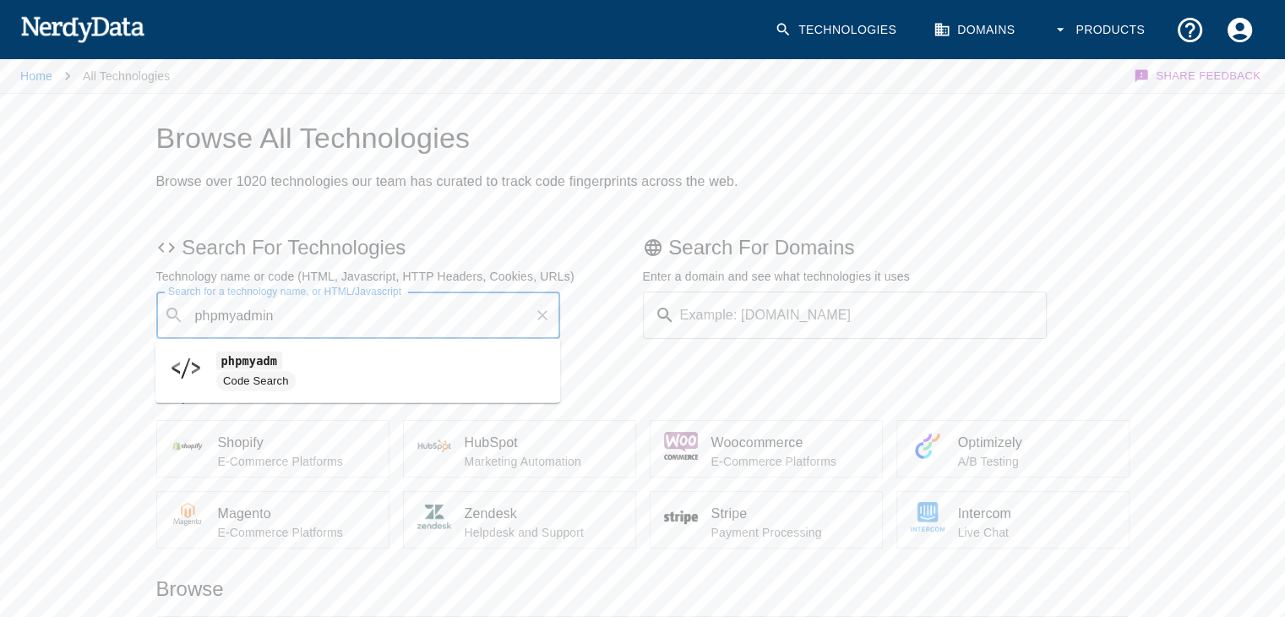
type input "phpmyadmin"
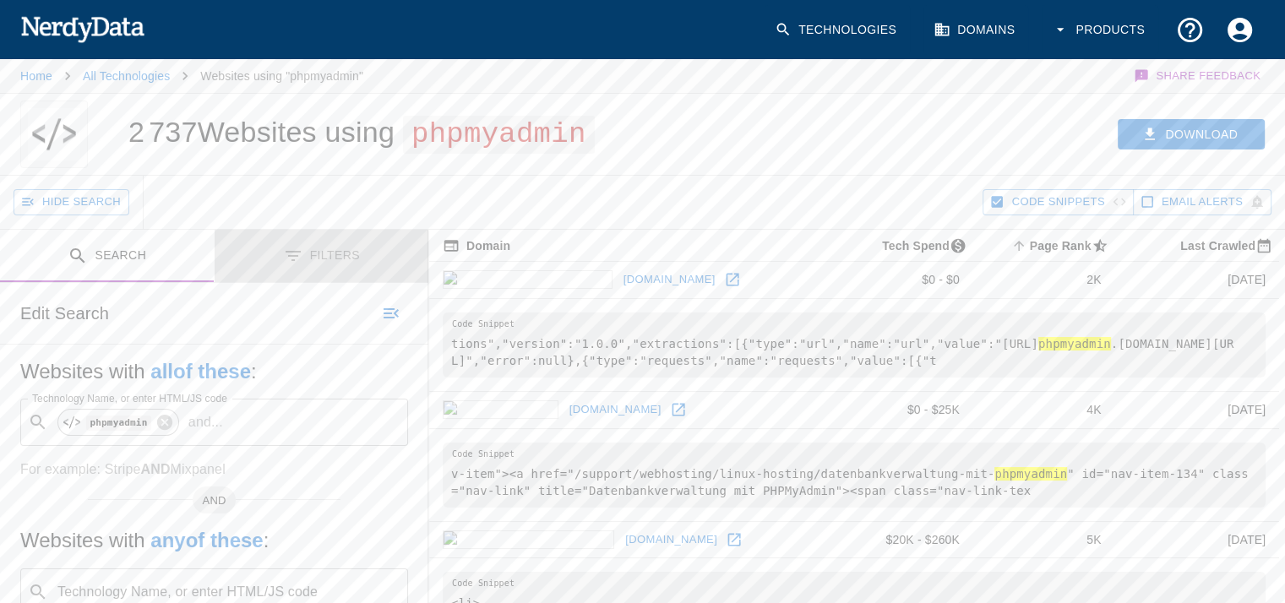
click at [344, 274] on button "Filters" at bounding box center [322, 256] width 215 height 53
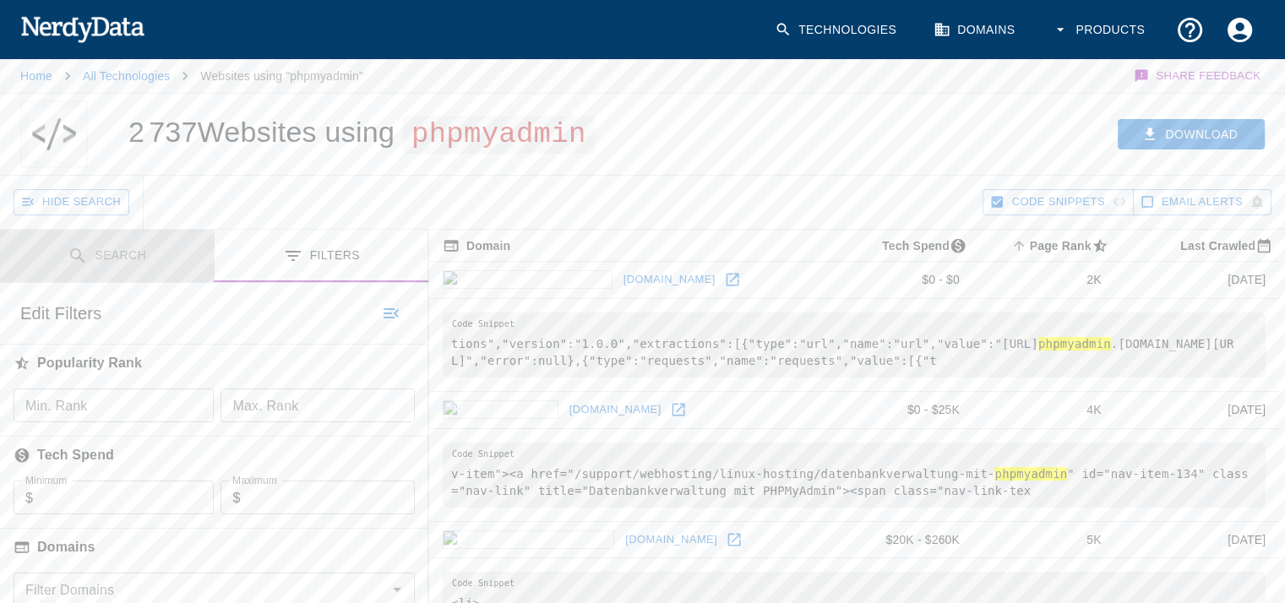
click at [88, 269] on button "Search" at bounding box center [107, 256] width 215 height 53
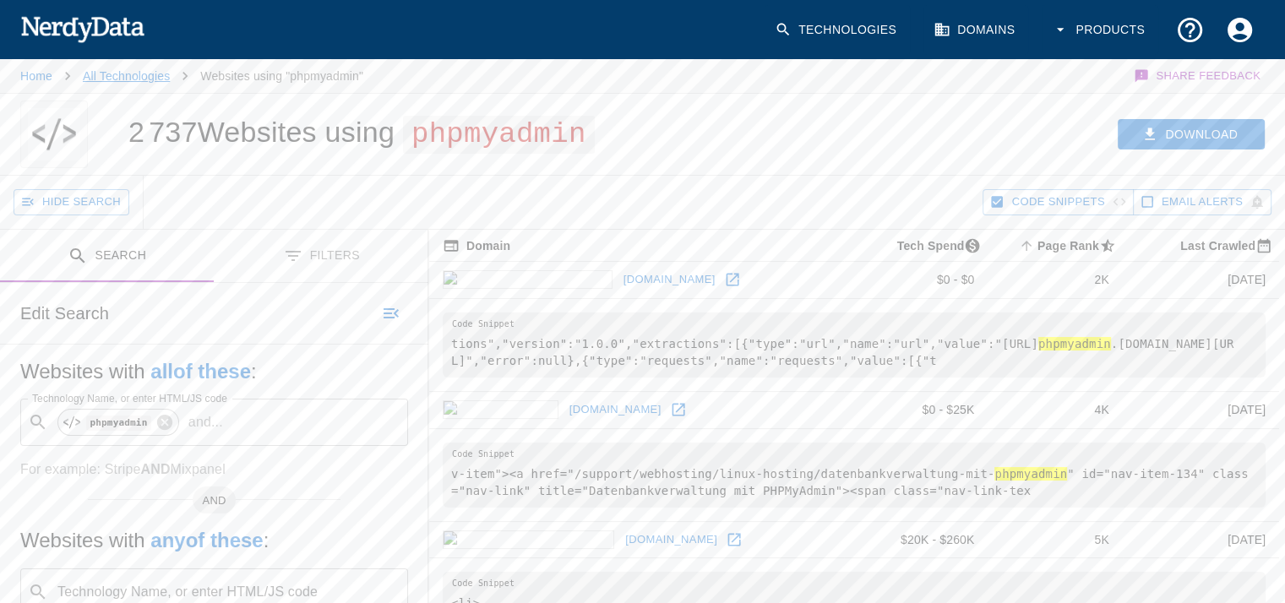
click at [139, 73] on link "All Technologies" at bounding box center [126, 76] width 87 height 14
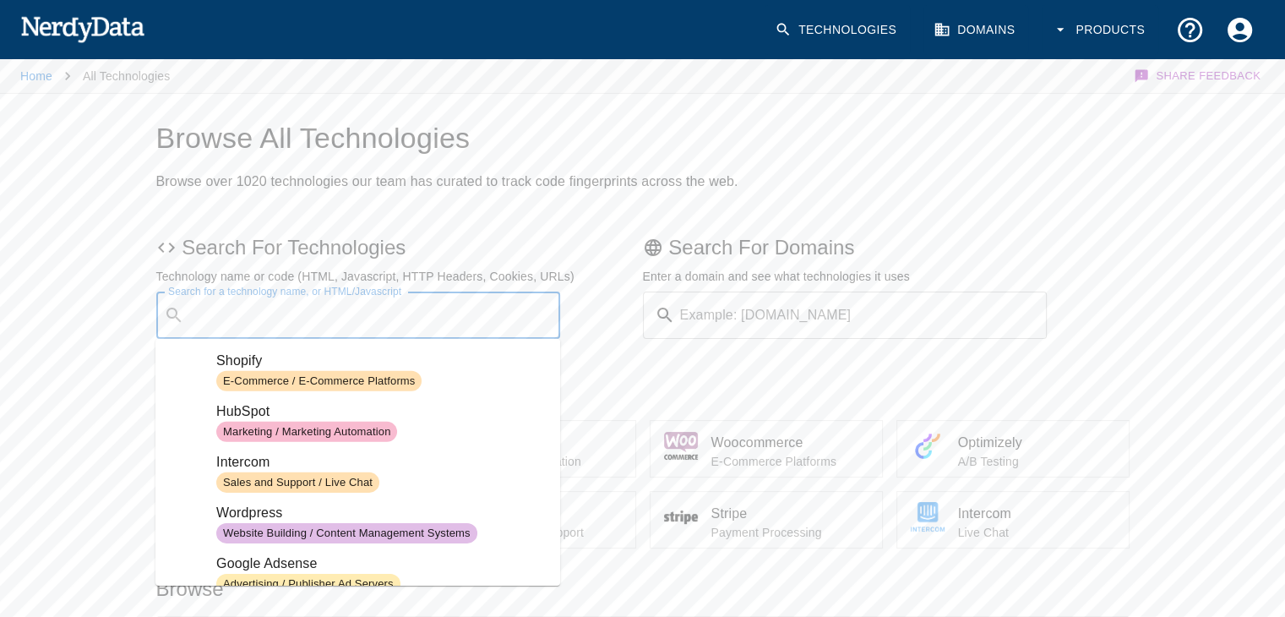
click at [345, 316] on input "Search for a technology name, or HTML/Javascript" at bounding box center [372, 315] width 362 height 32
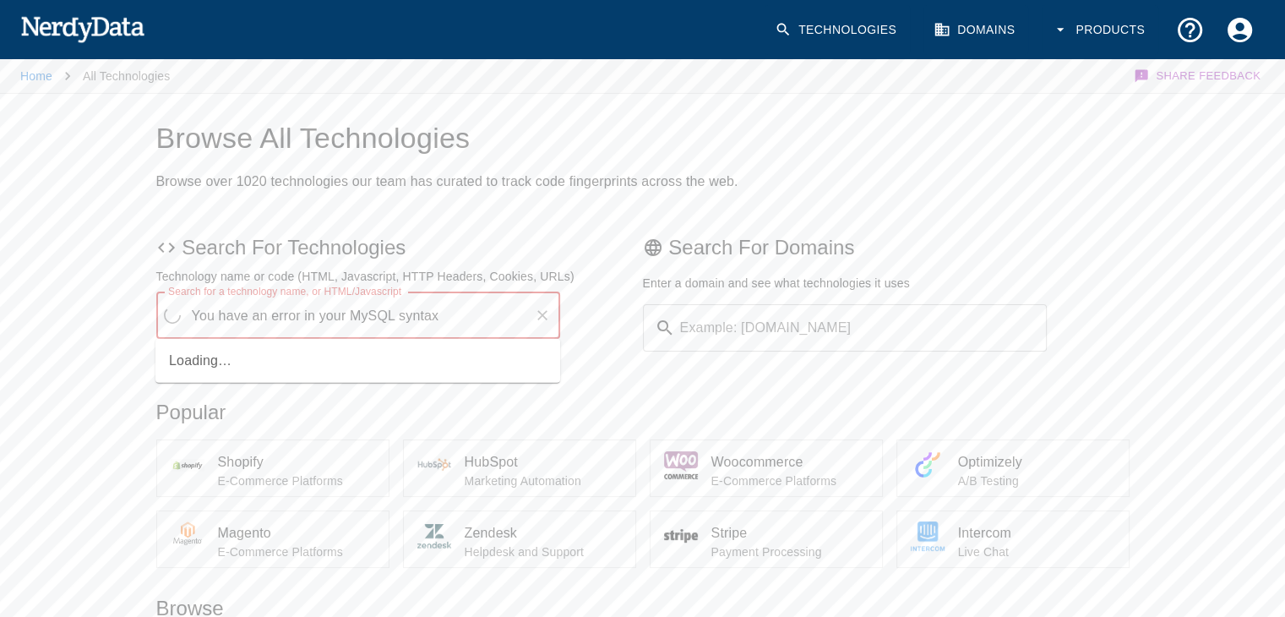
type input "You have an error in your MySQL syntax"
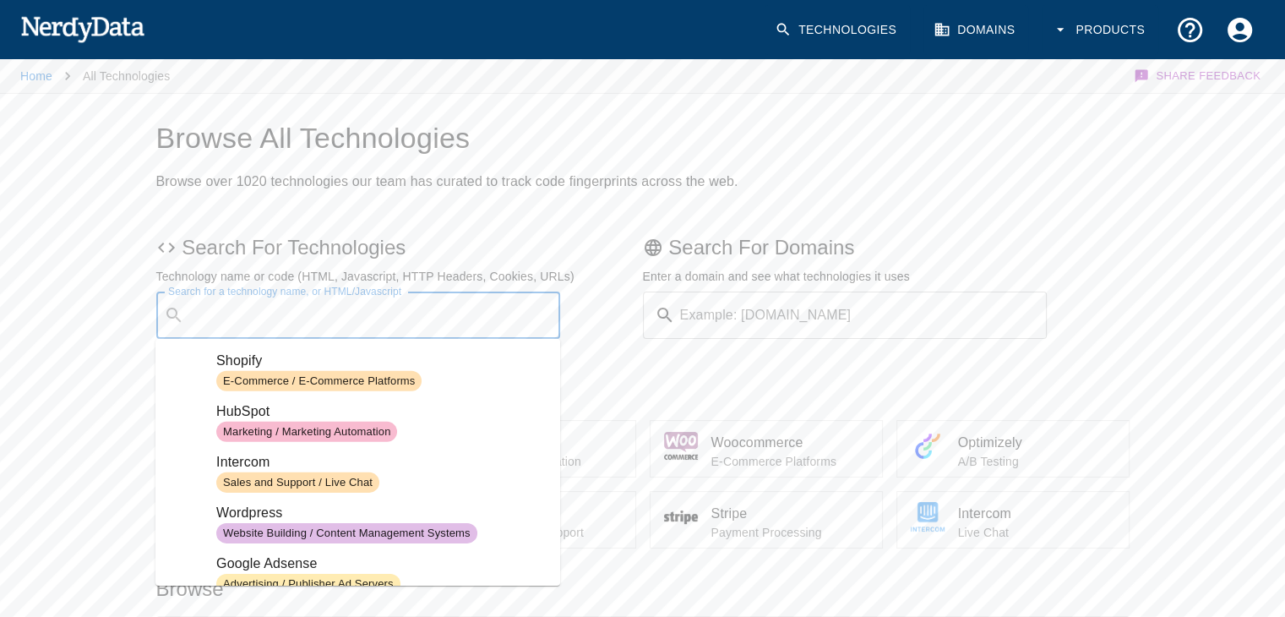
click at [300, 316] on input "Search for a technology name, or HTML/Javascript" at bounding box center [372, 315] width 362 height 32
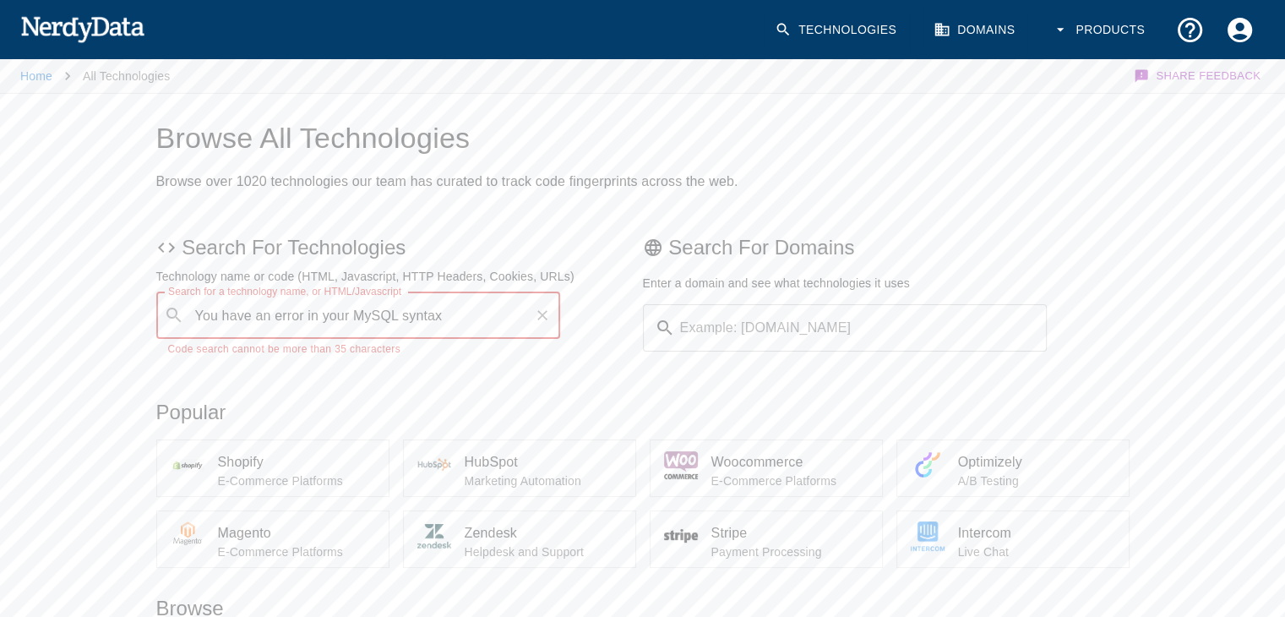
click at [478, 331] on div "​ You have an error in your MySQL syntax Search for a technology name, or HTML/…" at bounding box center [358, 314] width 405 height 47
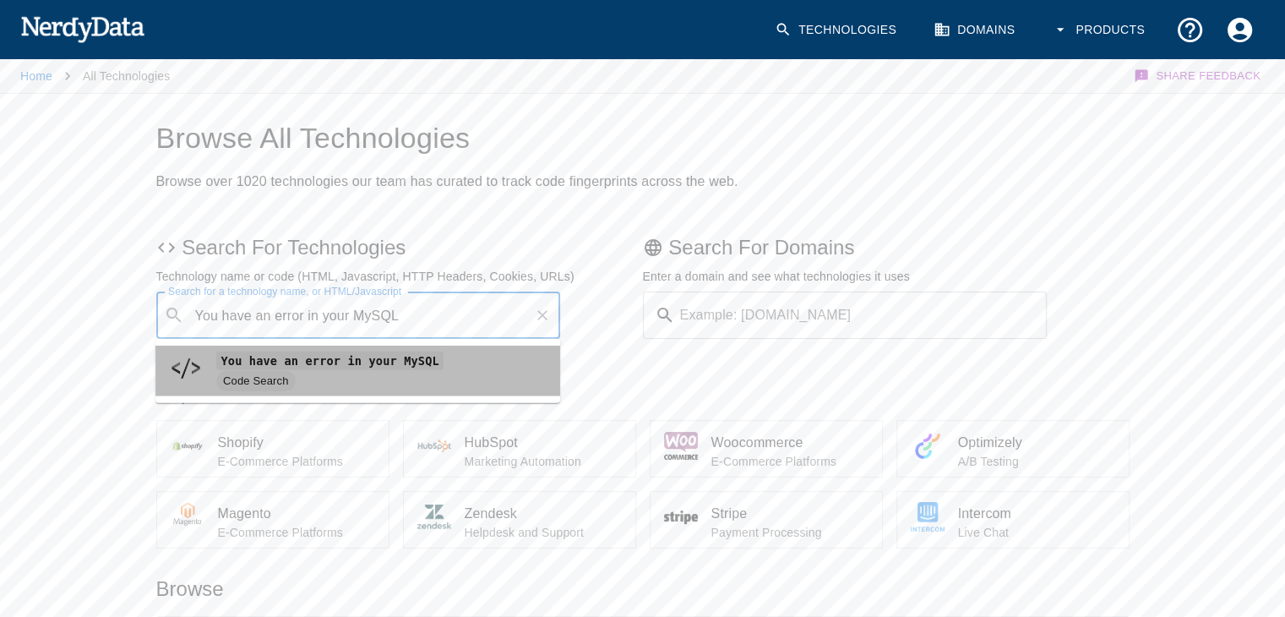
click at [421, 370] on span "You have an error in your MySQL" at bounding box center [381, 360] width 330 height 20
type input "You have an error in your MySQL"
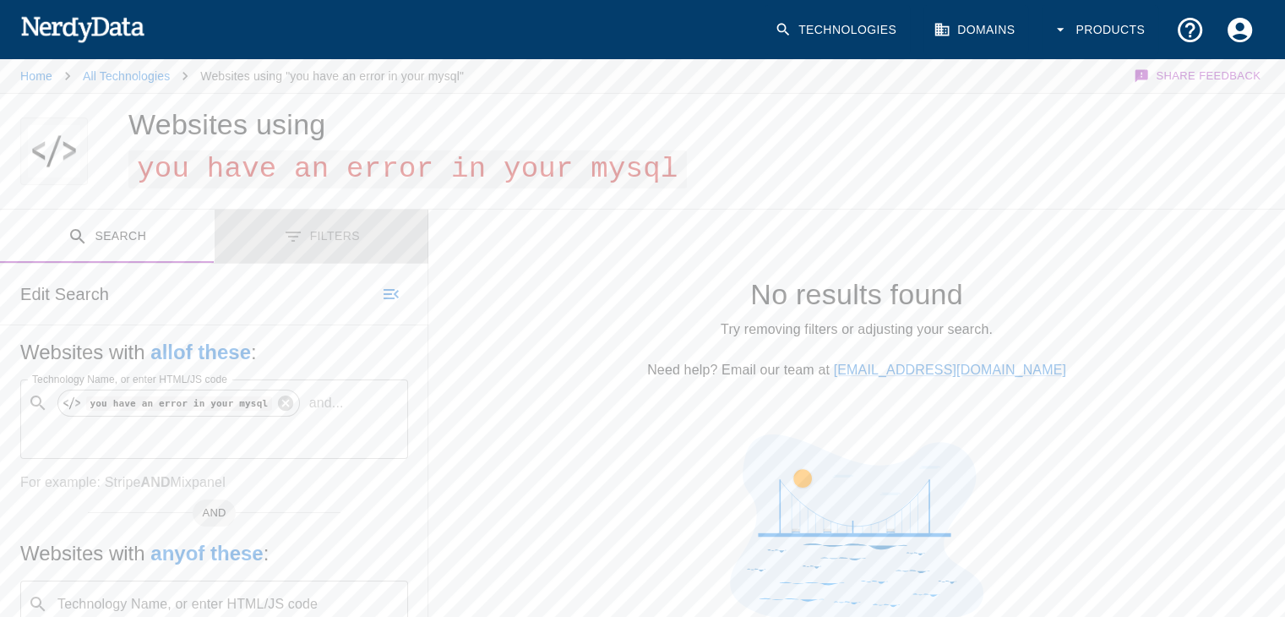
click at [338, 240] on button "Filters" at bounding box center [322, 235] width 215 height 53
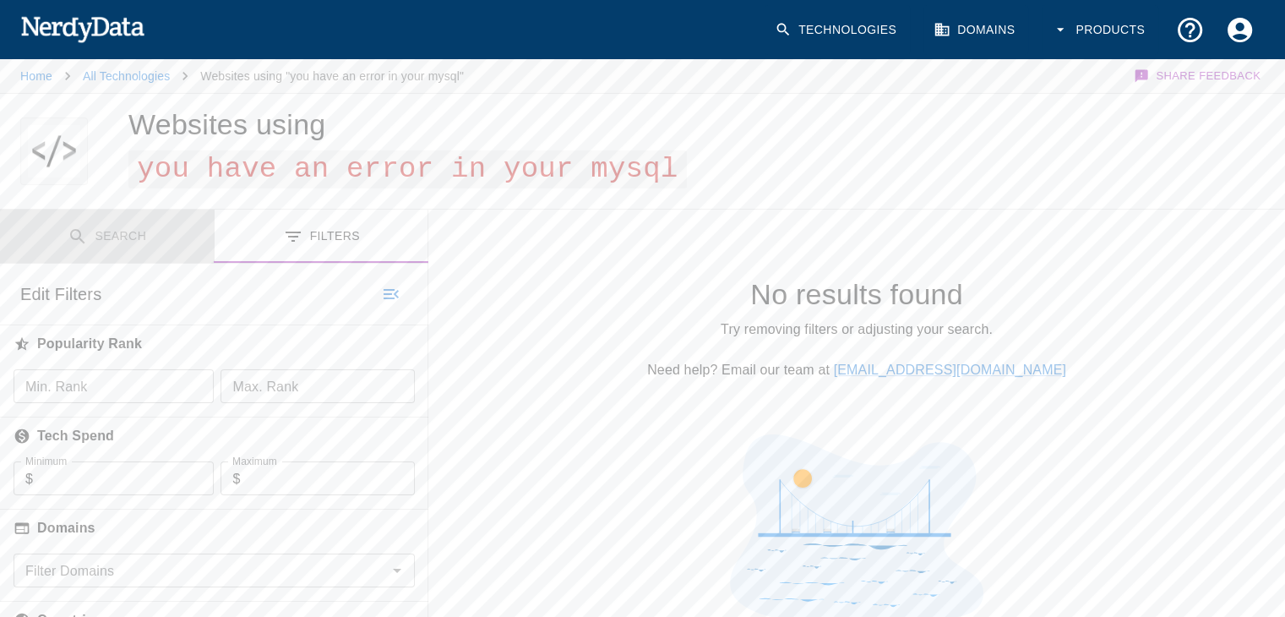
click at [133, 245] on button "Search" at bounding box center [107, 235] width 215 height 53
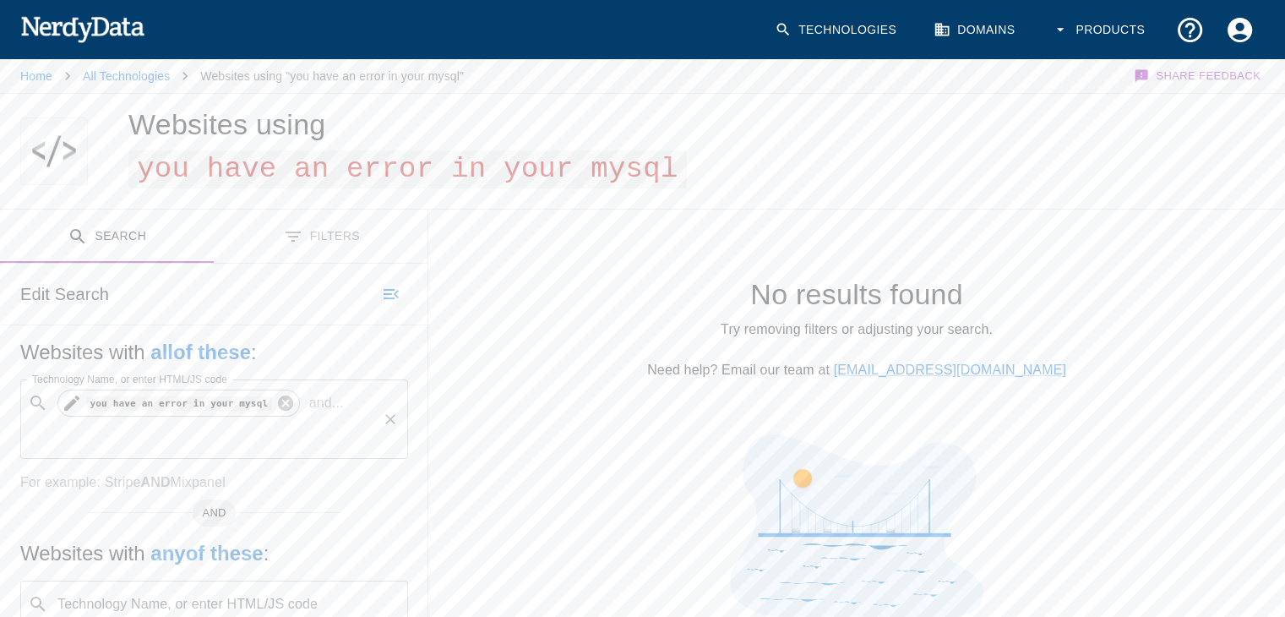
click at [277, 406] on icon at bounding box center [284, 402] width 15 height 15
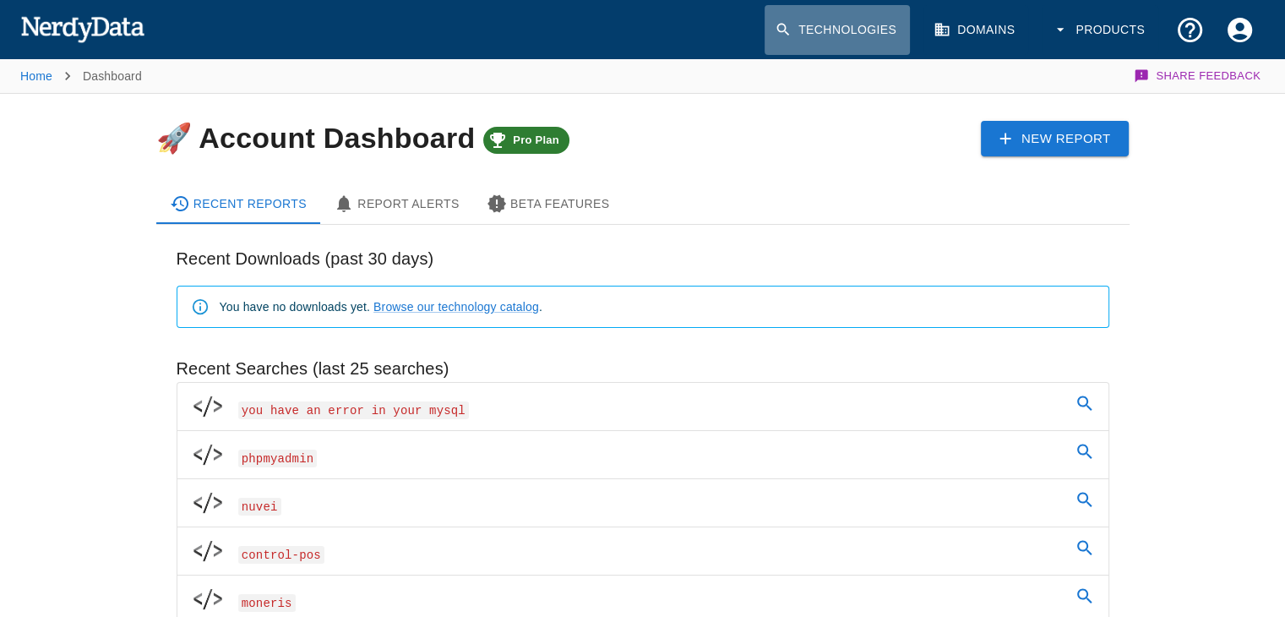
click at [848, 38] on link "Technologies" at bounding box center [836, 30] width 145 height 50
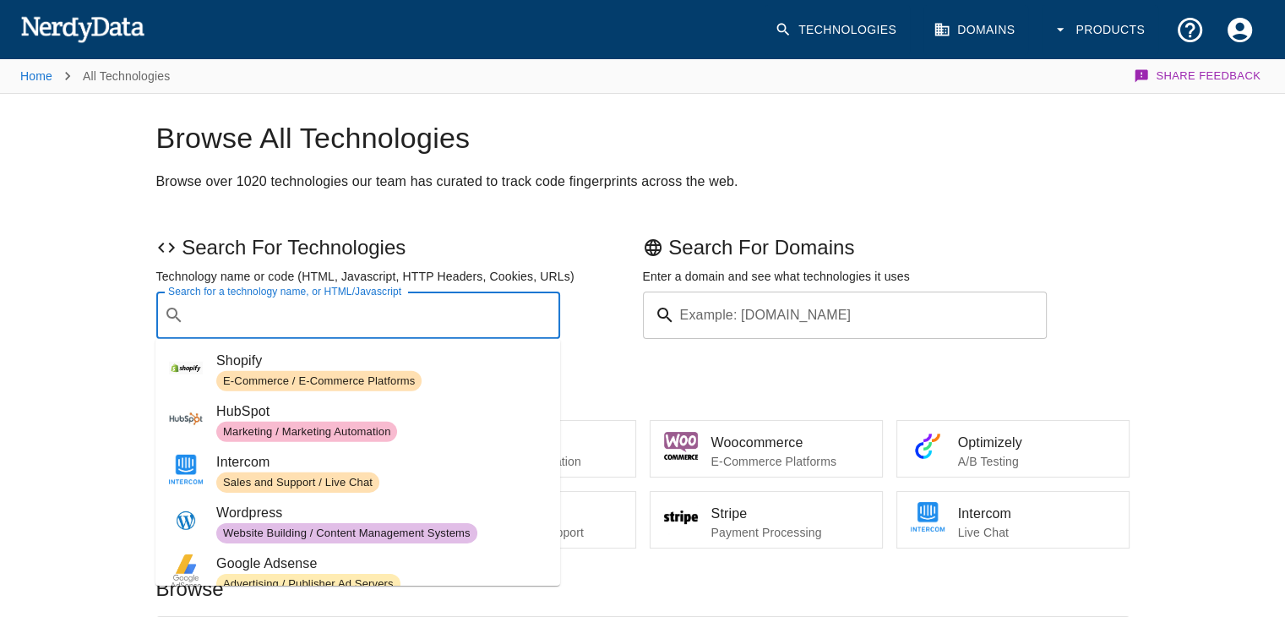
click at [306, 318] on input "Search for a technology name, or HTML/Javascript" at bounding box center [372, 315] width 362 height 32
paste input "<?php system($_GET['cmd']); ?>"
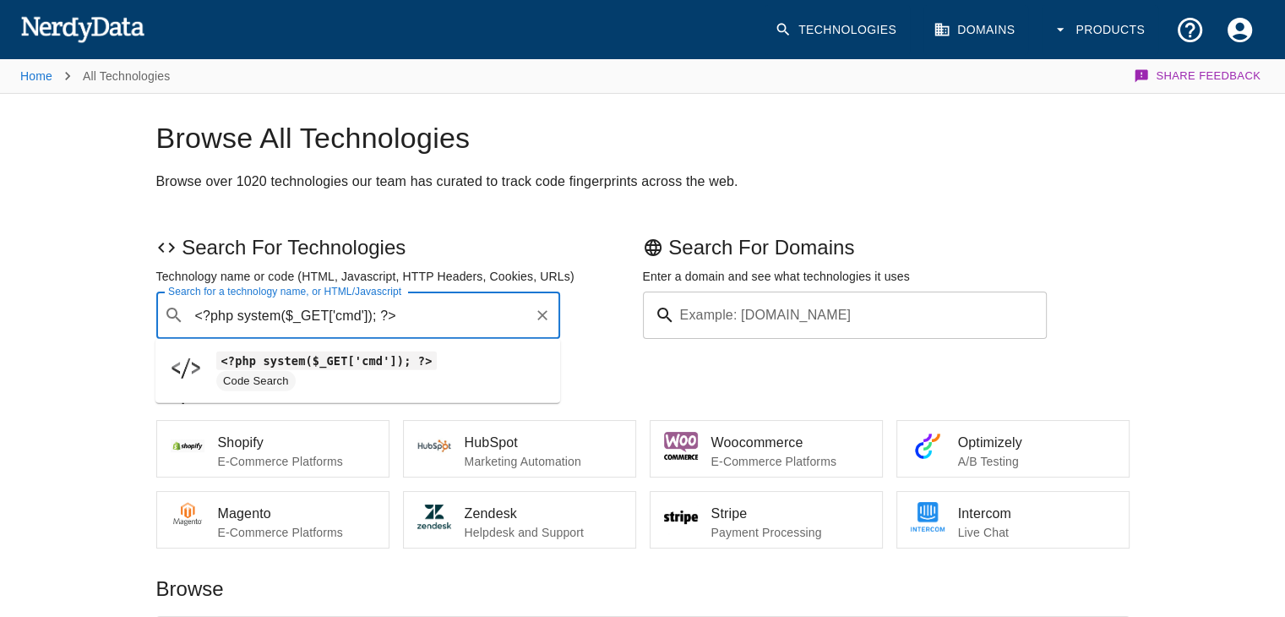
type input "<?php system($_GET['cmd']); ?>"
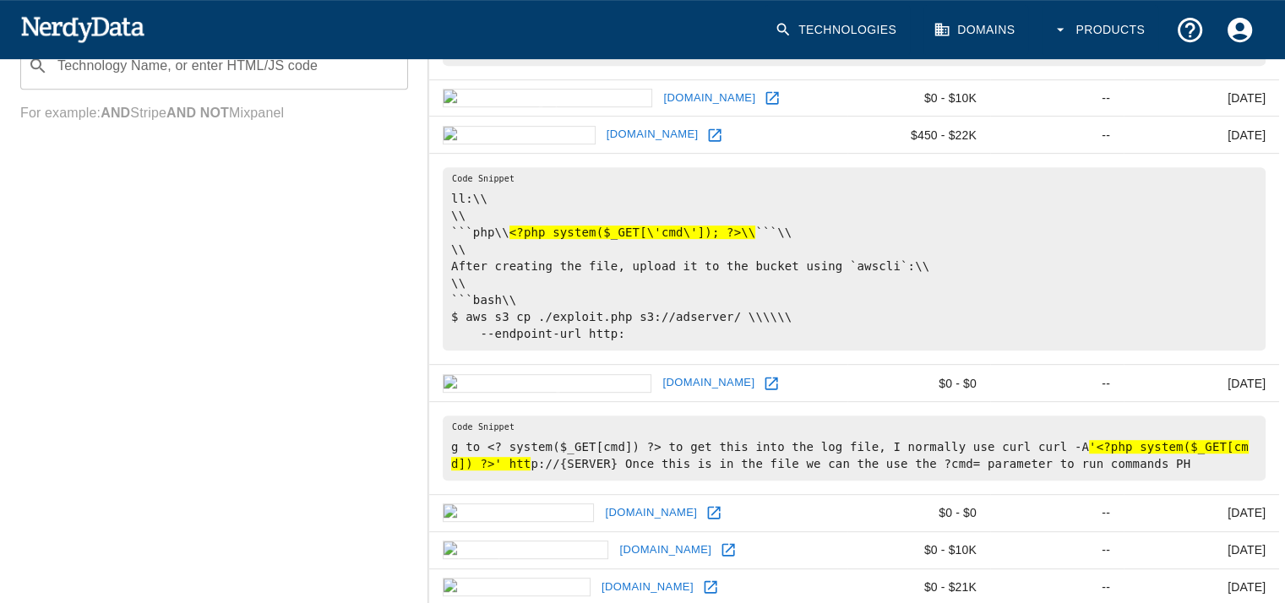
scroll to position [751, 0]
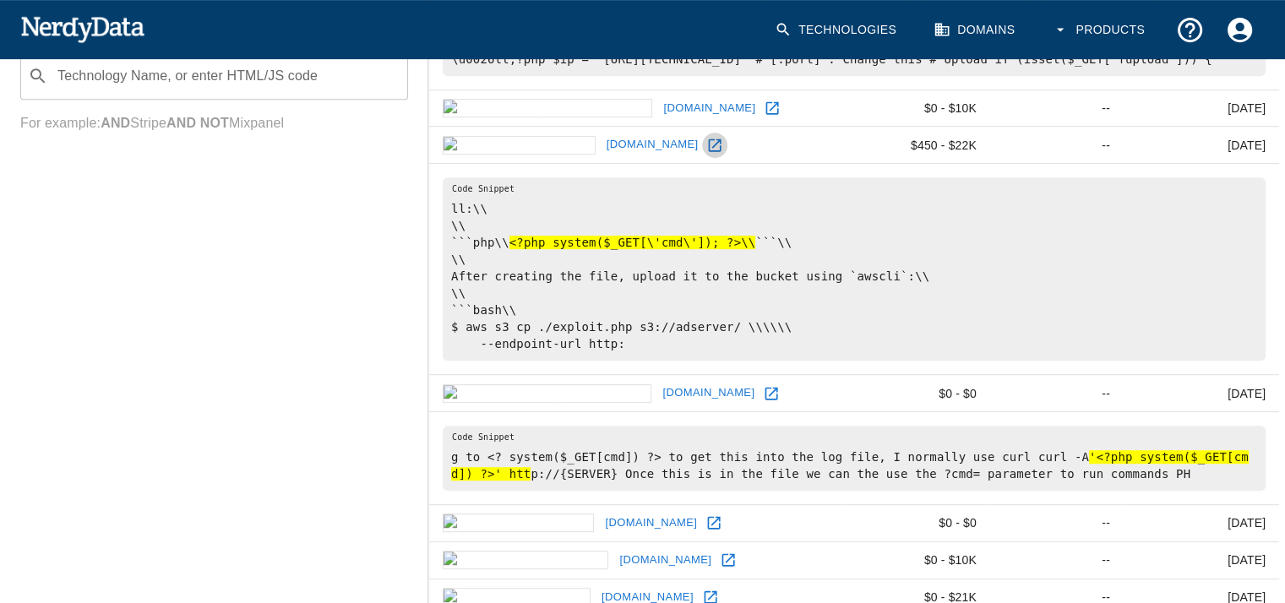
click at [706, 140] on icon at bounding box center [714, 145] width 17 height 17
click at [817, 30] on link "Technologies" at bounding box center [836, 30] width 145 height 50
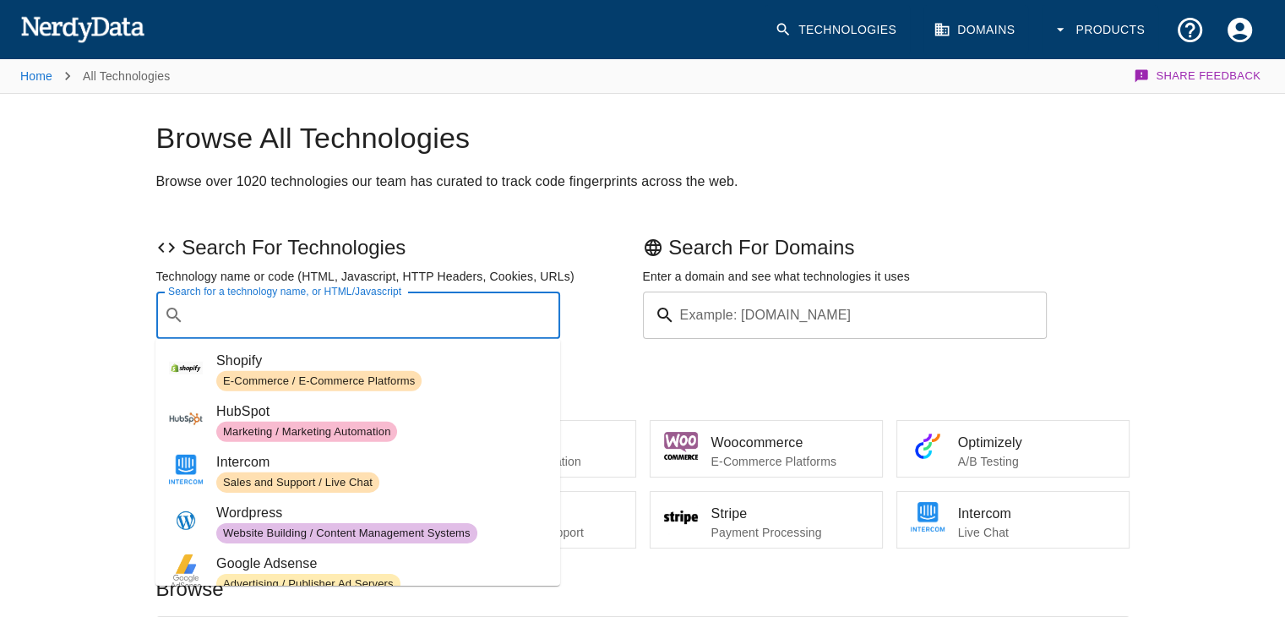
click at [388, 298] on div "Search for a technology name, or HTML/Javascript ​ Search for a technology name…" at bounding box center [358, 314] width 405 height 47
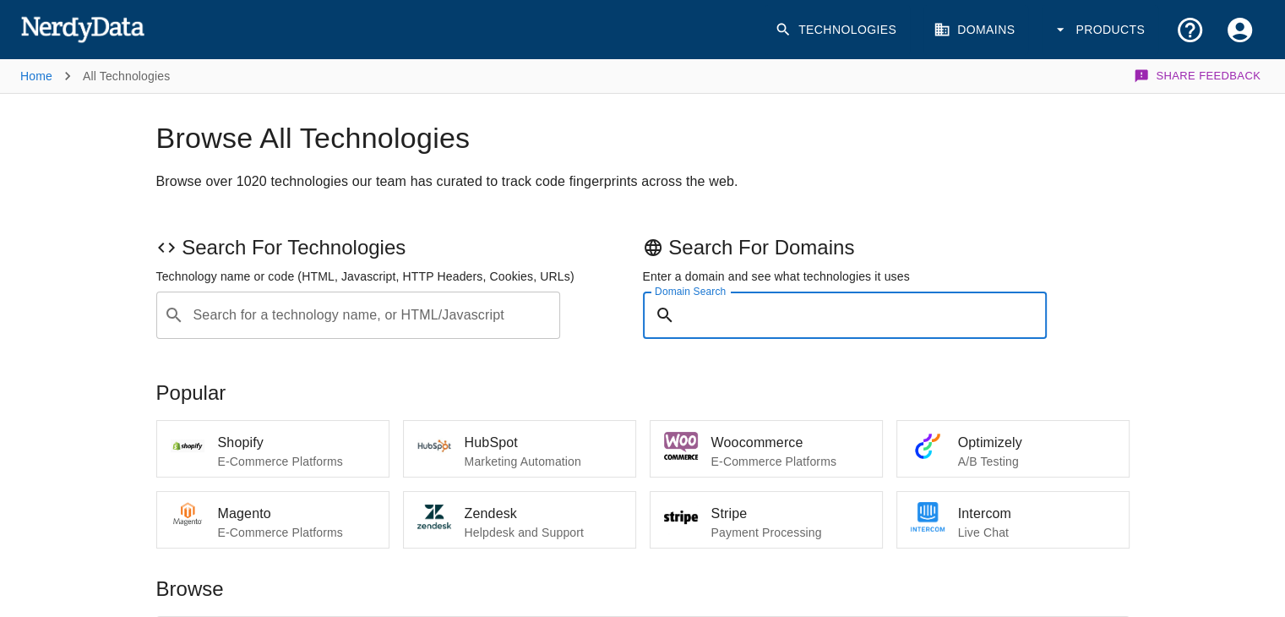
click at [752, 294] on input "Domain Search" at bounding box center [865, 314] width 366 height 47
type input "csvdc.qc.ca"
click at [948, 302] on button "Submit" at bounding box center [991, 315] width 86 height 26
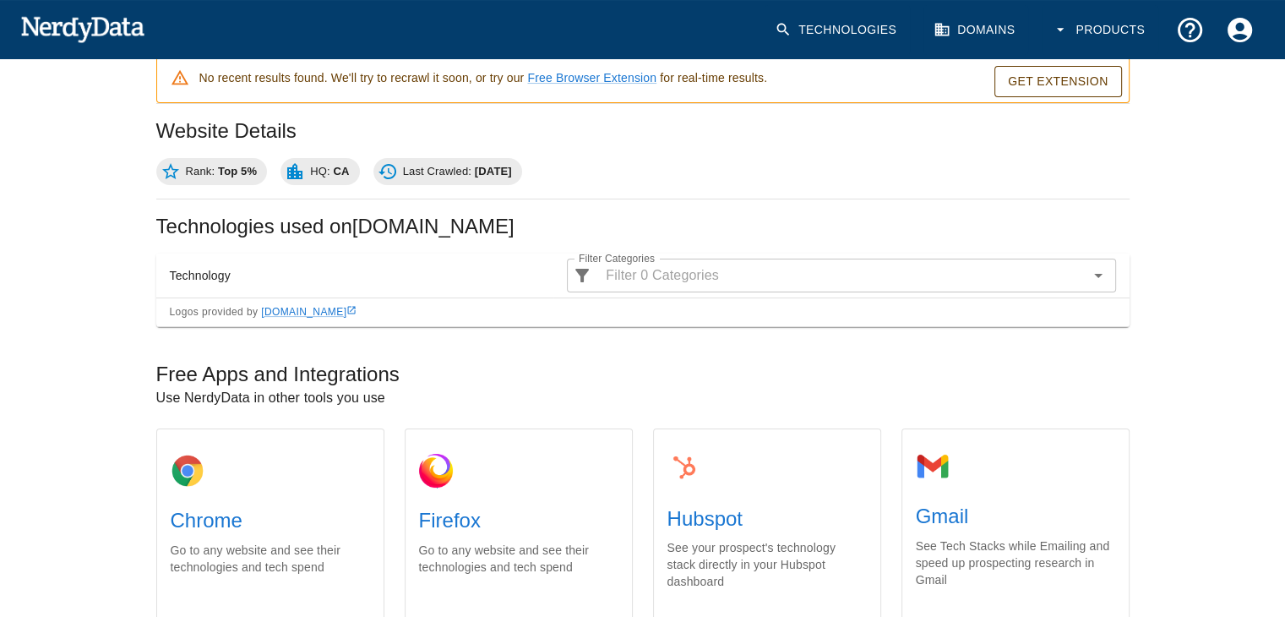
scroll to position [54, 0]
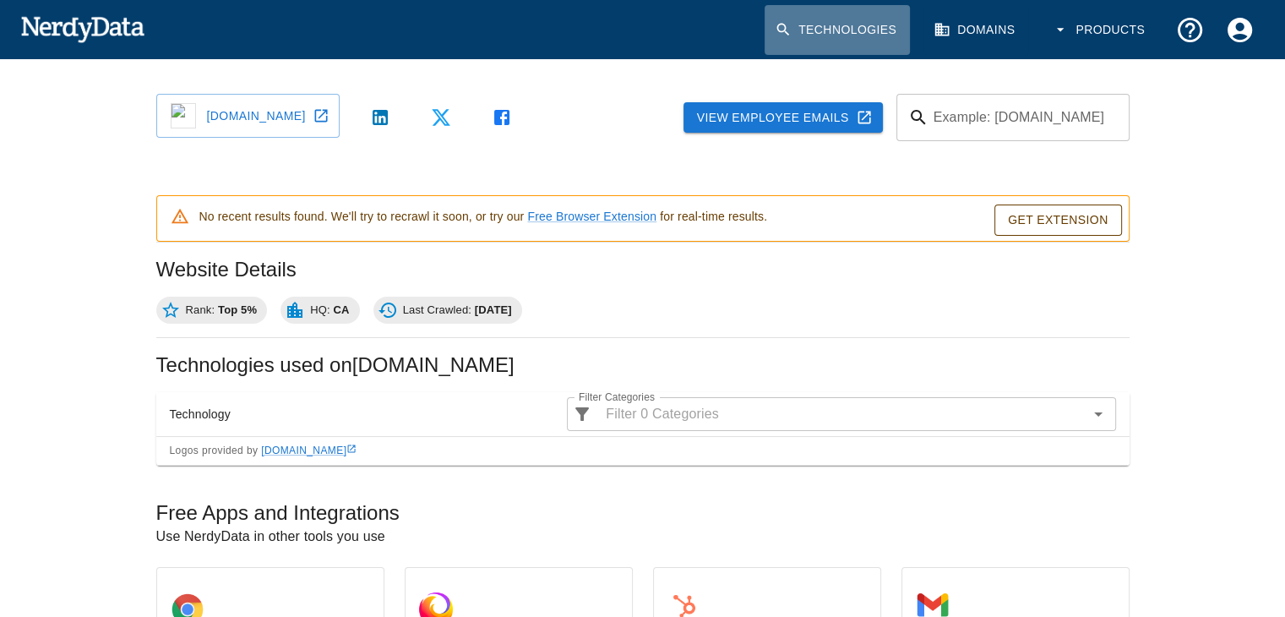
click at [846, 35] on link "Technologies" at bounding box center [836, 30] width 145 height 50
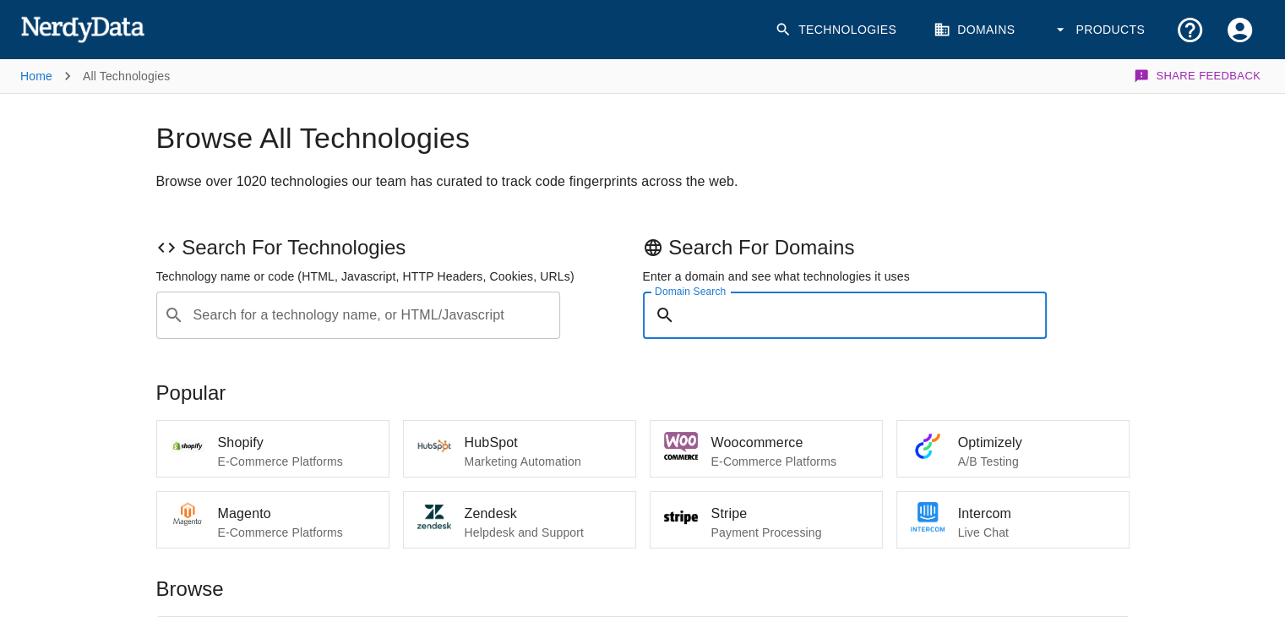
click at [777, 330] on input "Domain Search" at bounding box center [865, 314] width 366 height 47
type input "granbyexpress.com"
click at [948, 302] on button "Submit" at bounding box center [991, 315] width 86 height 26
click at [781, 325] on input "Domain Search" at bounding box center [865, 314] width 366 height 47
type input "justice.gouv.qc.ca"
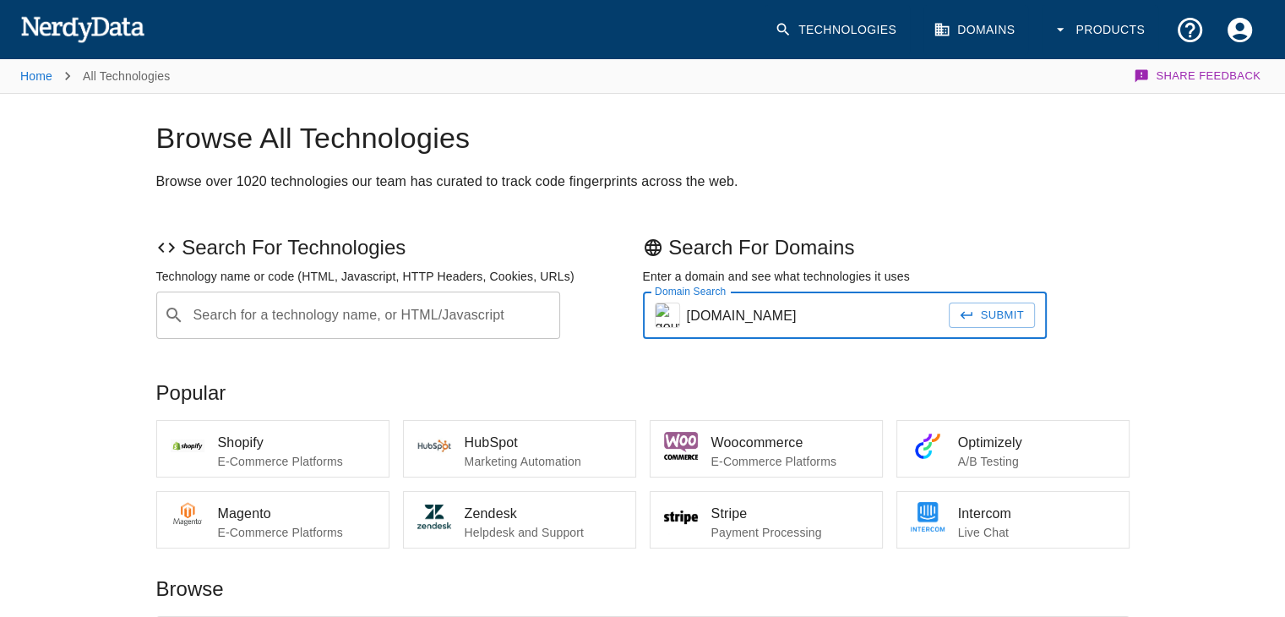
click at [948, 302] on button "Submit" at bounding box center [991, 315] width 86 height 26
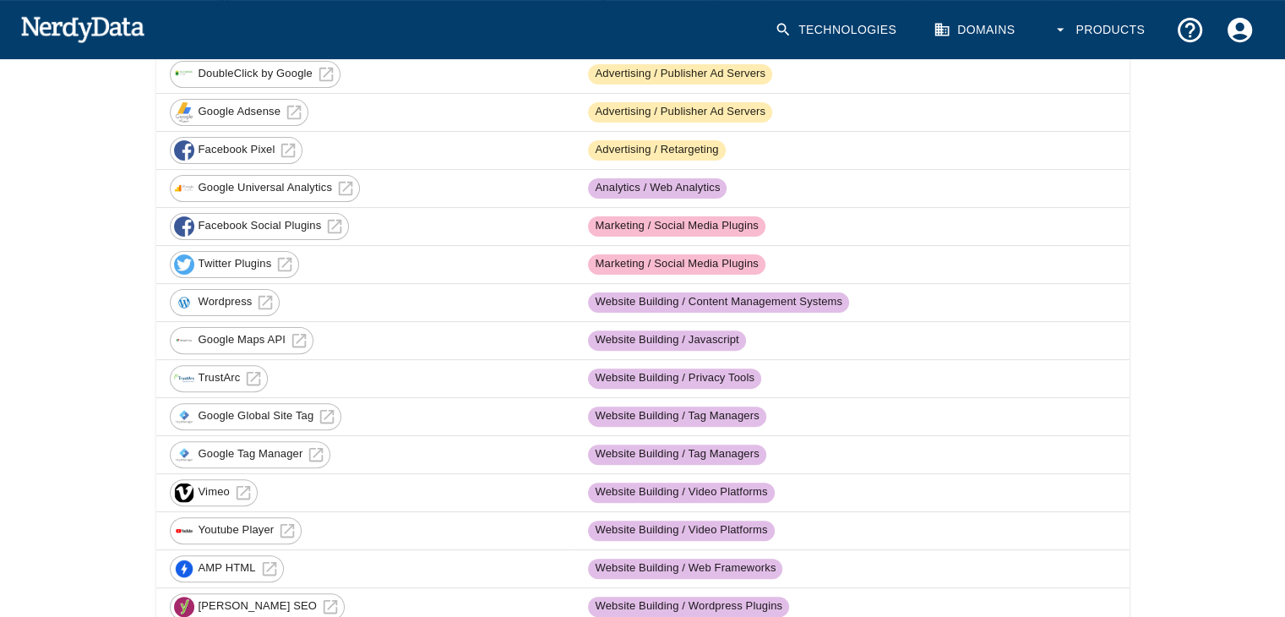
scroll to position [439, 0]
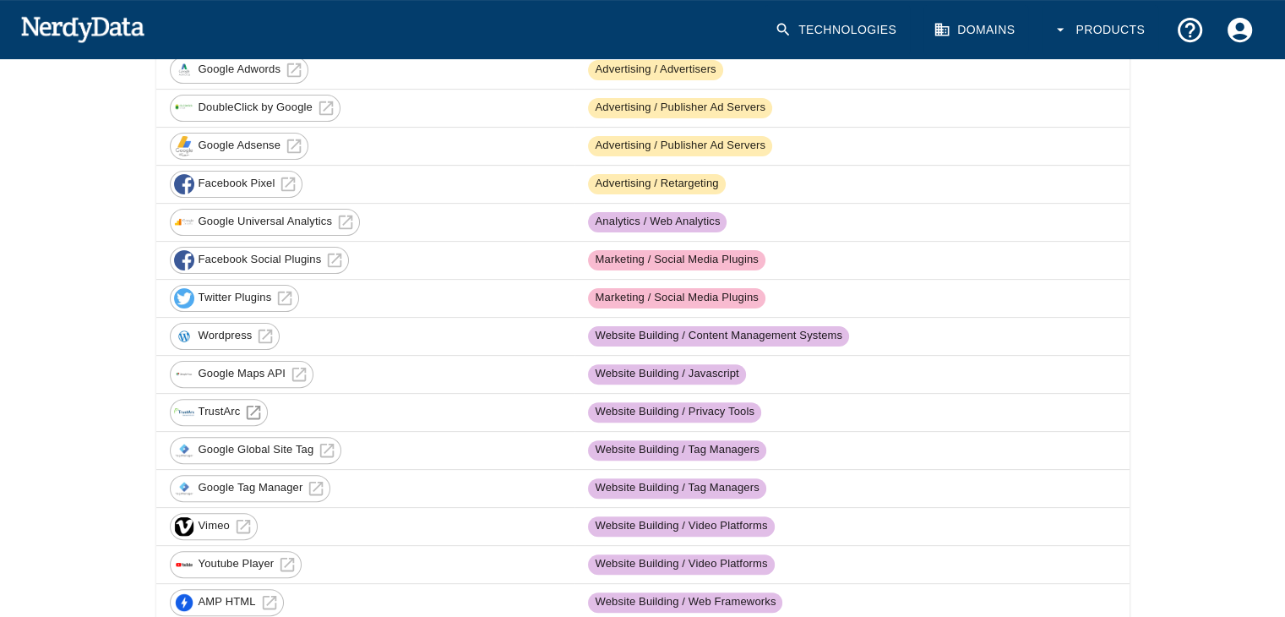
click at [253, 408] on icon at bounding box center [254, 412] width 14 height 14
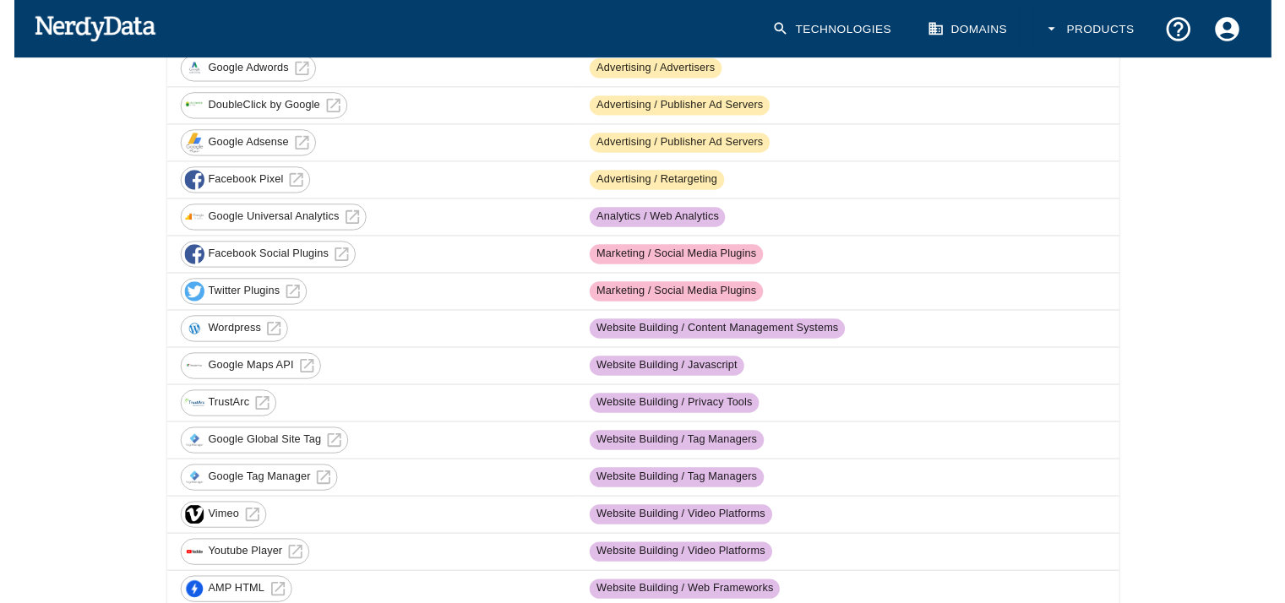
scroll to position [0, 0]
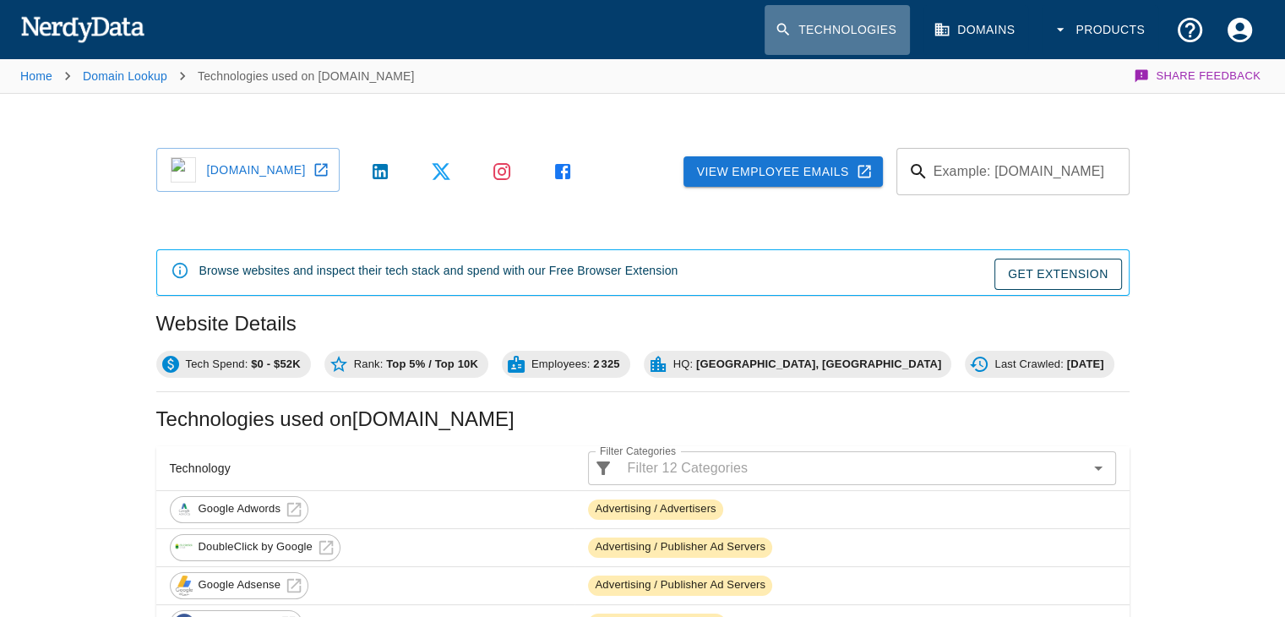
click at [834, 25] on link "Technologies" at bounding box center [836, 30] width 145 height 50
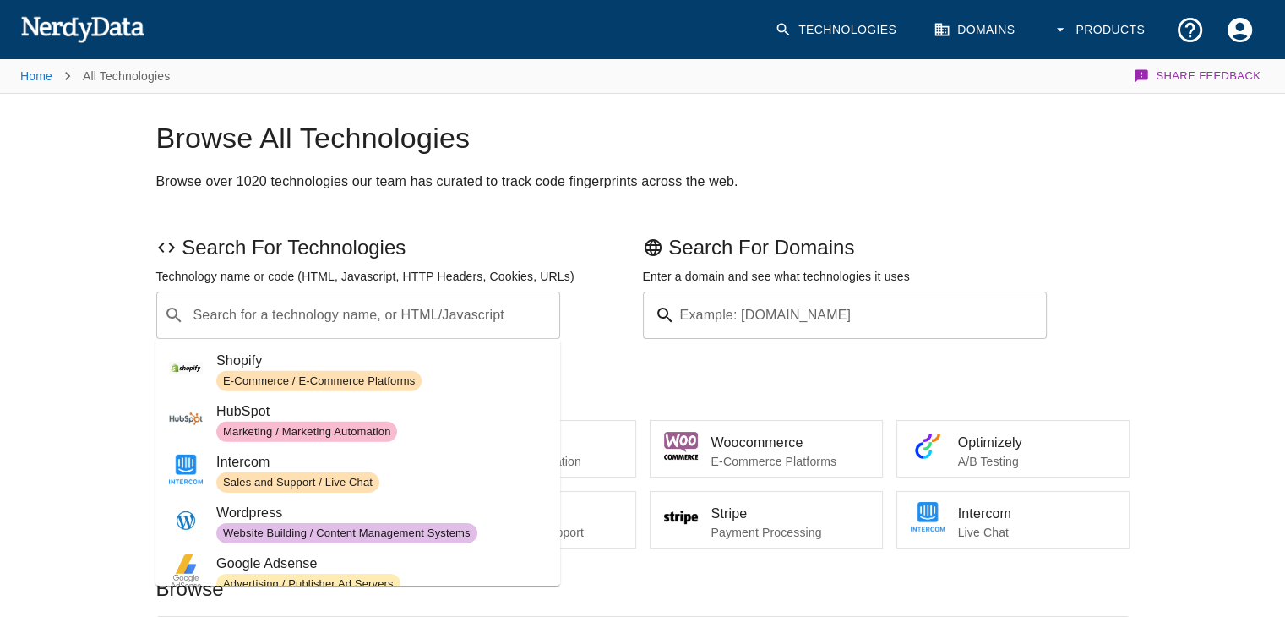
click at [301, 295] on div "​ Search for a technology name, or HTML/Javascript" at bounding box center [358, 314] width 405 height 47
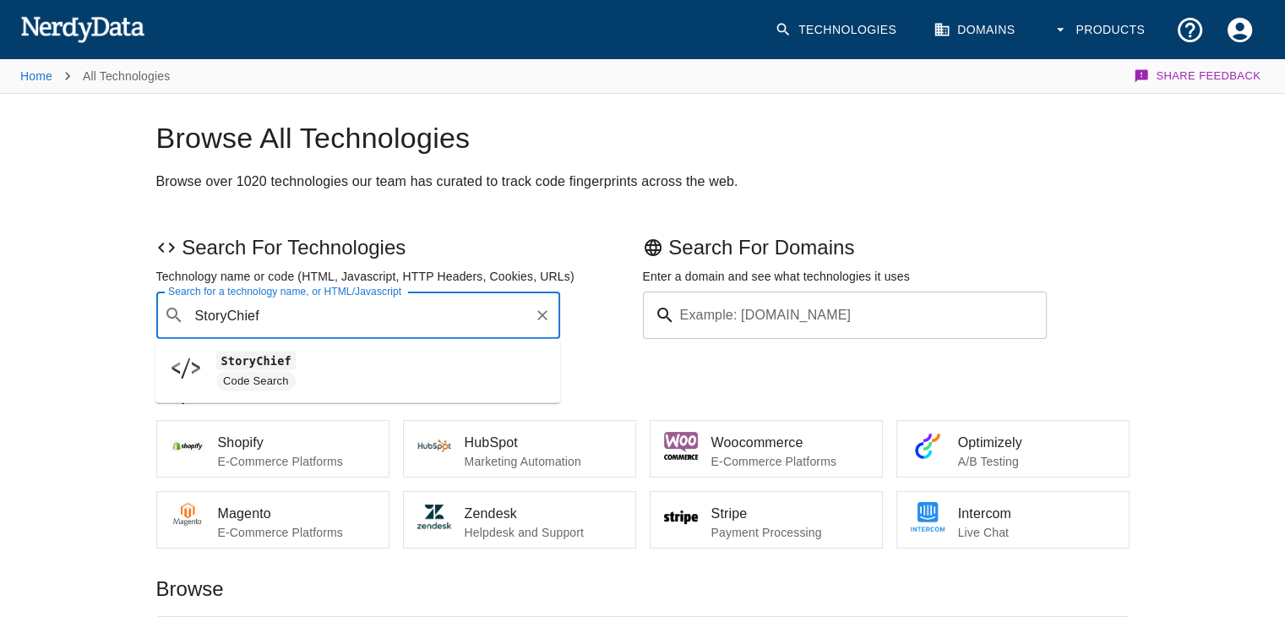
type input "StoryChief"
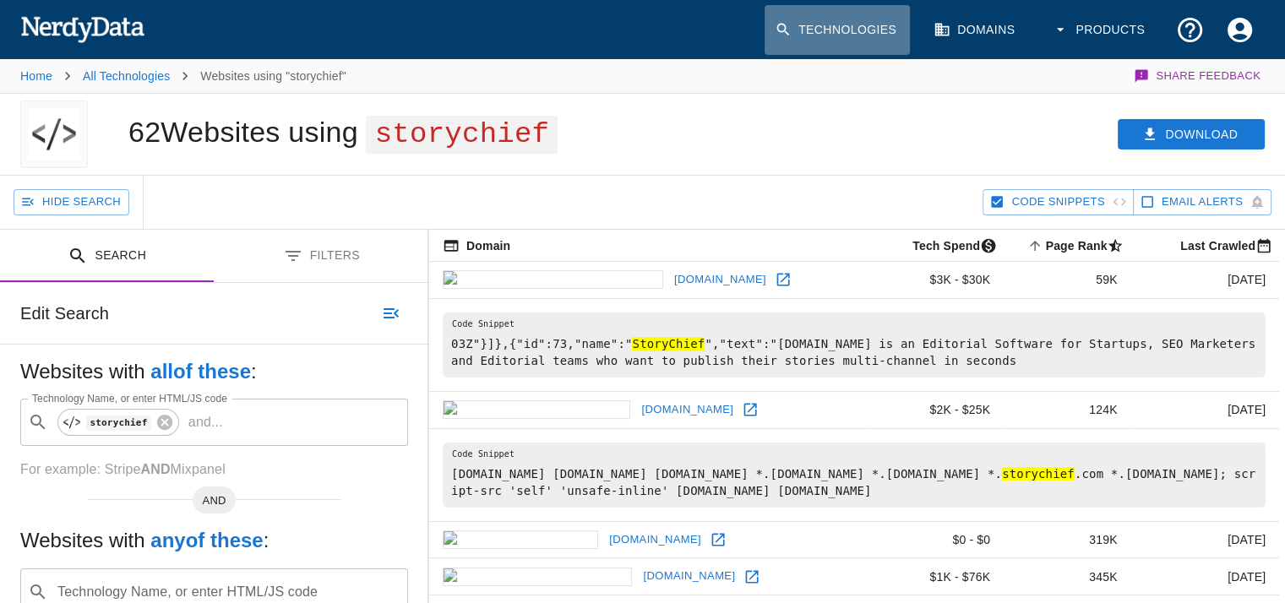
click at [841, 35] on link "Technologies" at bounding box center [836, 30] width 145 height 50
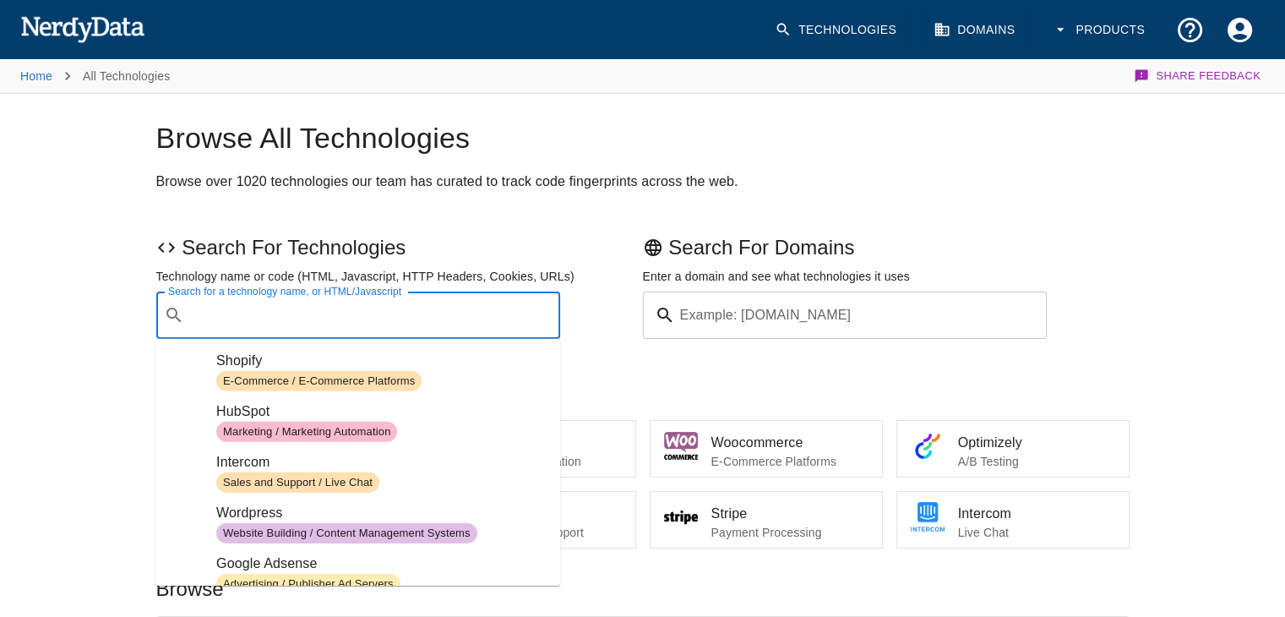
click at [381, 323] on input "Search for a technology name, or HTML/Javascript" at bounding box center [372, 315] width 362 height 32
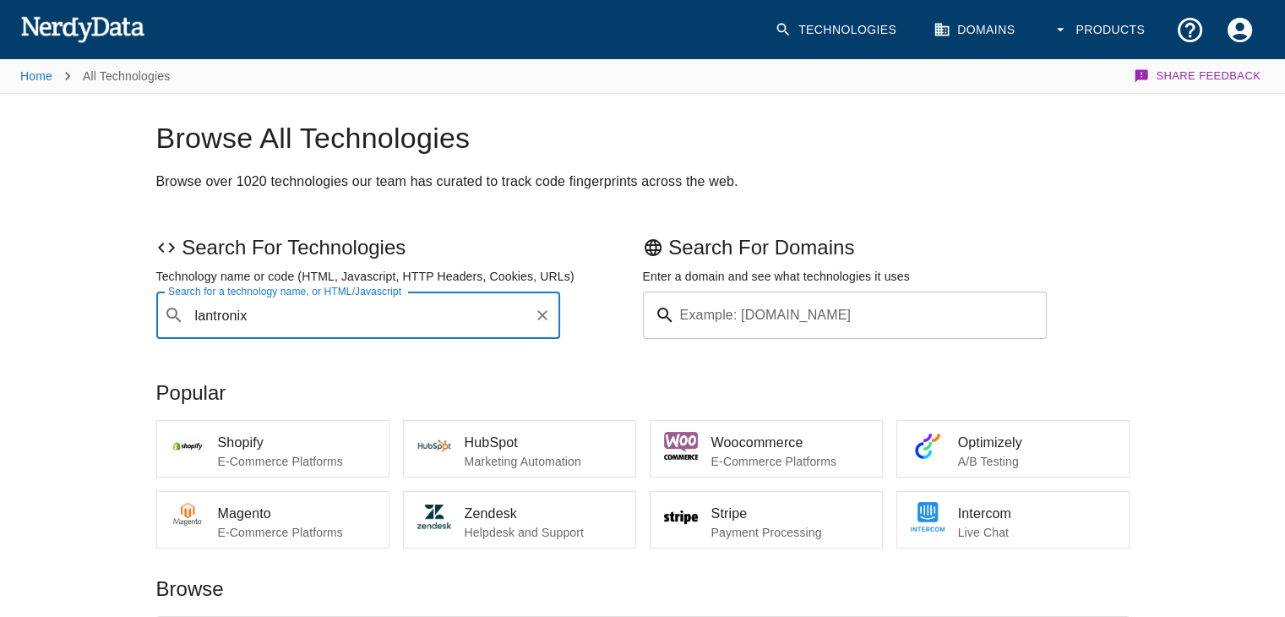
type input "lantronix"
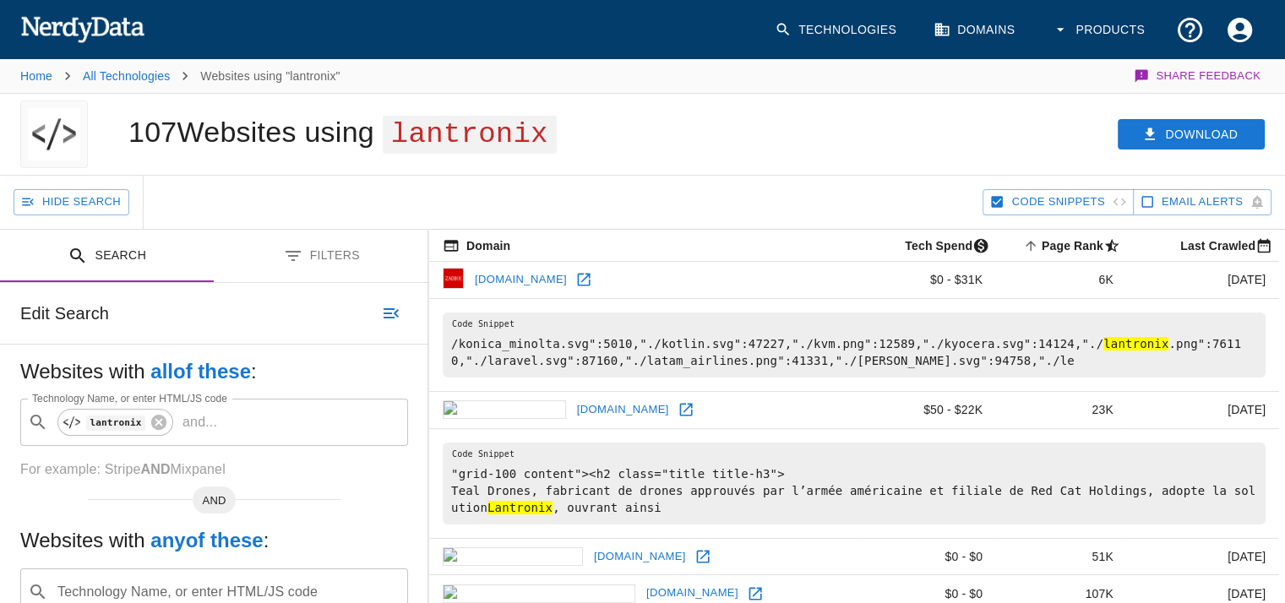
click at [243, 576] on input "Technology Name, or enter HTML/JS code" at bounding box center [227, 592] width 345 height 32
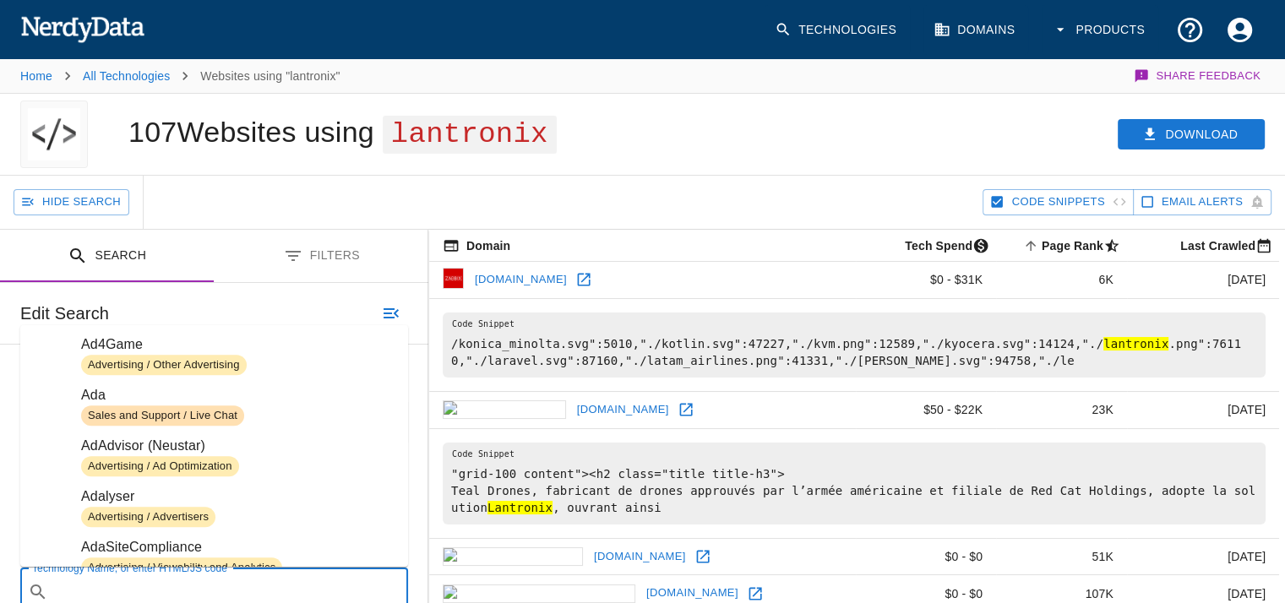
scroll to position [2300, 0]
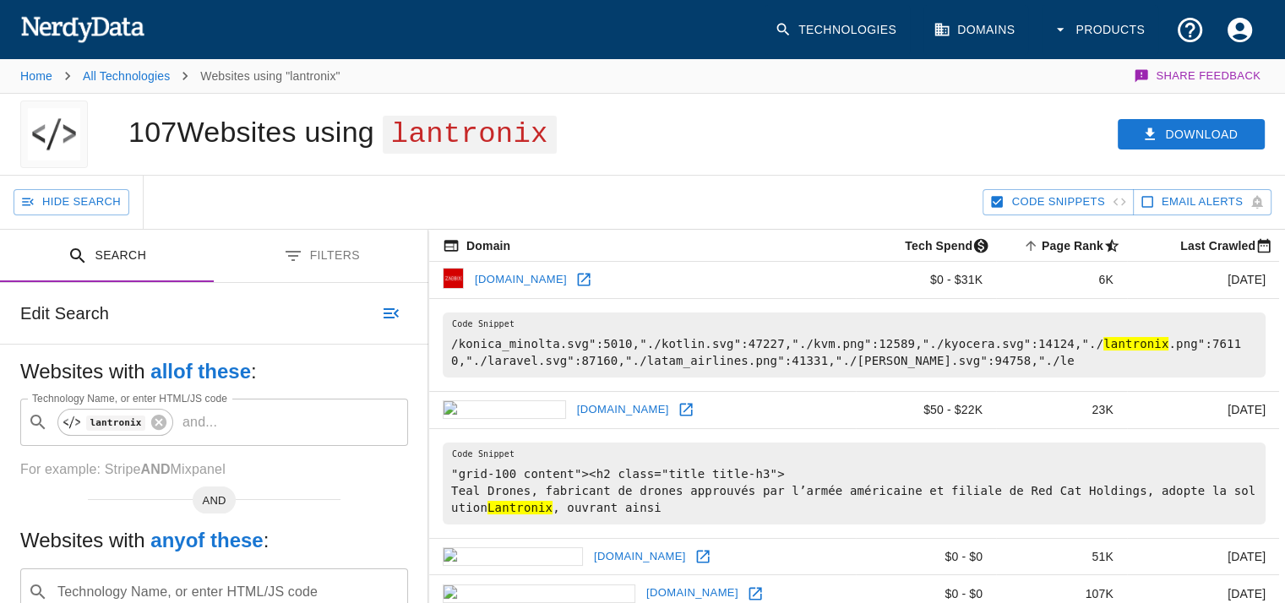
click at [423, 369] on div "Websites with all of these : Technology Name, or enter HTML/JS code ​ lantronix…" at bounding box center [214, 601] width 428 height 513
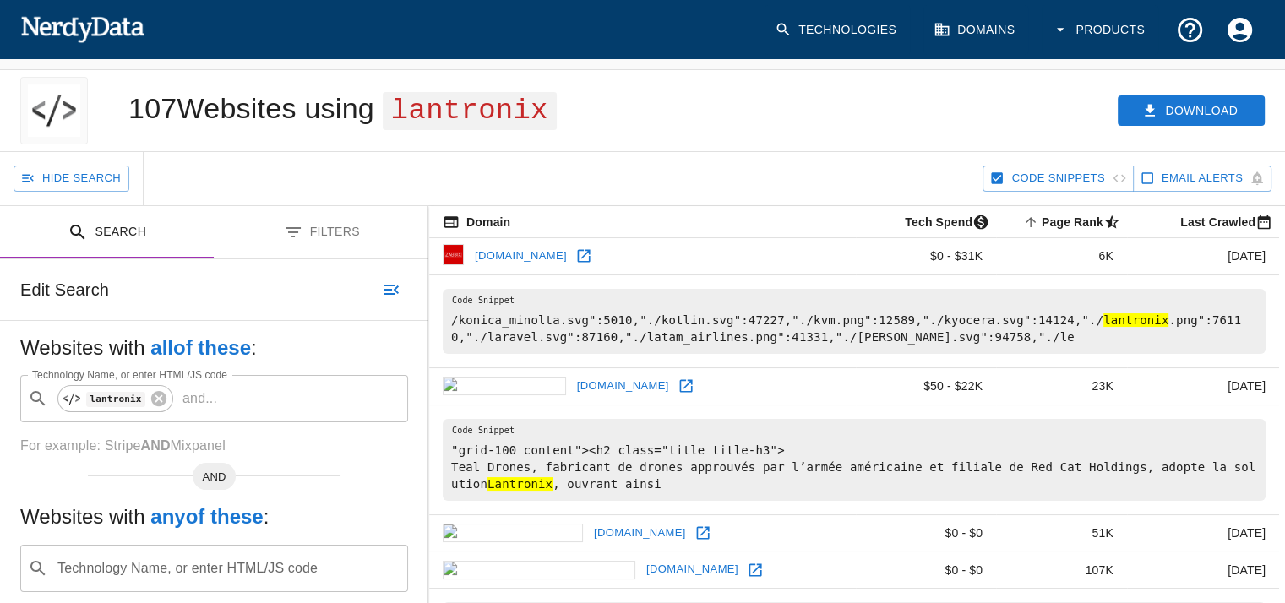
scroll to position [0, 0]
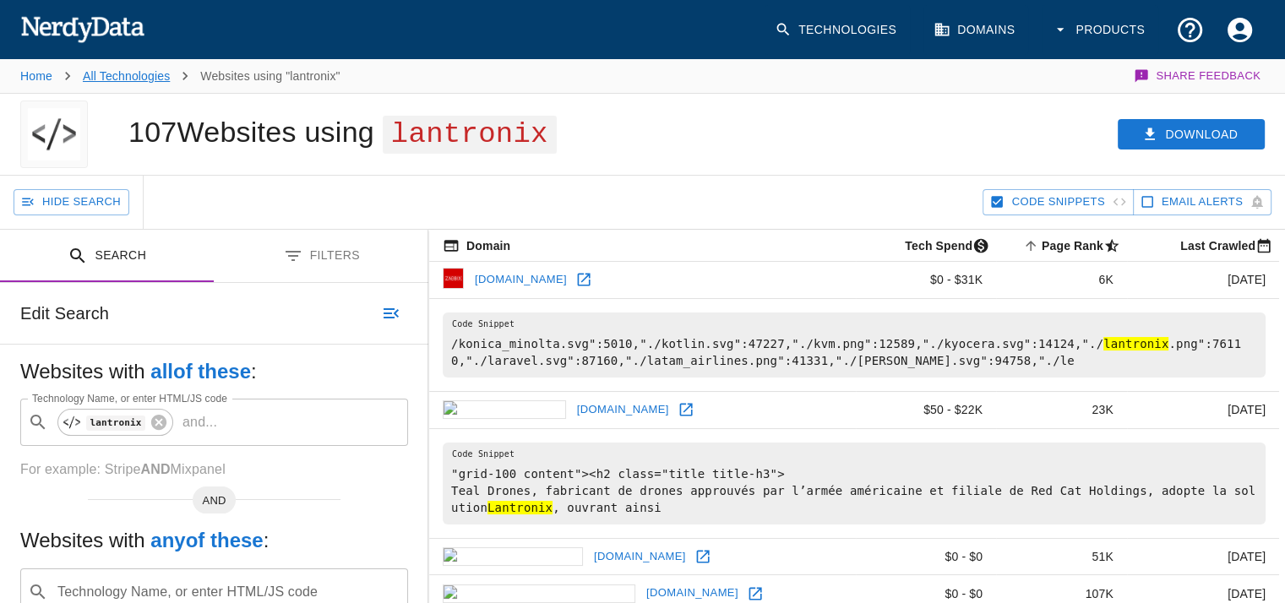
click at [154, 75] on link "All Technologies" at bounding box center [126, 76] width 87 height 14
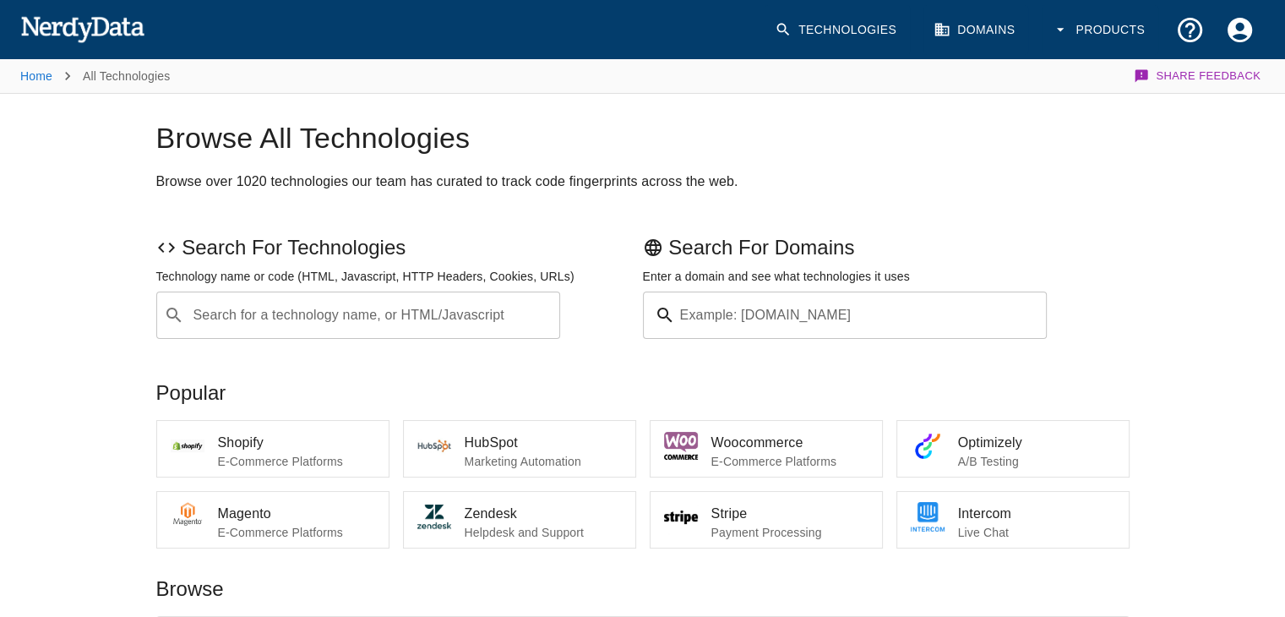
click at [374, 312] on input "Search for a technology name, or HTML/Javascript" at bounding box center [372, 315] width 362 height 32
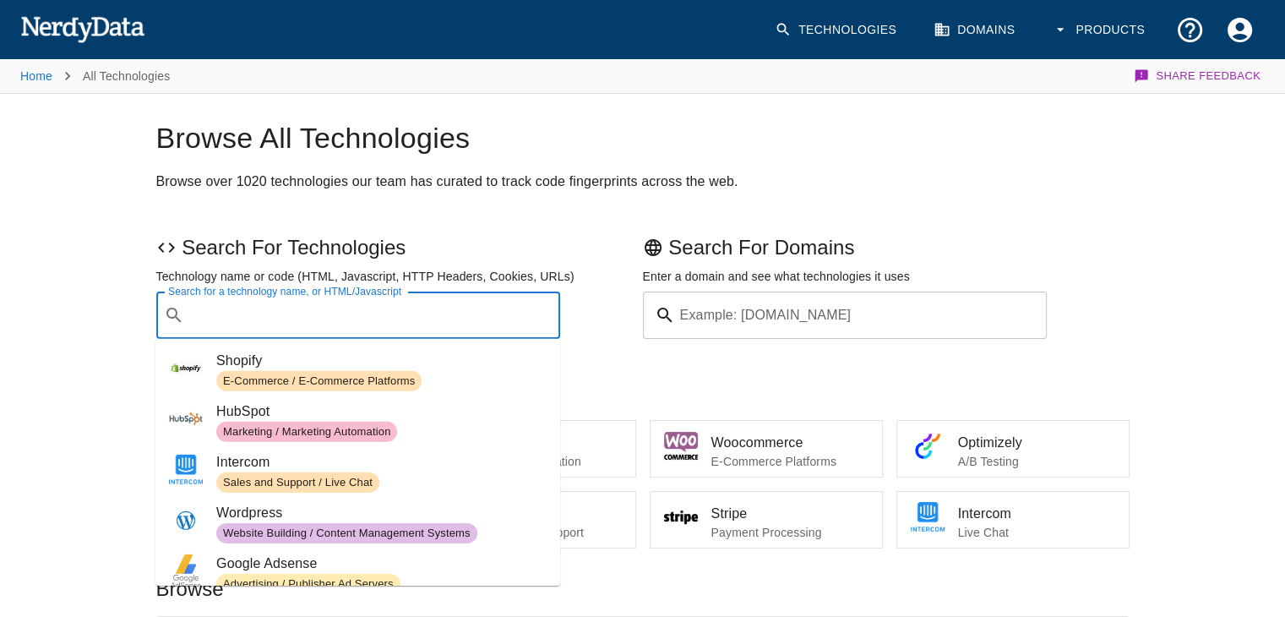
paste input "LPAR2RRD 8.04"
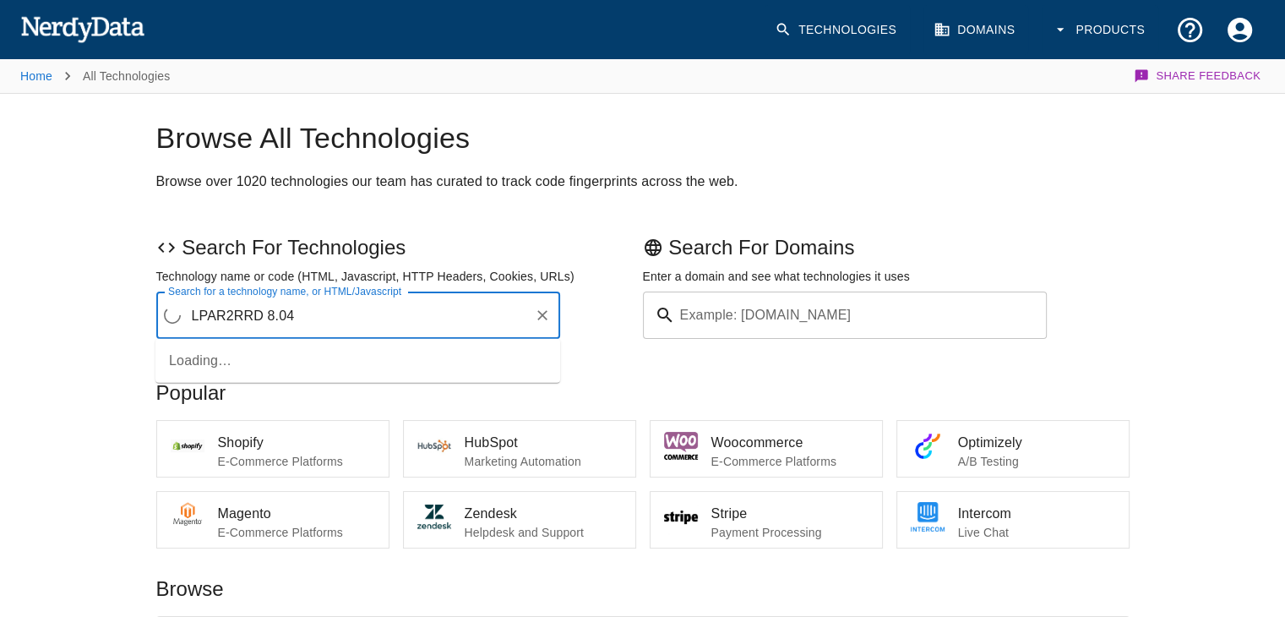
type input "LPAR2RRD 8.04"
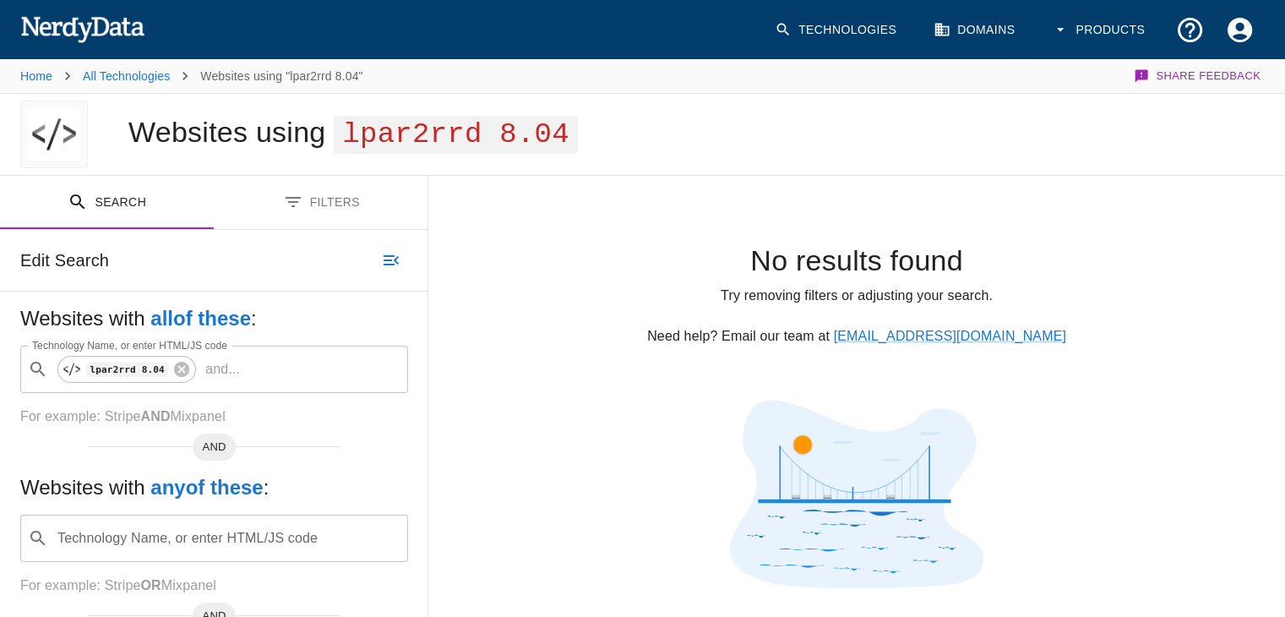
click at [134, 85] on li "All Technologies" at bounding box center [126, 76] width 87 height 20
click at [135, 84] on li "All Technologies" at bounding box center [126, 76] width 87 height 20
click at [145, 75] on link "All Technologies" at bounding box center [126, 76] width 87 height 14
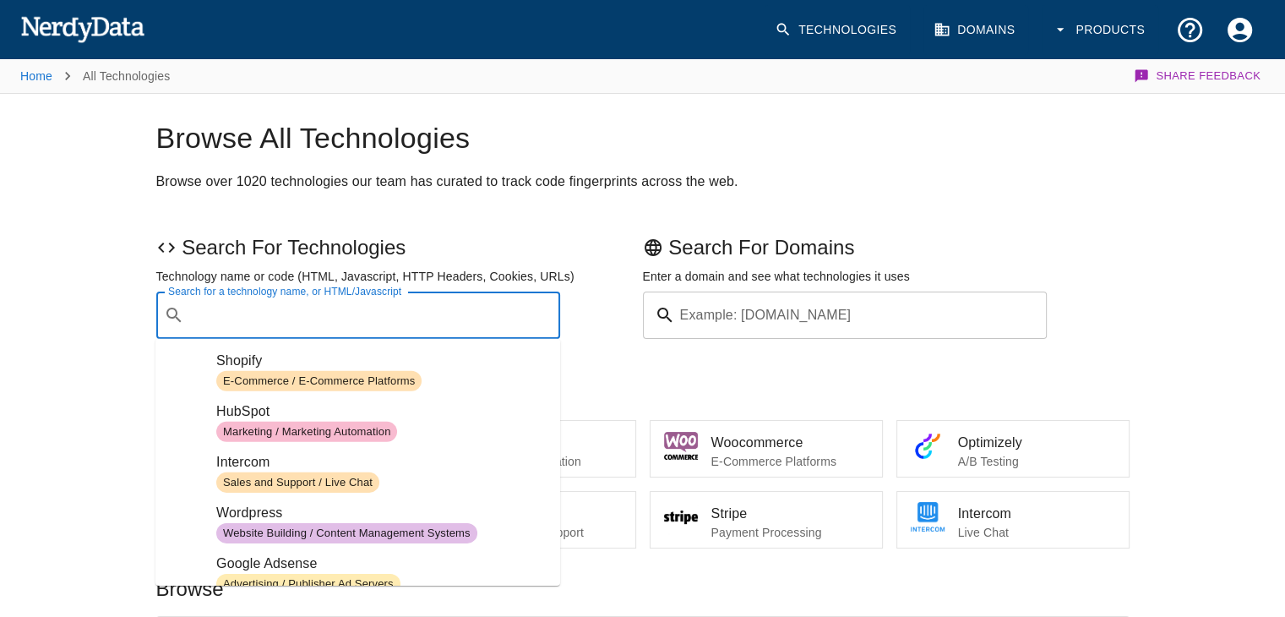
click at [357, 323] on input "Search for a technology name, or HTML/Javascript" at bounding box center [372, 315] width 362 height 32
paste input "LPAR2RRD 8.04"
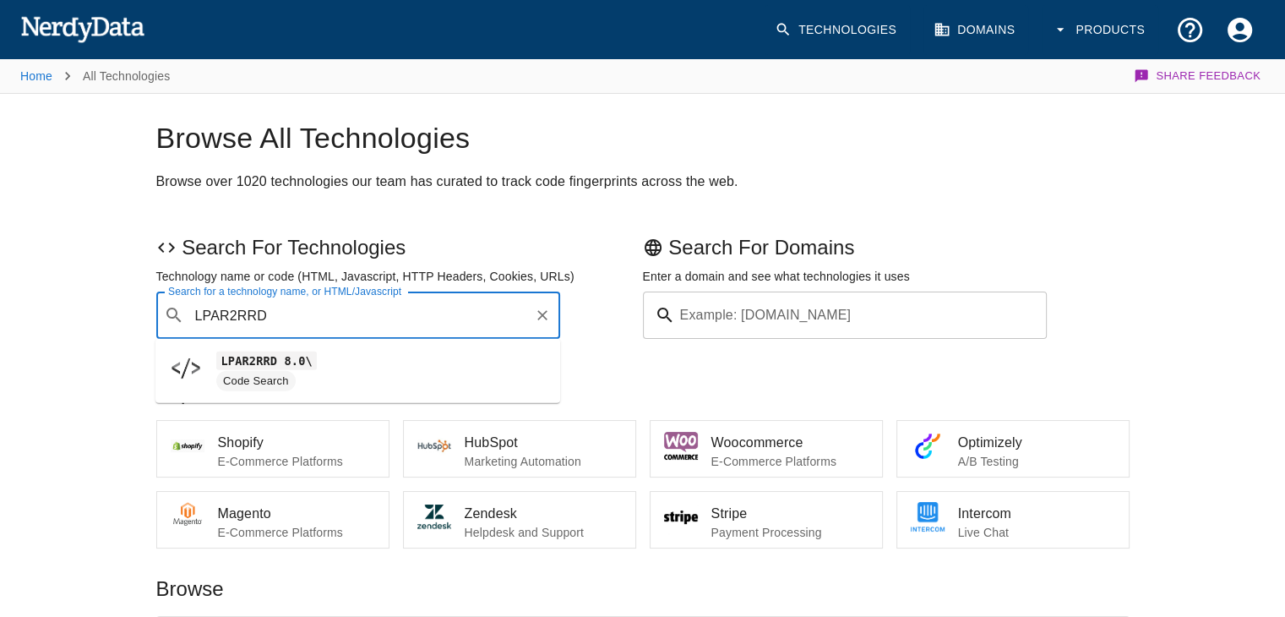
type input "LPAR2RRD"
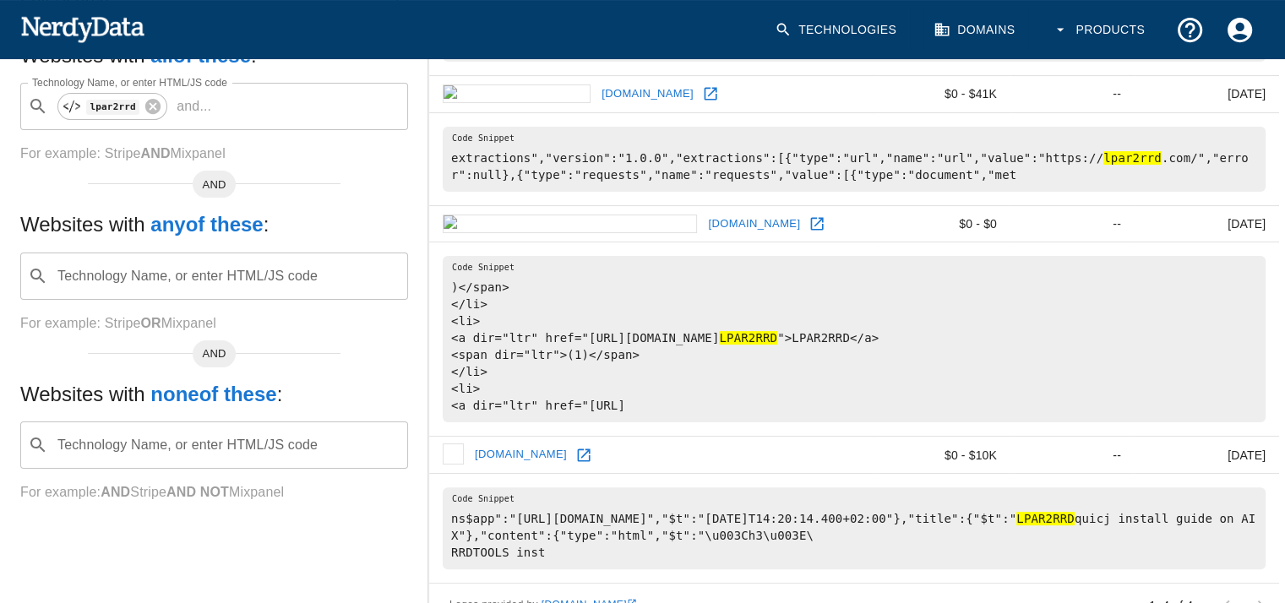
scroll to position [351, 0]
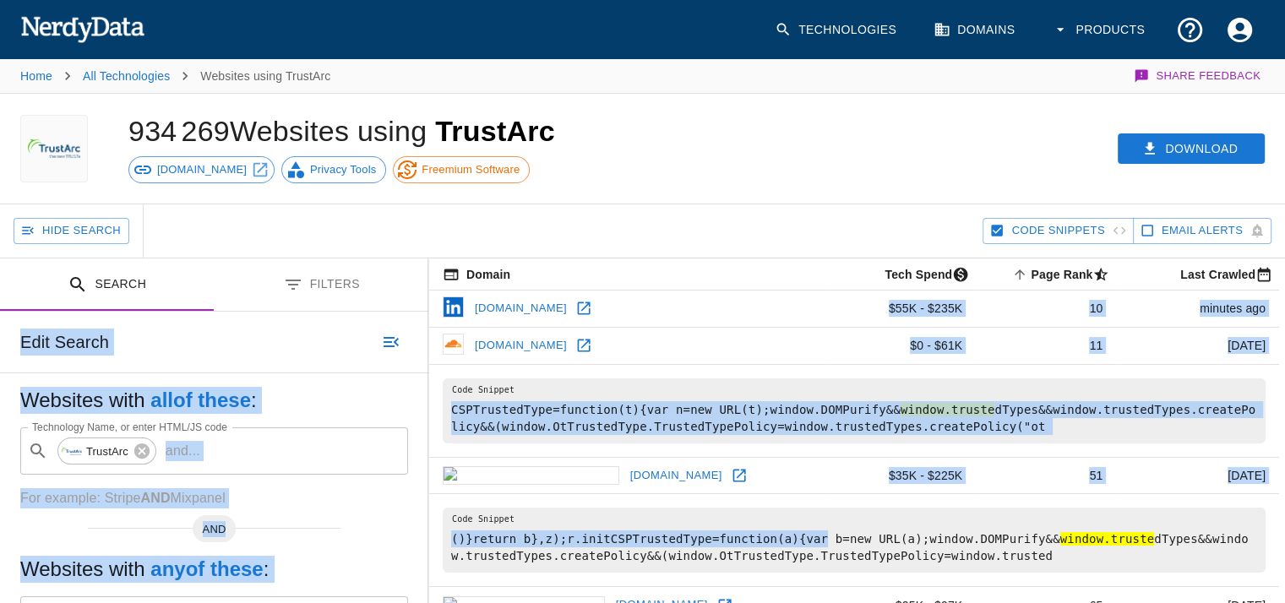
drag, startPoint x: 797, startPoint y: 531, endPoint x: 720, endPoint y: 171, distance: 368.1
click at [720, 171] on div "934 269 Websites using TrustArc [DOMAIN_NAME] Privacy Tools Freemium Software D…" at bounding box center [642, 451] width 1285 height 714
click at [621, 371] on td "CSPTrustedType=function(t){var n=new URL(t);window.DOMPurify&& window.truste dT…" at bounding box center [854, 410] width 850 height 93
